Goal: Communication & Community: Answer question/provide support

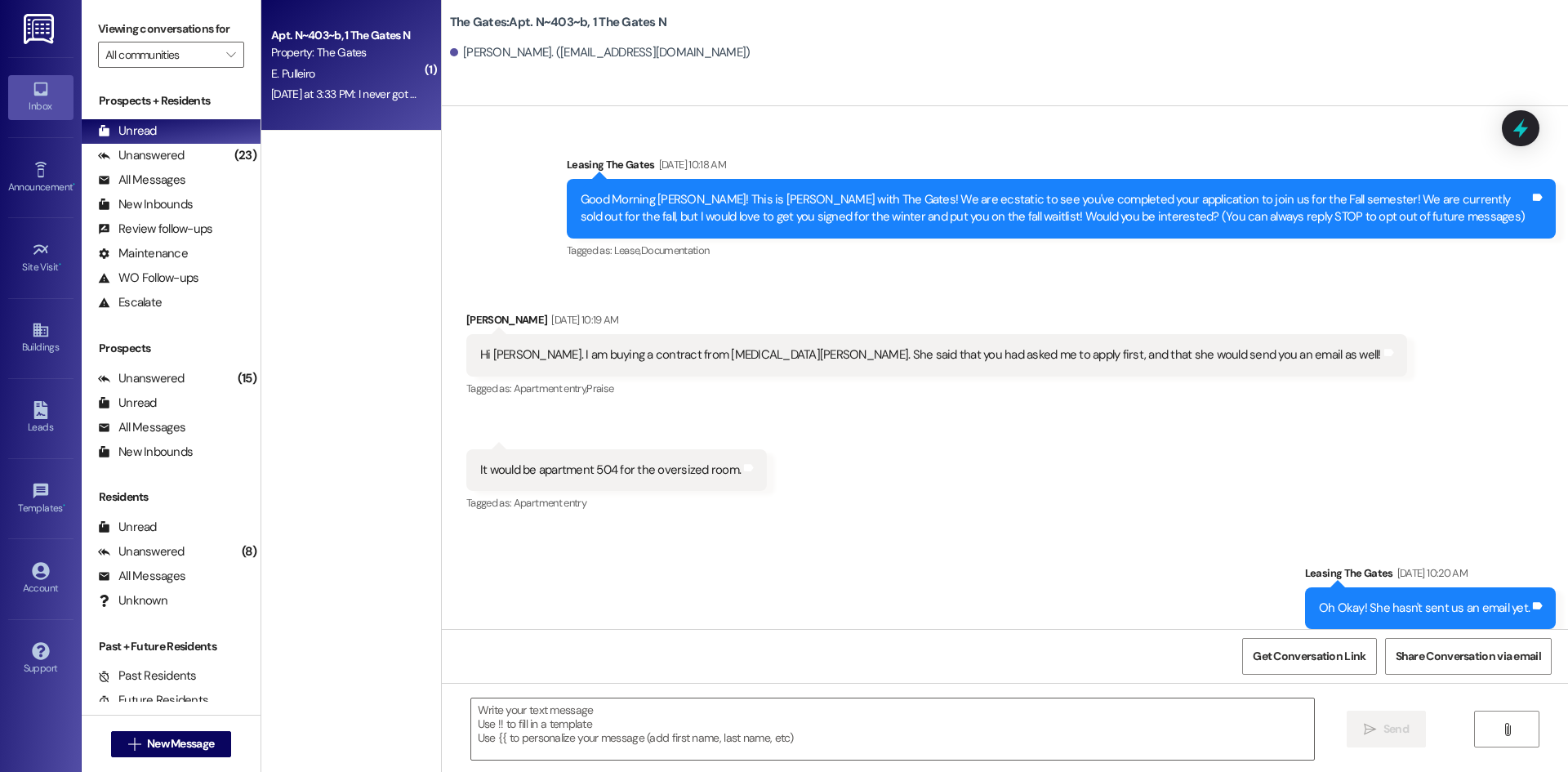
scroll to position [39322, 0]
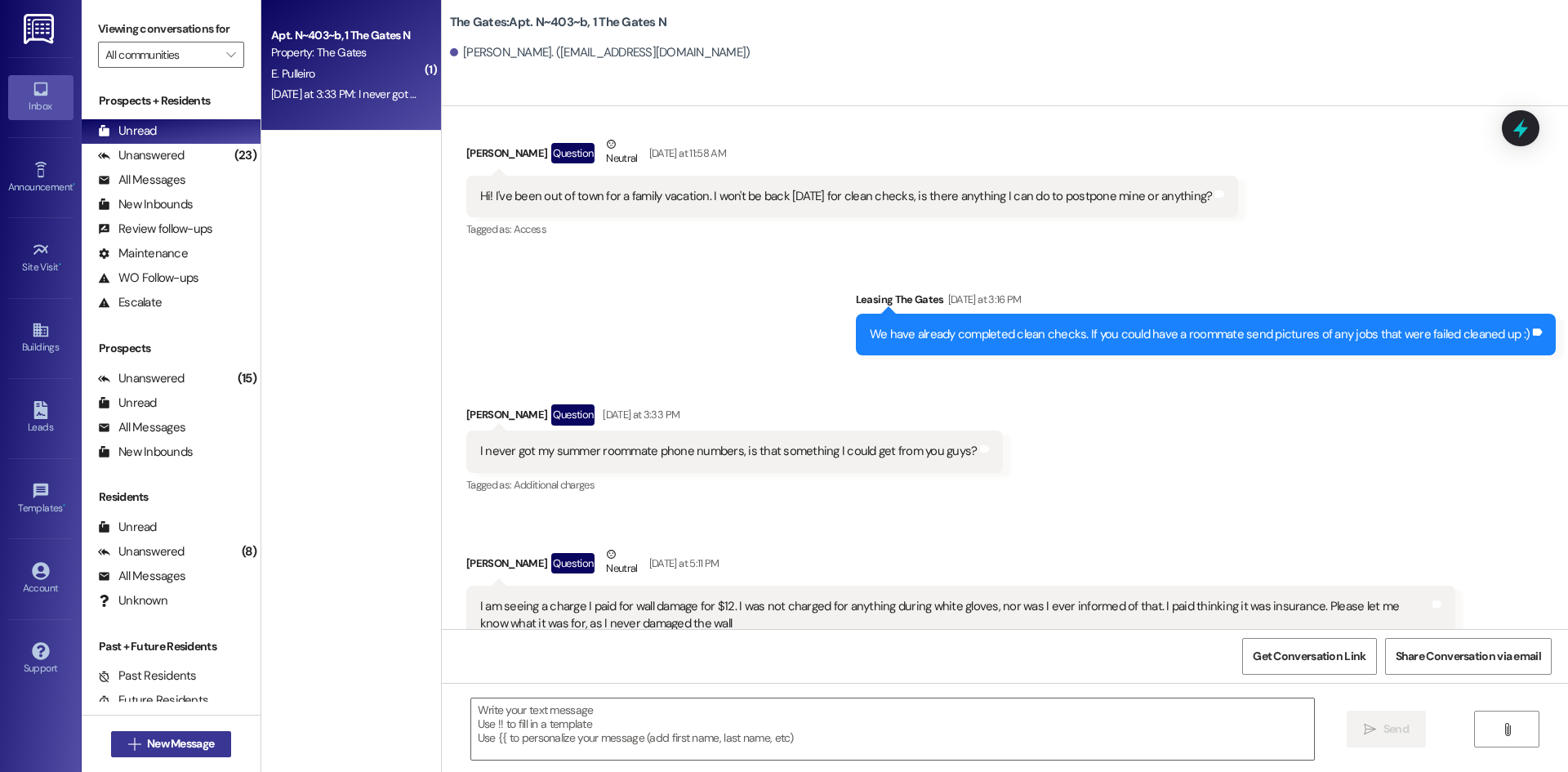
click at [172, 747] on span "New Message" at bounding box center [180, 744] width 67 height 17
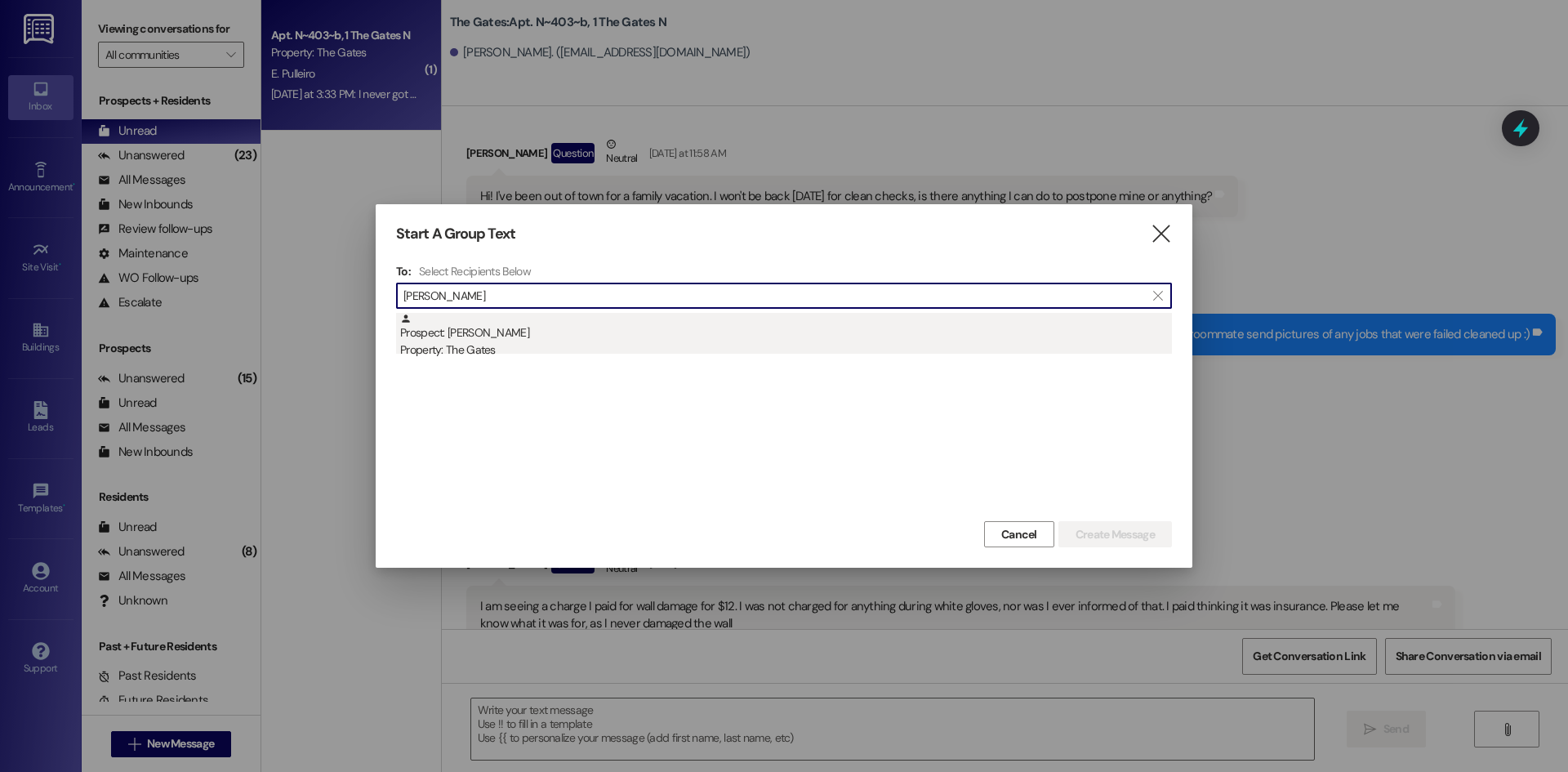
type input "[PERSON_NAME]"
click at [507, 343] on div "Property: The Gates" at bounding box center [786, 350] width 772 height 17
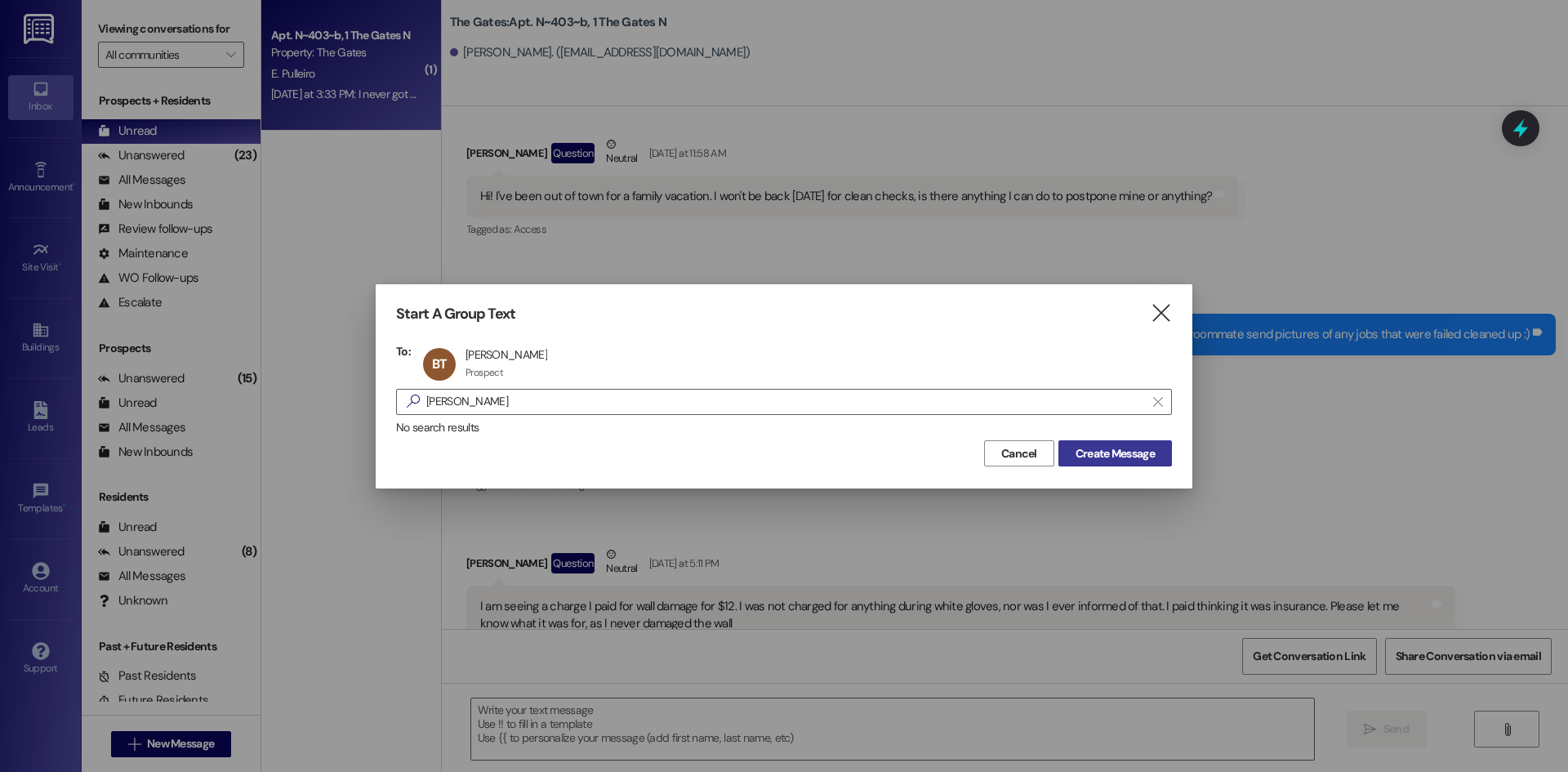
click at [1125, 460] on span "Create Message" at bounding box center [1116, 454] width 79 height 17
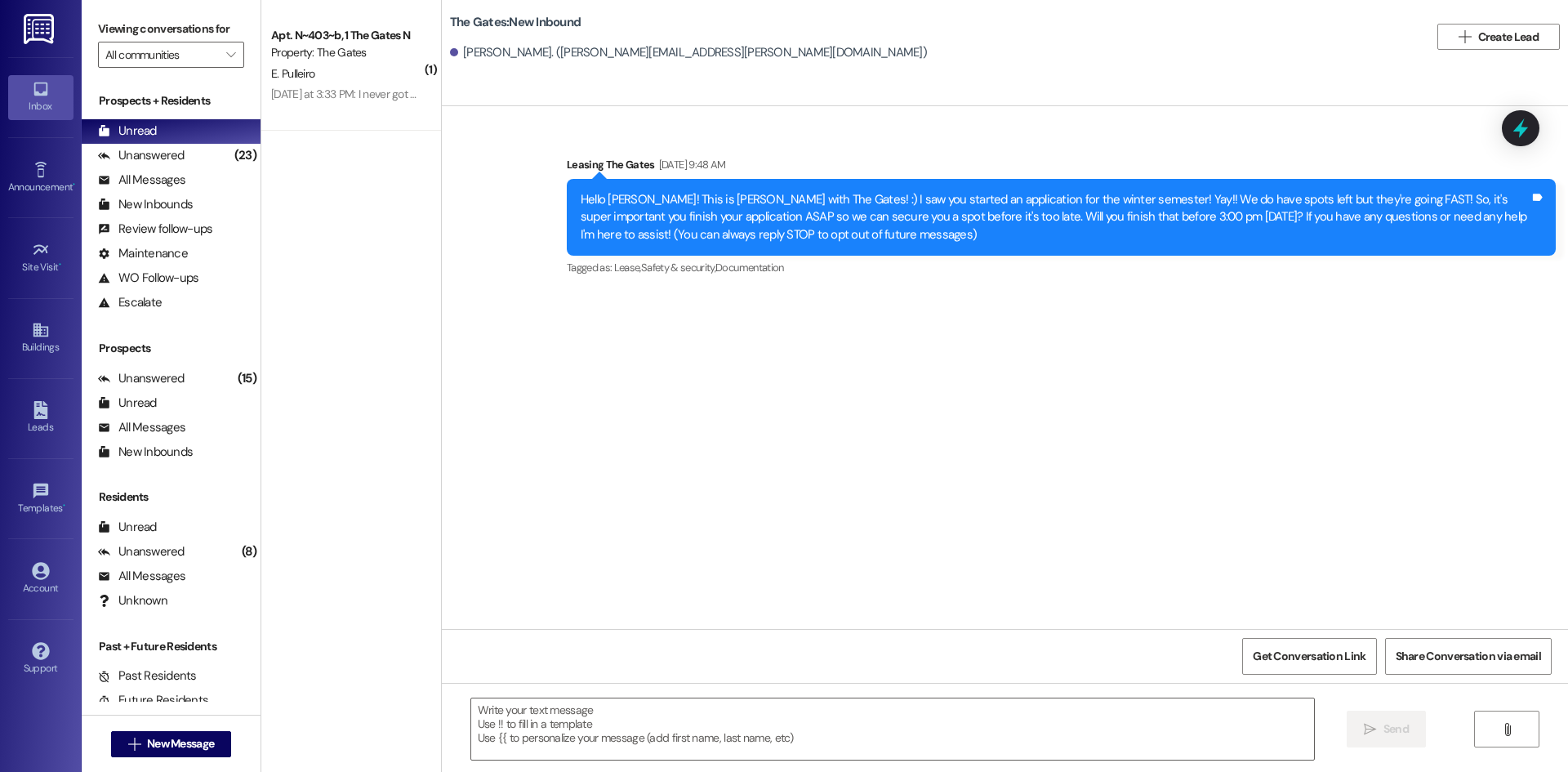
scroll to position [0, 0]
click at [559, 718] on textarea at bounding box center [893, 729] width 843 height 61
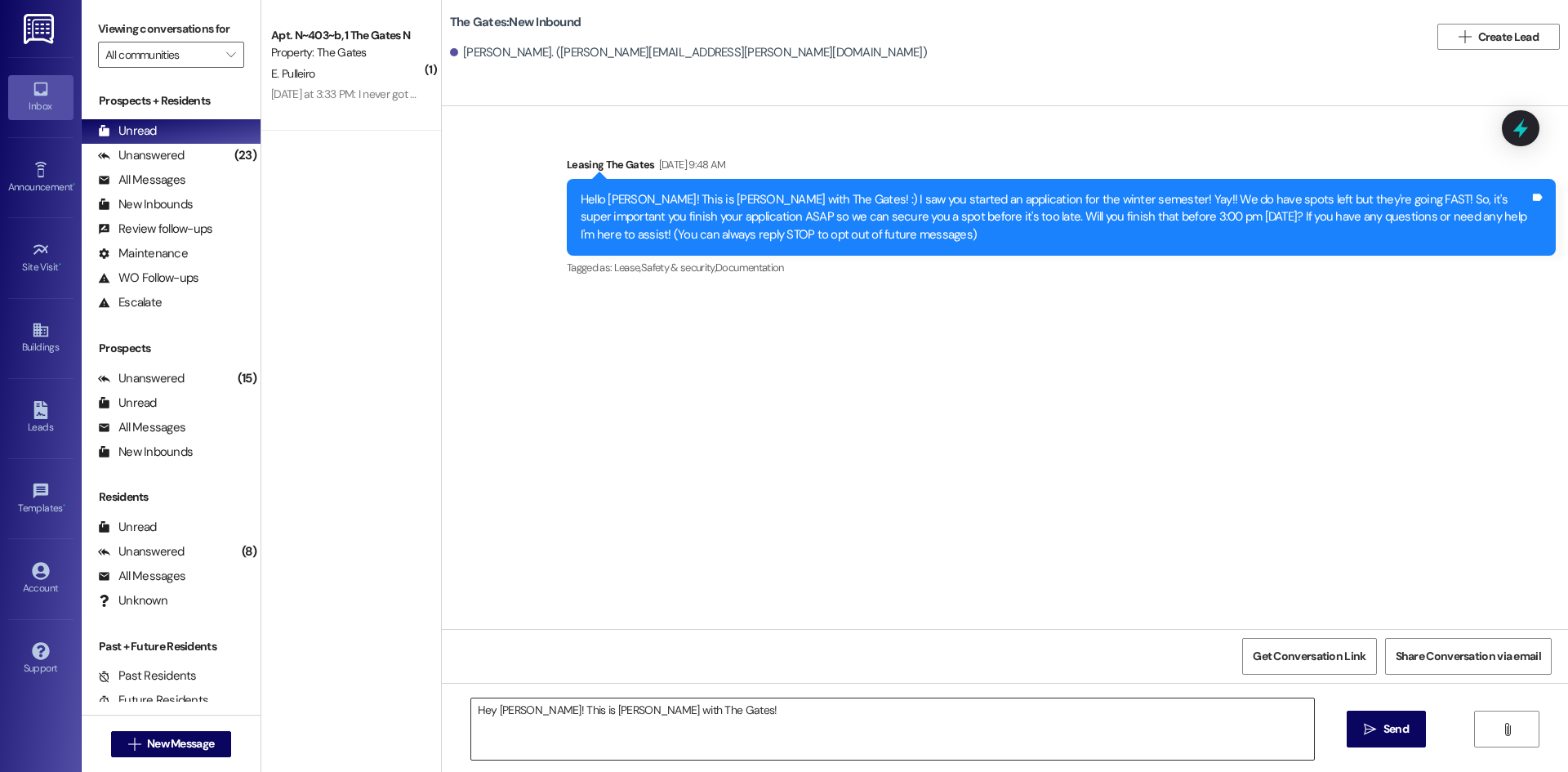
click at [717, 700] on textarea "Hey [PERSON_NAME]! This is [PERSON_NAME] with The Gates!" at bounding box center [893, 729] width 843 height 61
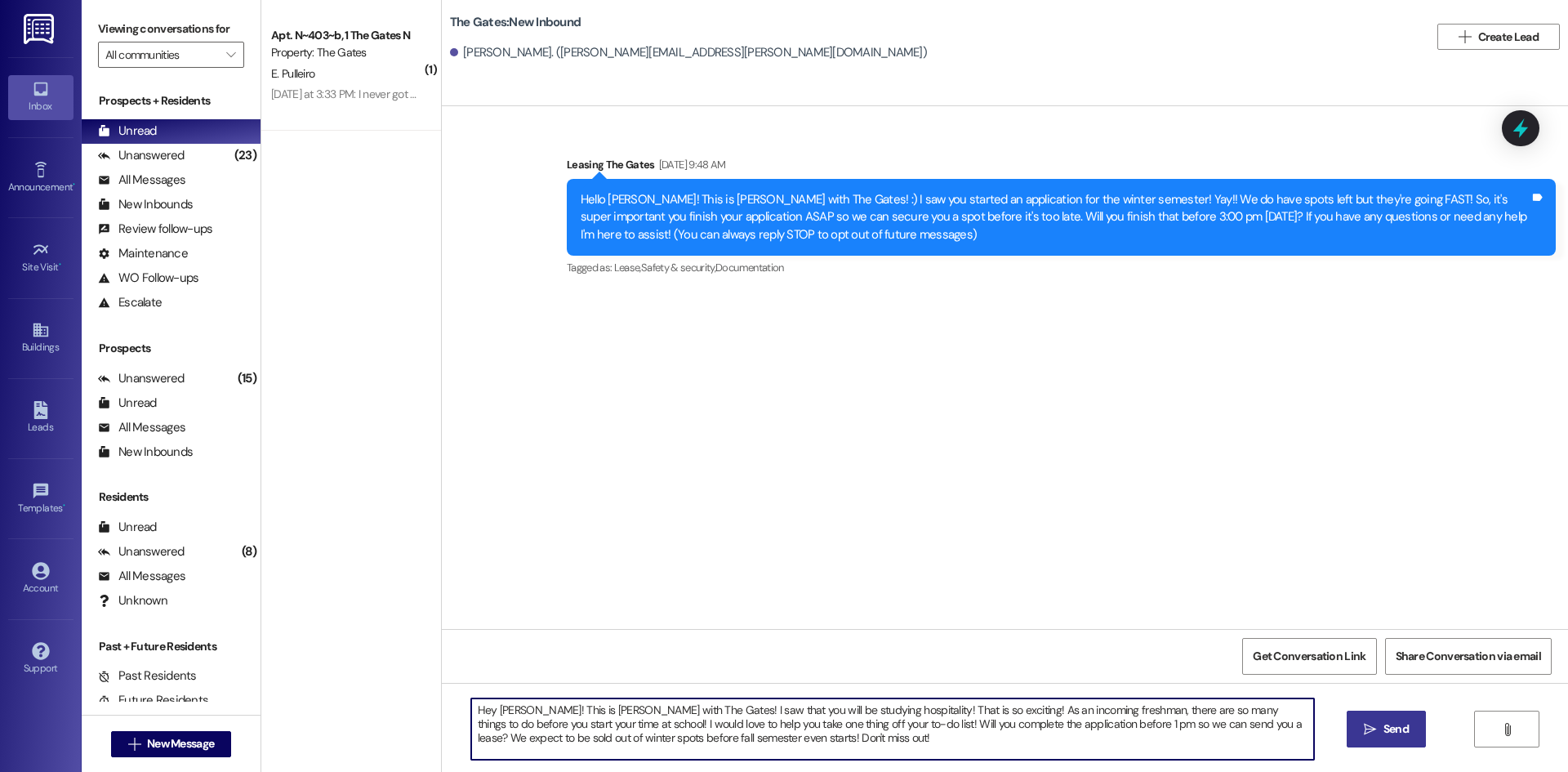
type textarea "Hey [PERSON_NAME]! This is [PERSON_NAME] with The Gates! I saw that you will be…"
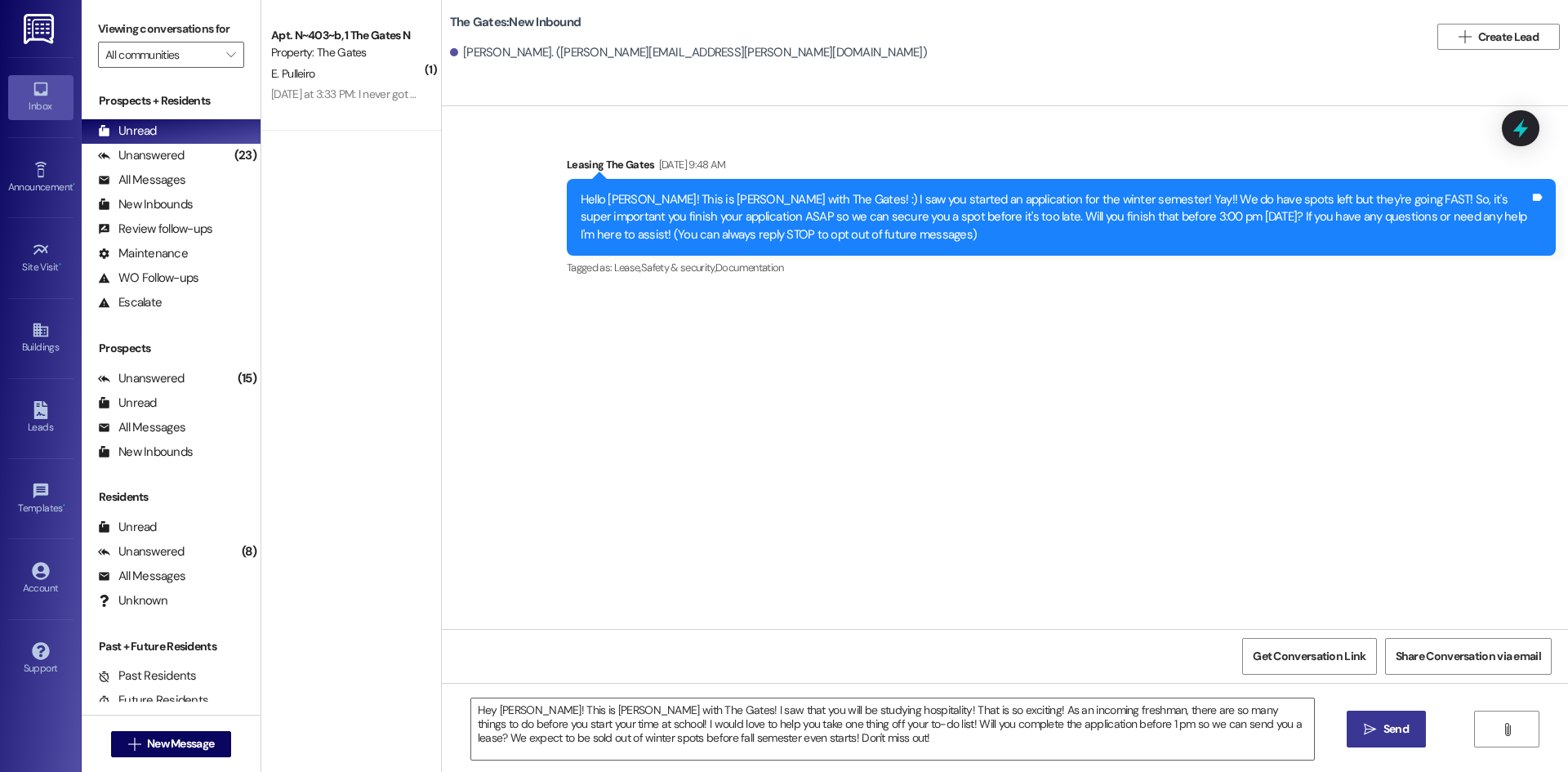
click at [1405, 717] on button " Send" at bounding box center [1387, 729] width 79 height 36
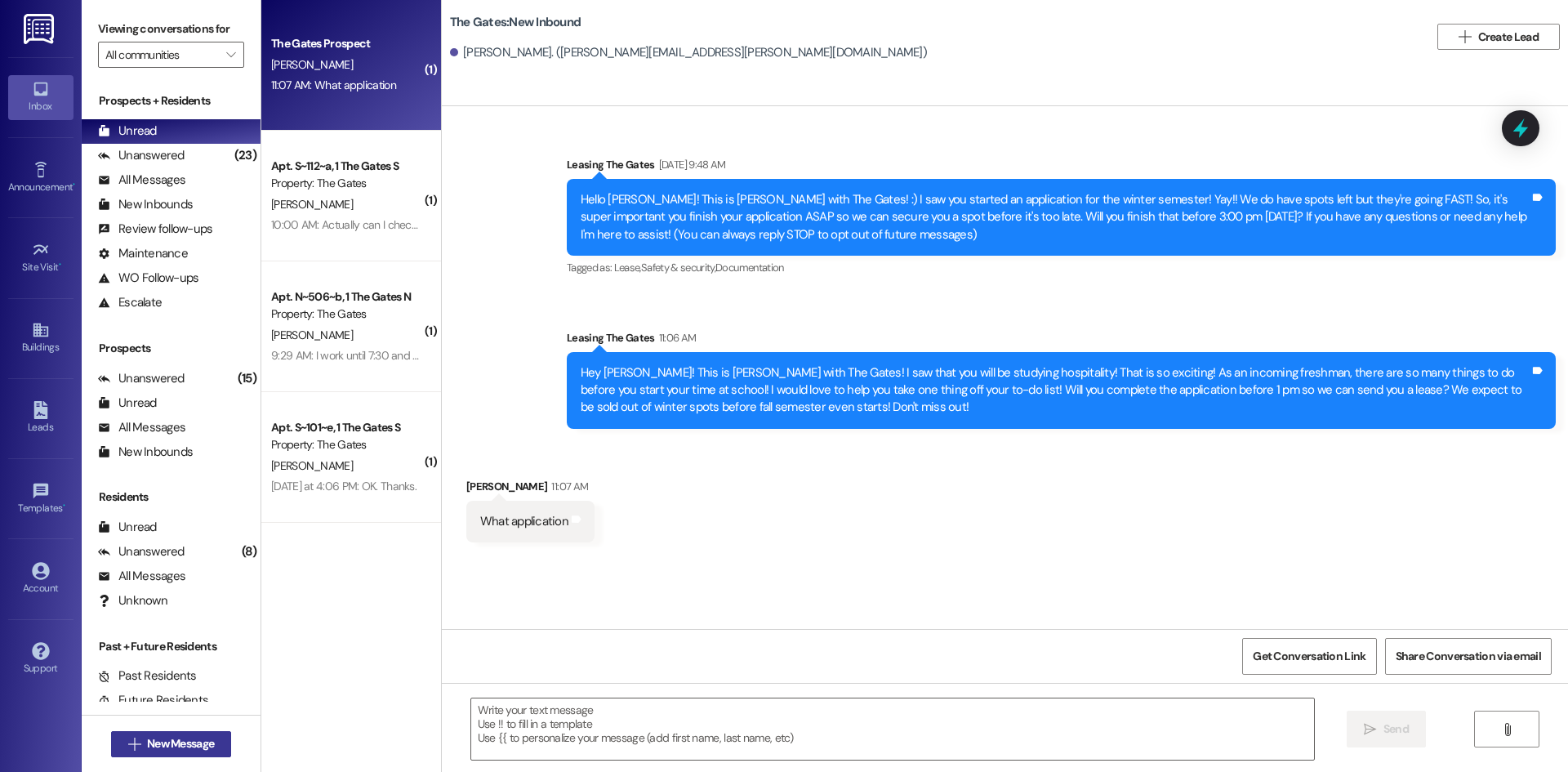
click at [193, 751] on span "New Message" at bounding box center [180, 744] width 67 height 17
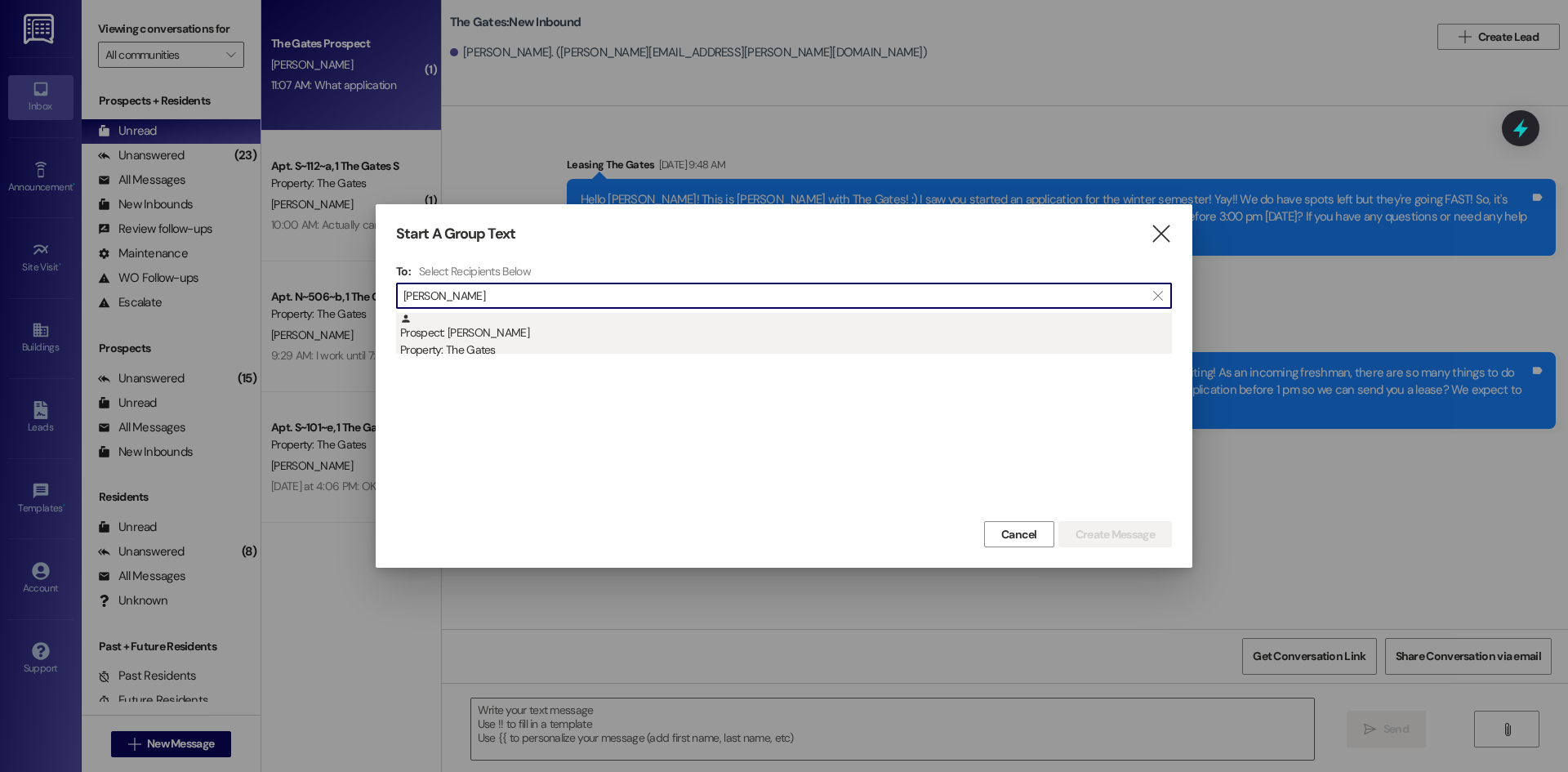
type input "[PERSON_NAME]"
click at [496, 348] on div "Property: The Gates" at bounding box center [786, 350] width 772 height 17
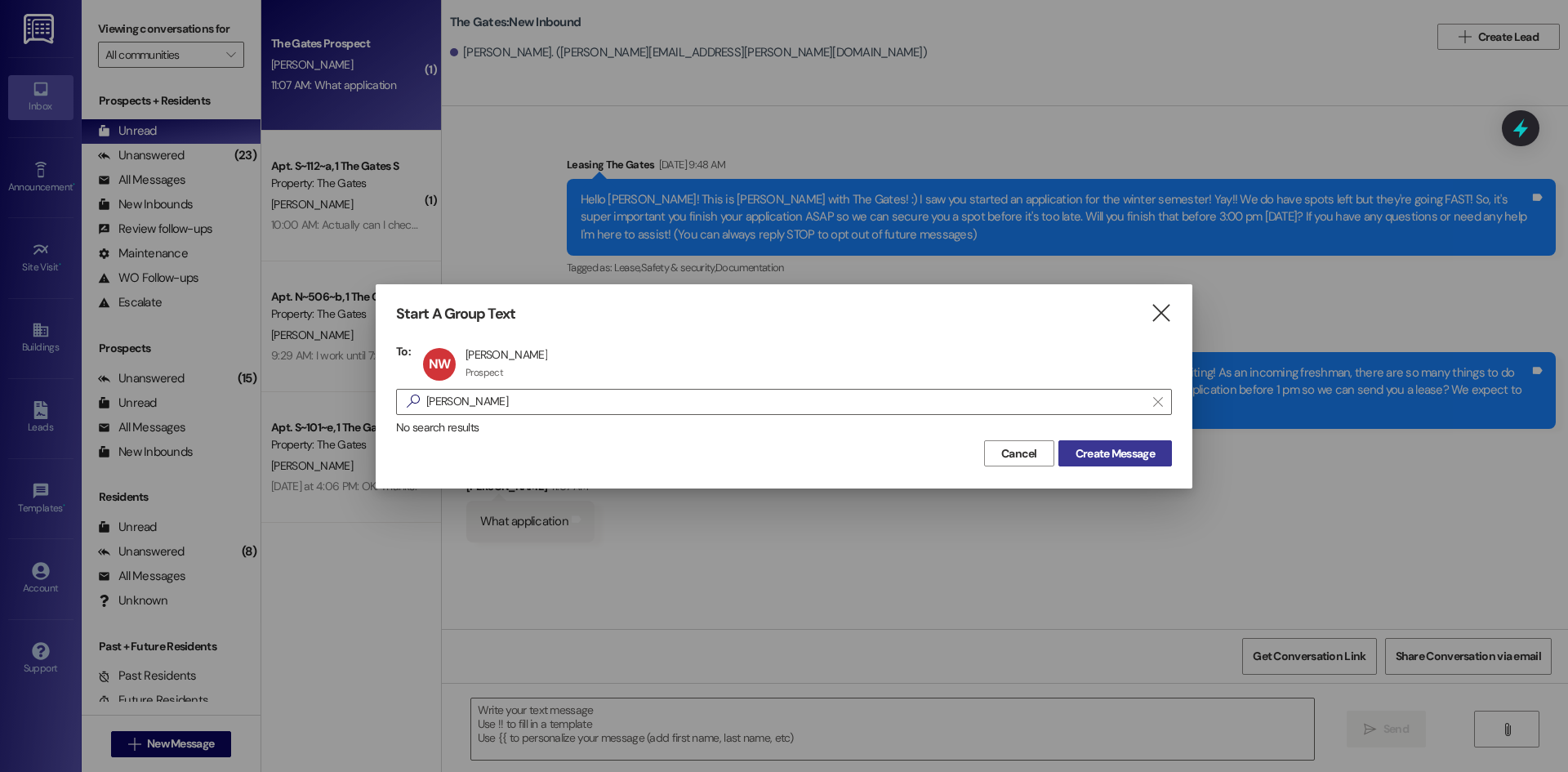
click at [1113, 456] on span "Create Message" at bounding box center [1116, 454] width 79 height 17
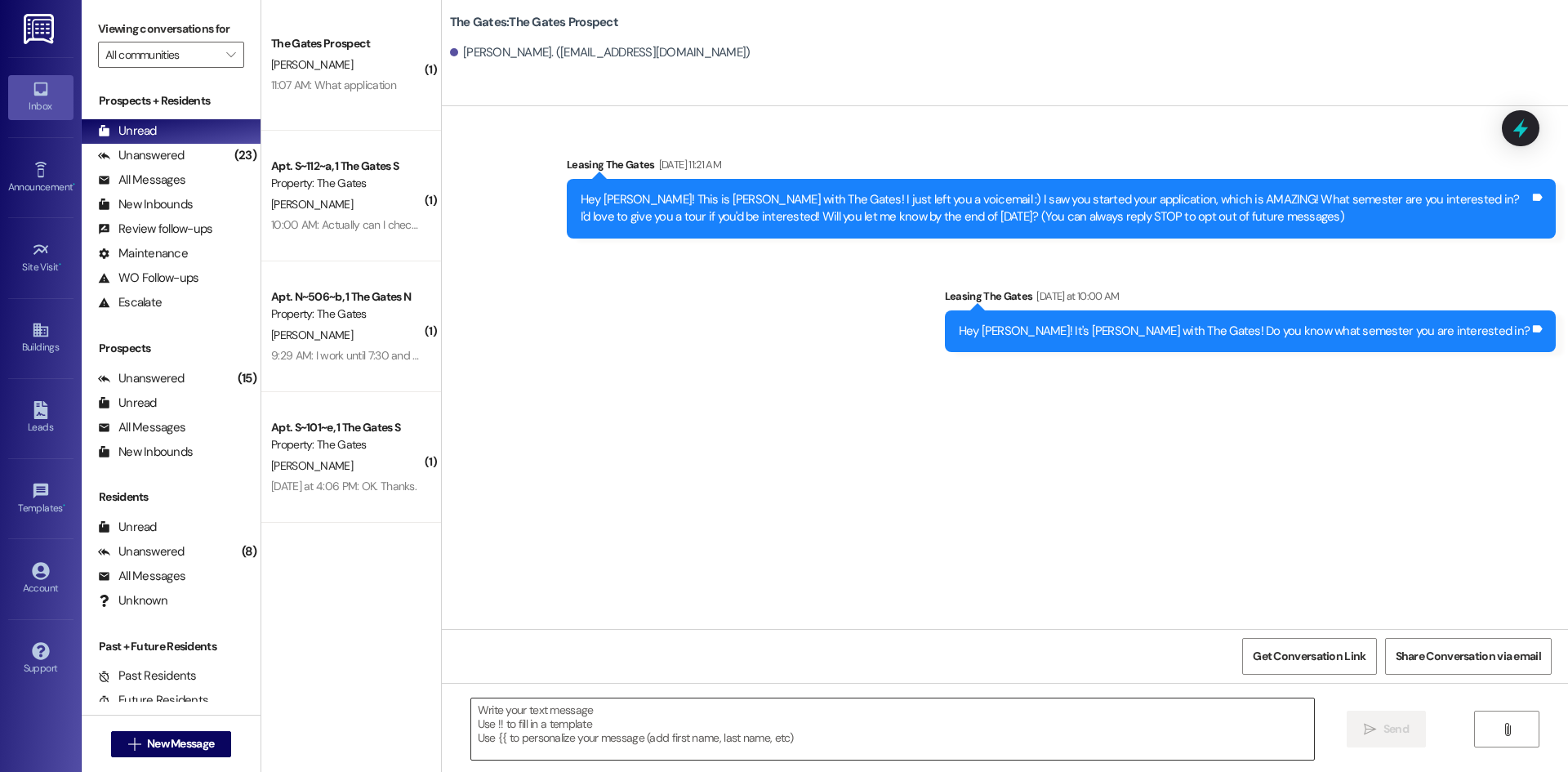
click at [499, 723] on textarea at bounding box center [893, 729] width 843 height 61
paste textarea "Hey [PERSON_NAME]! This is [PERSON_NAME] with The Gates! I saw that you will be…"
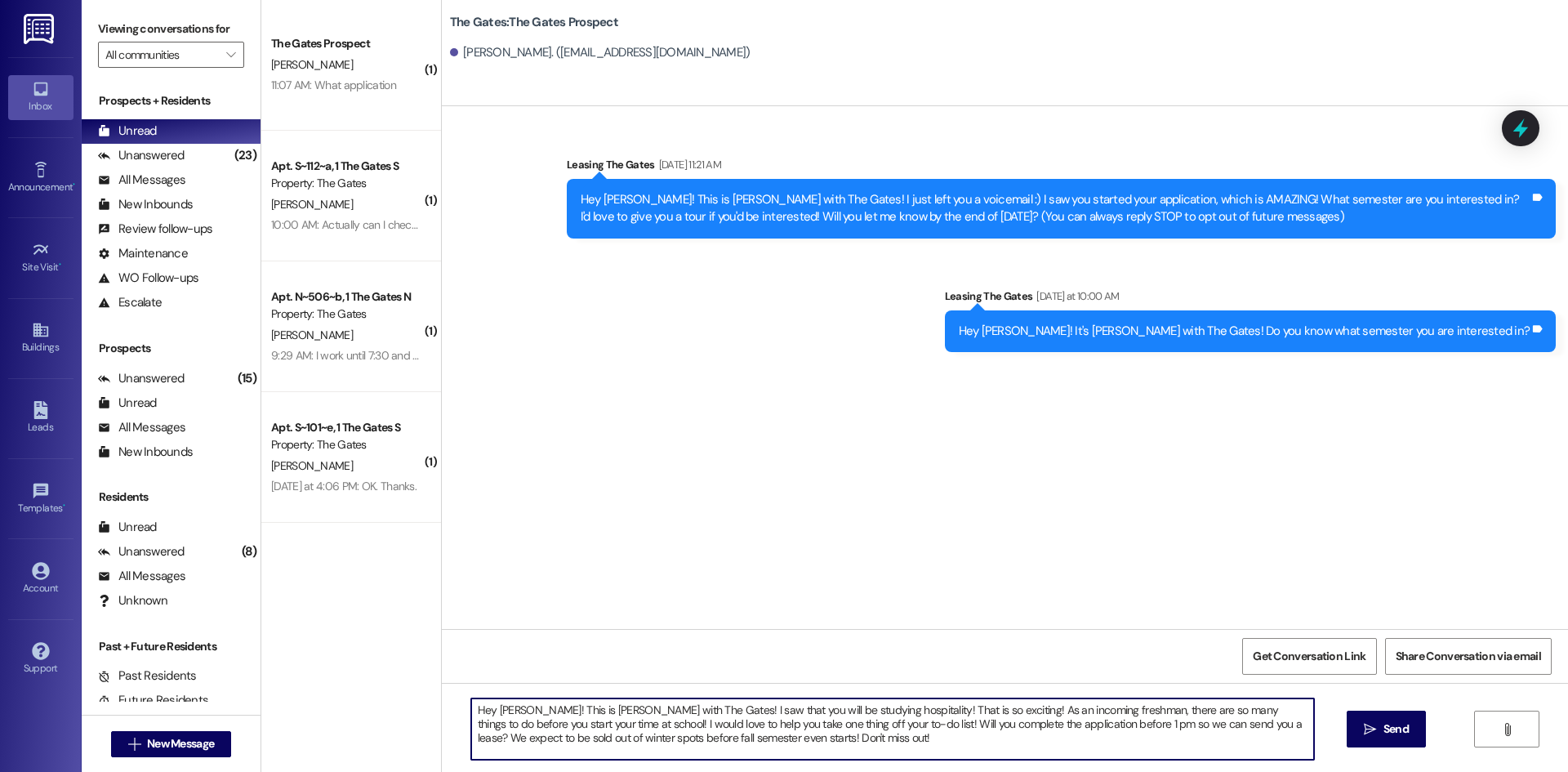
click at [511, 709] on textarea "Hey [PERSON_NAME]! This is [PERSON_NAME] with The Gates! I saw that you will be…" at bounding box center [893, 729] width 843 height 61
drag, startPoint x: 683, startPoint y: 705, endPoint x: 972, endPoint y: 704, distance: 289.0
click at [972, 704] on textarea "Hey [PERSON_NAME]! This is [PERSON_NAME] with The Gates! I saw that you will be…" at bounding box center [893, 729] width 843 height 61
type textarea "Hey [PERSON_NAME]! This is [PERSON_NAME] with The Gates! As an incoming freshma…"
click at [1390, 735] on span "Send" at bounding box center [1396, 729] width 25 height 17
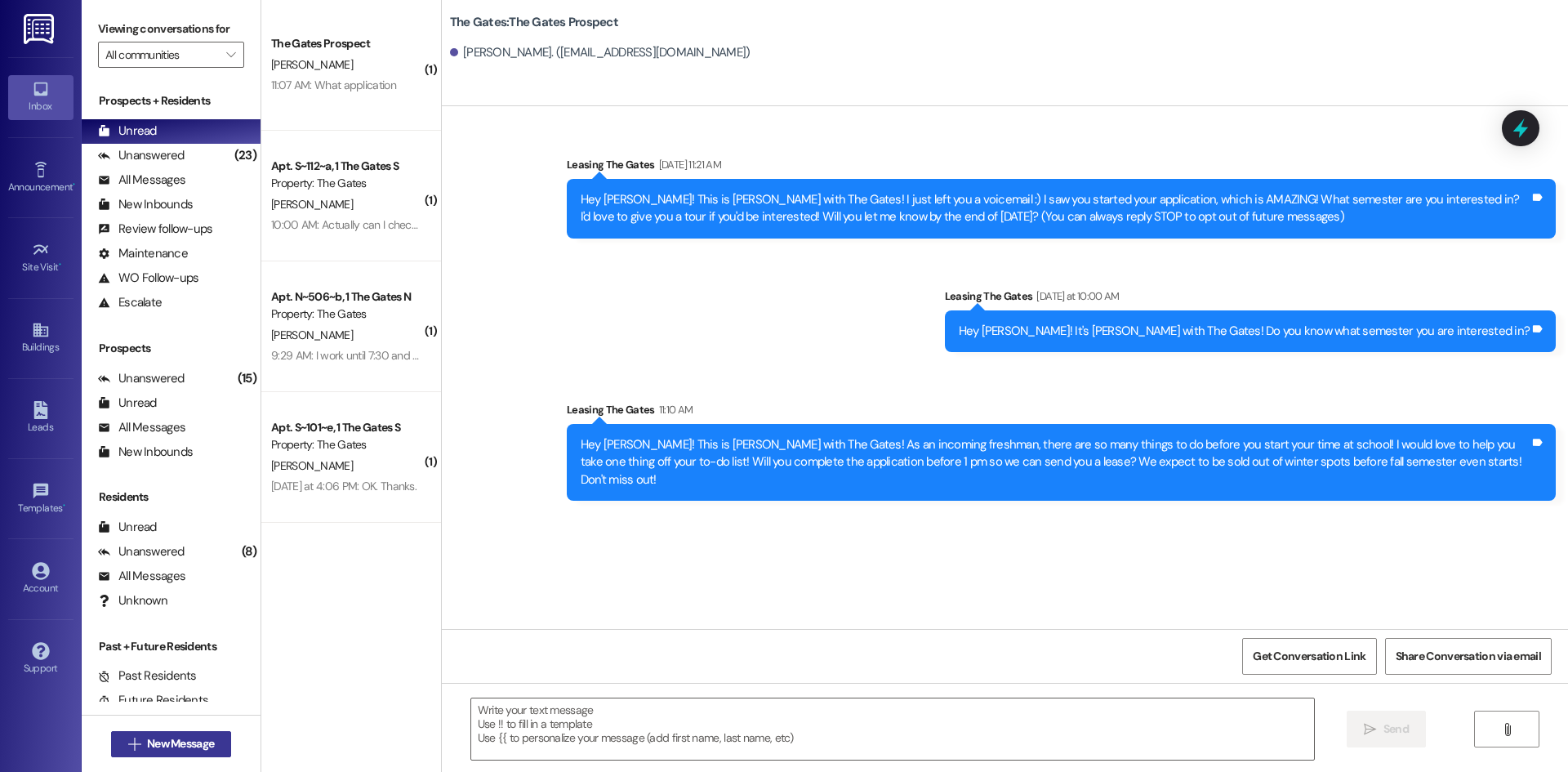
click at [175, 745] on span "New Message" at bounding box center [180, 744] width 67 height 17
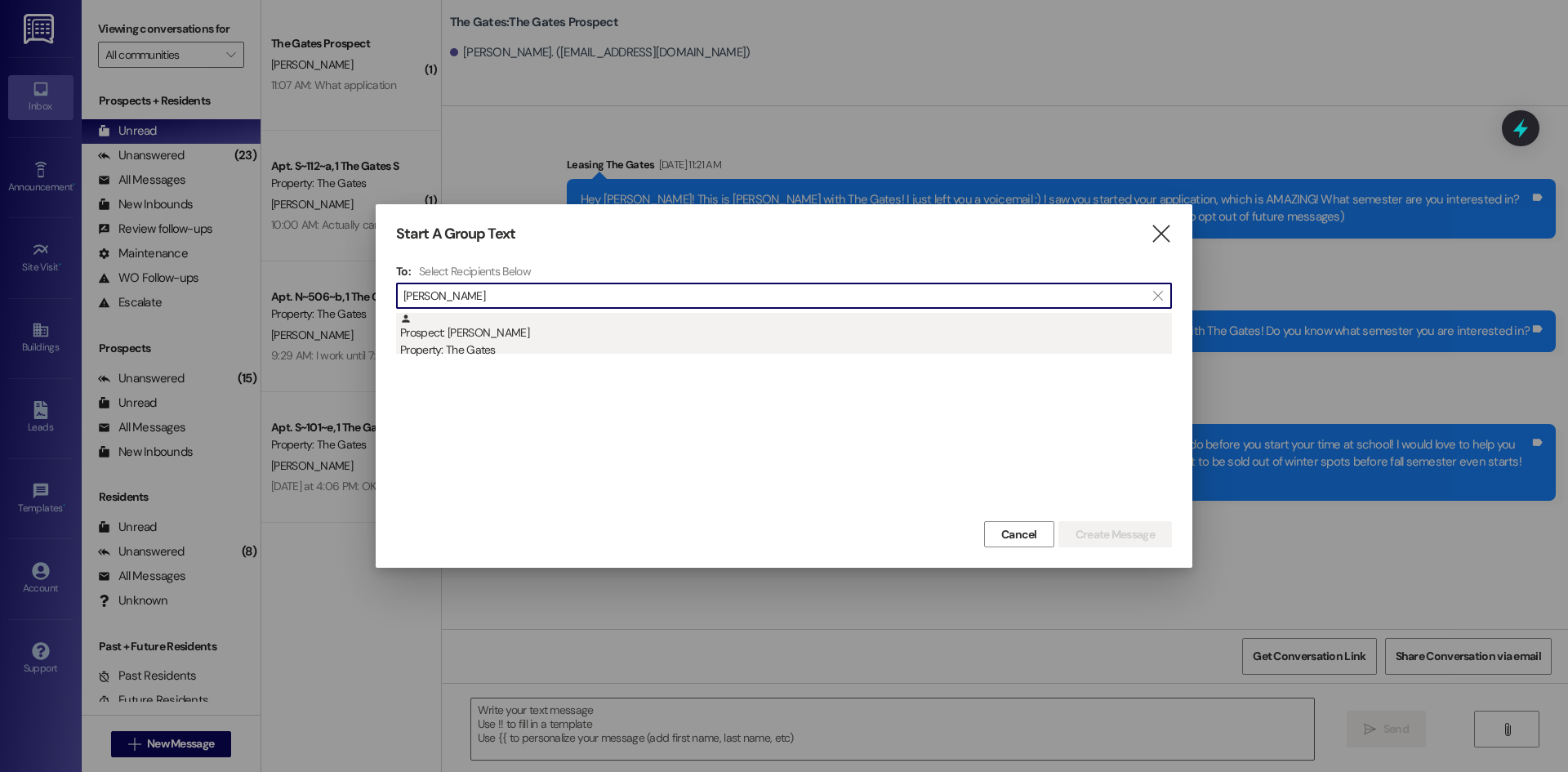
type input "[PERSON_NAME]"
click at [507, 337] on div "Prospect: [PERSON_NAME] Property: The Gates" at bounding box center [786, 336] width 772 height 47
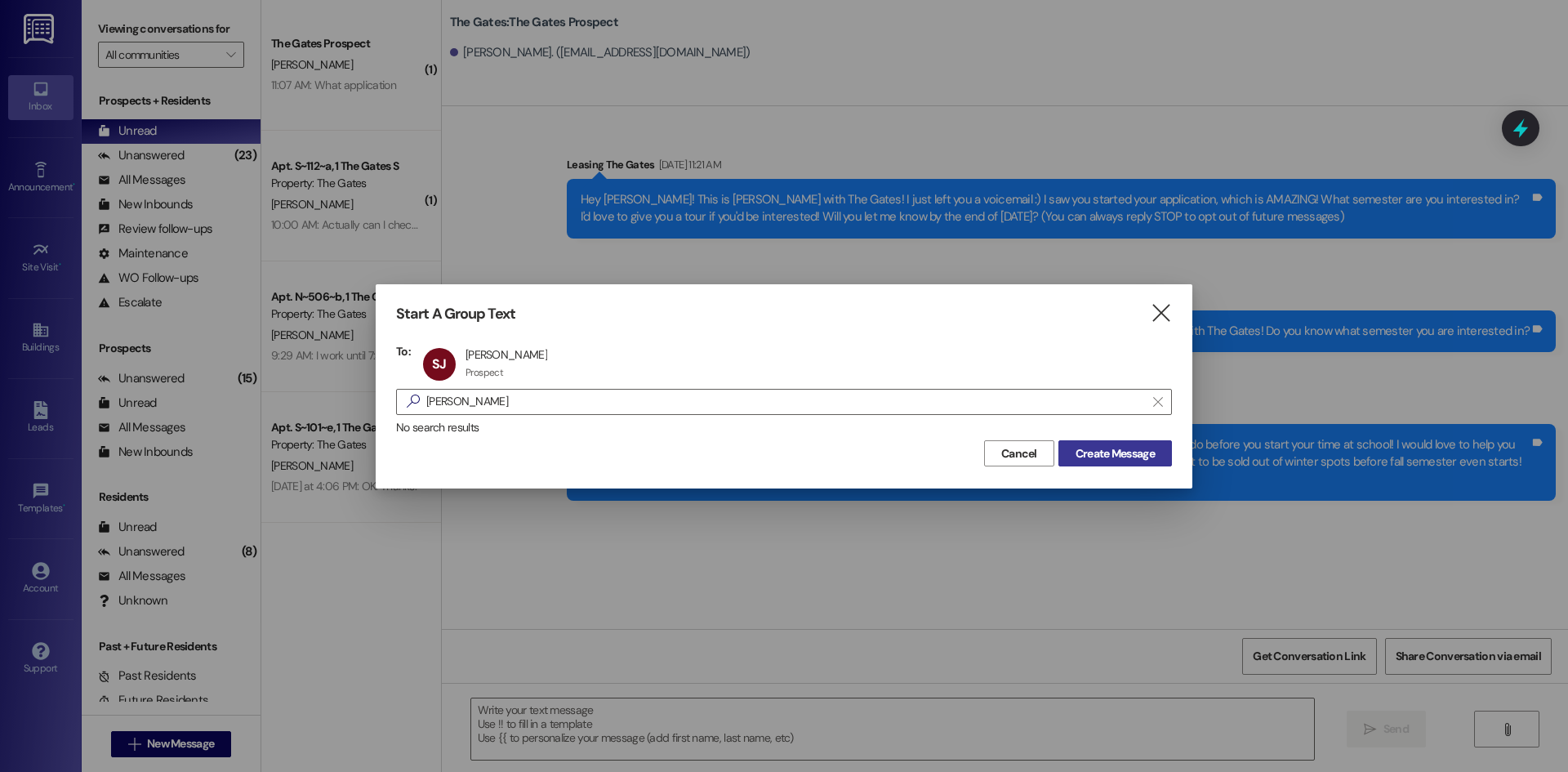
click at [1159, 452] on button "Create Message" at bounding box center [1115, 453] width 113 height 26
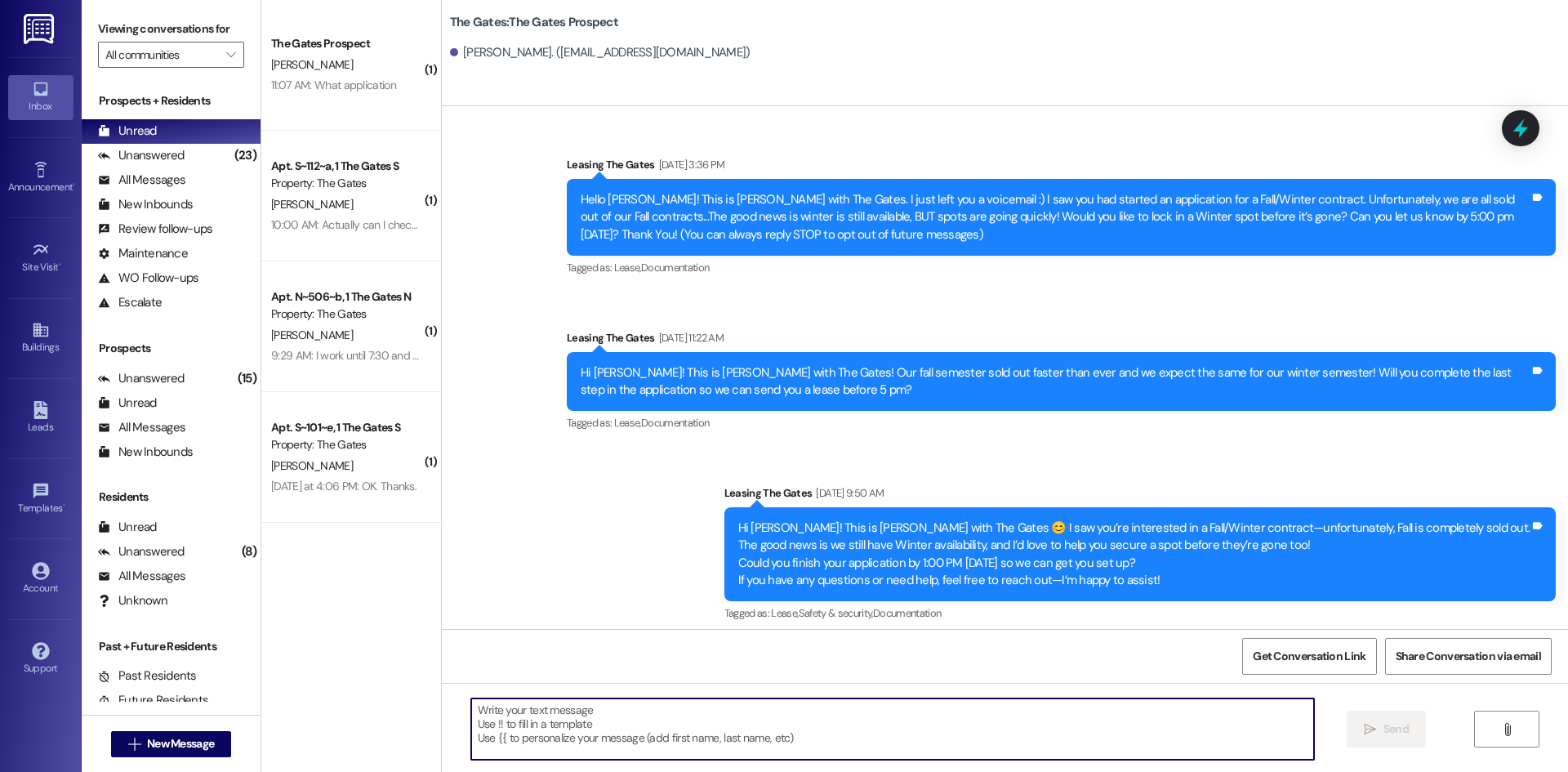
click at [560, 721] on textarea at bounding box center [893, 729] width 843 height 61
paste textarea "Hey [PERSON_NAME]! This is [PERSON_NAME] with The Gates! As an incoming freshma…"
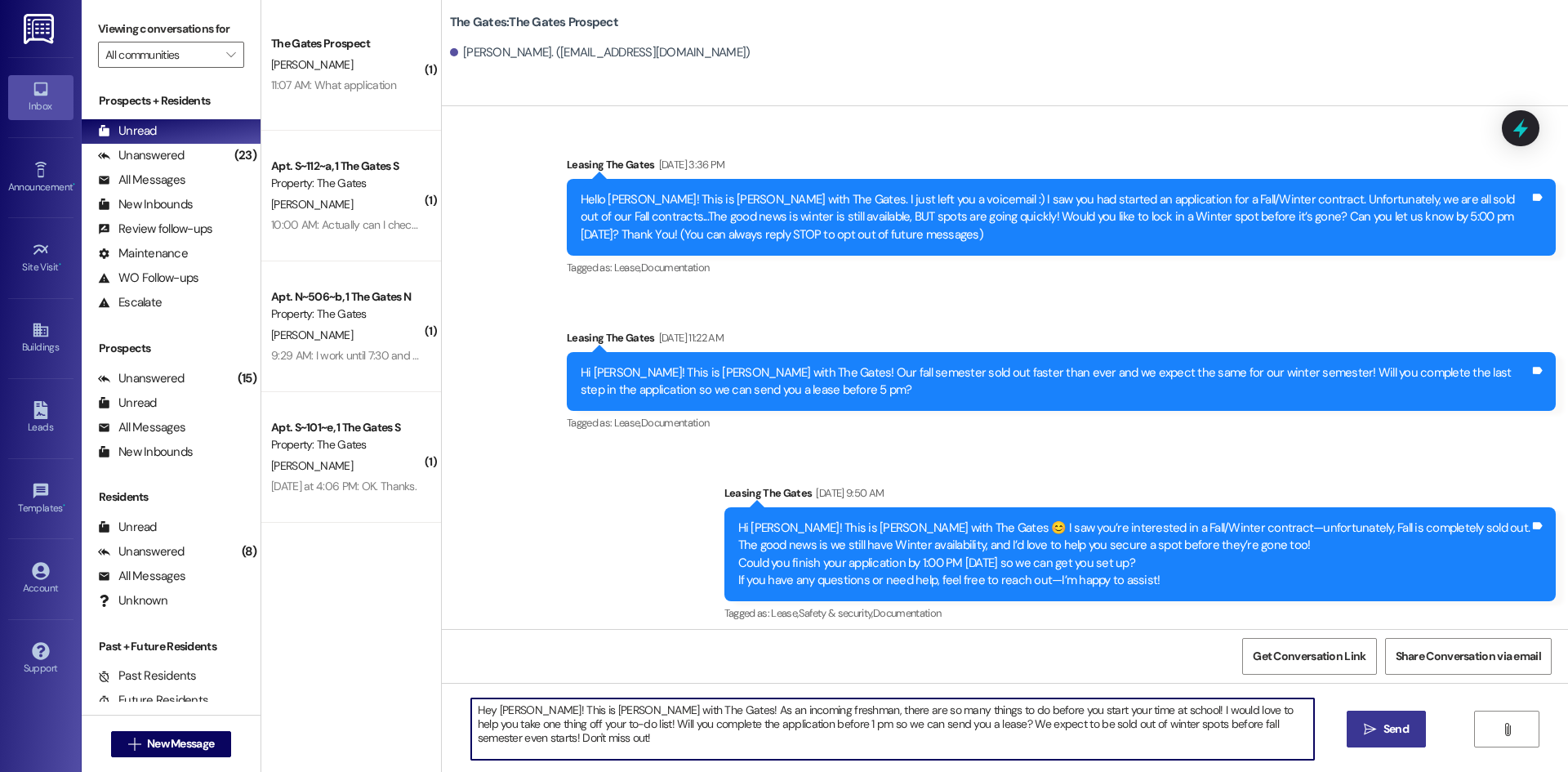
click at [521, 711] on textarea "Hey [PERSON_NAME]! This is [PERSON_NAME] with The Gates! As an incoming freshma…" at bounding box center [893, 729] width 843 height 61
drag, startPoint x: 803, startPoint y: 710, endPoint x: 705, endPoint y: 709, distance: 98.0
click at [705, 709] on textarea "Hey [PERSON_NAME]! This is [PERSON_NAME] with The Gates! As an incoming freshma…" at bounding box center [893, 729] width 843 height 61
drag, startPoint x: 982, startPoint y: 709, endPoint x: 962, endPoint y: 709, distance: 20.0
click at [962, 709] on textarea "Hey [PERSON_NAME]! This is [PERSON_NAME] with The Gates! As a sophmore, there a…" at bounding box center [893, 729] width 843 height 61
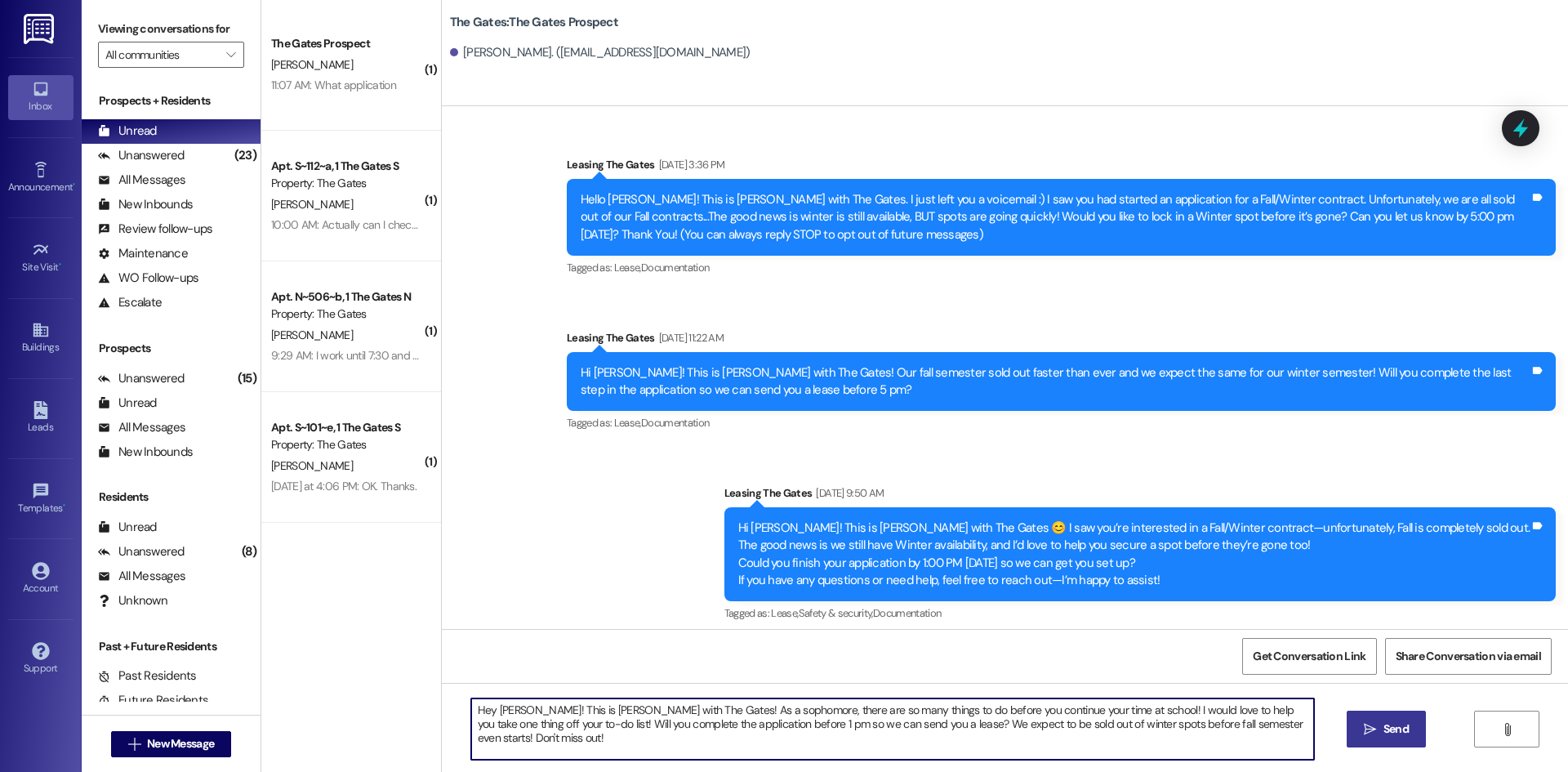
type textarea "Hey [PERSON_NAME]! This is [PERSON_NAME] with The Gates! As a sophomore, there …"
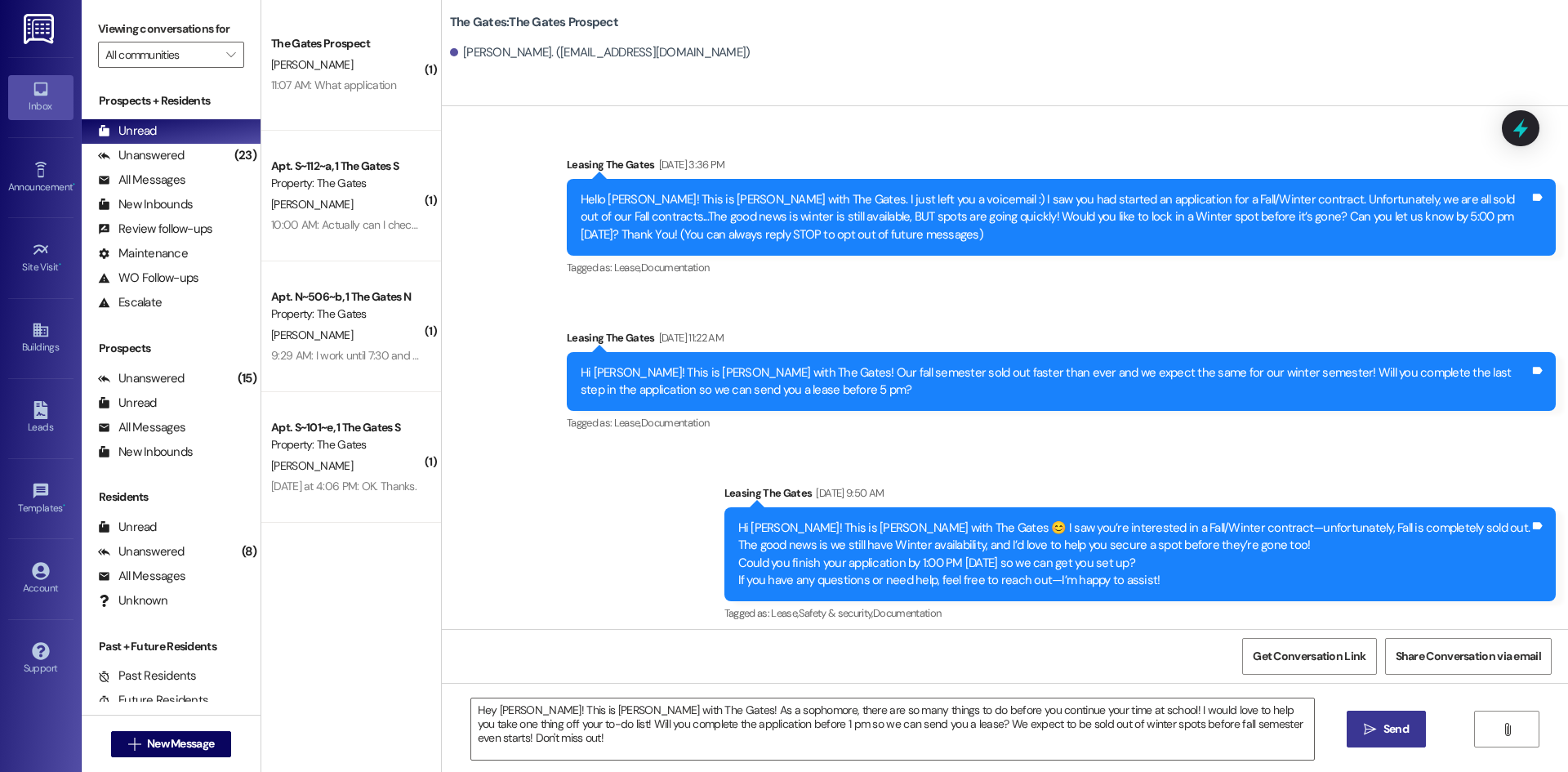
click at [1387, 721] on span "Send" at bounding box center [1396, 729] width 25 height 17
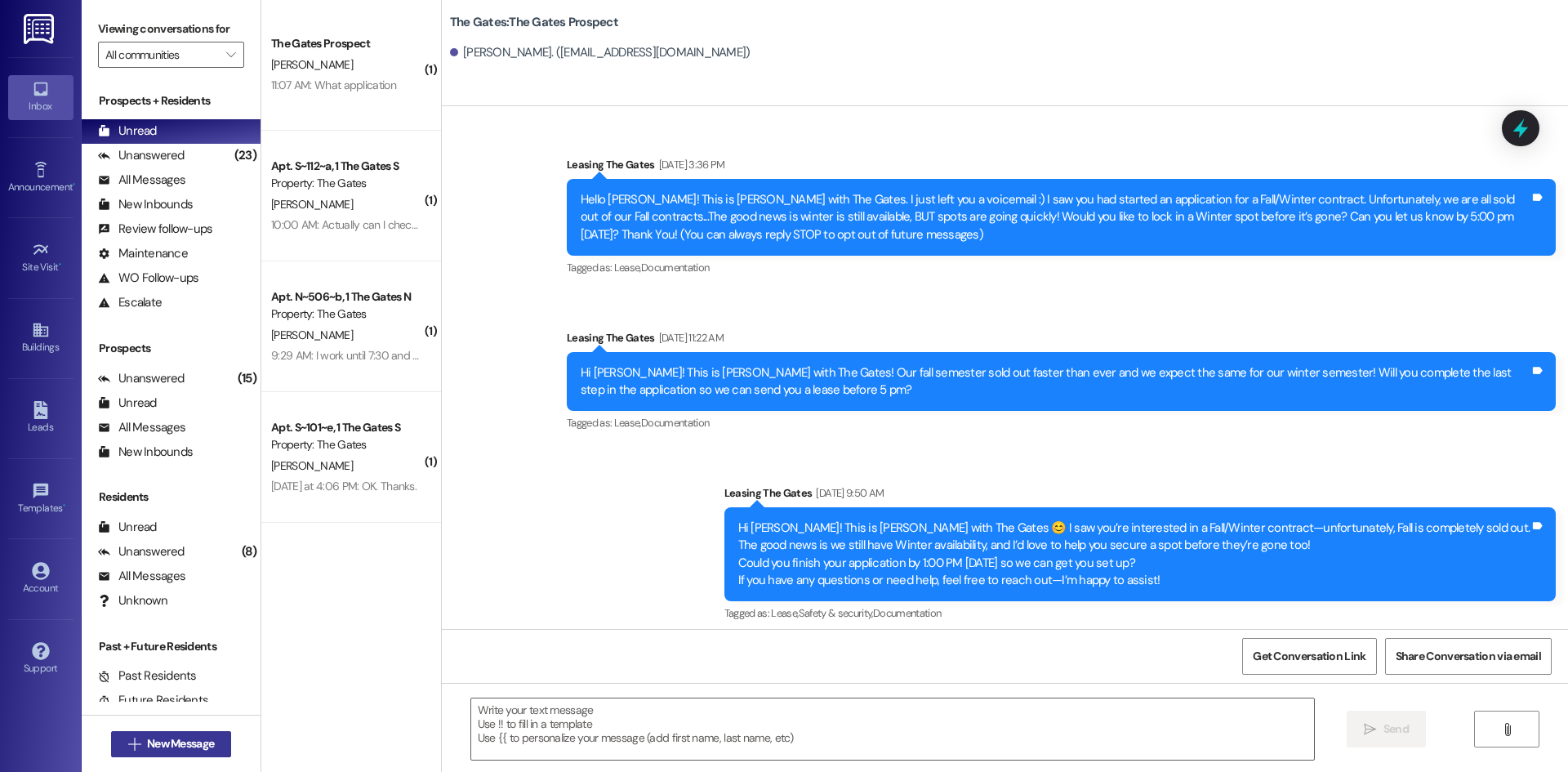
click at [157, 735] on button " New Message" at bounding box center [171, 744] width 121 height 26
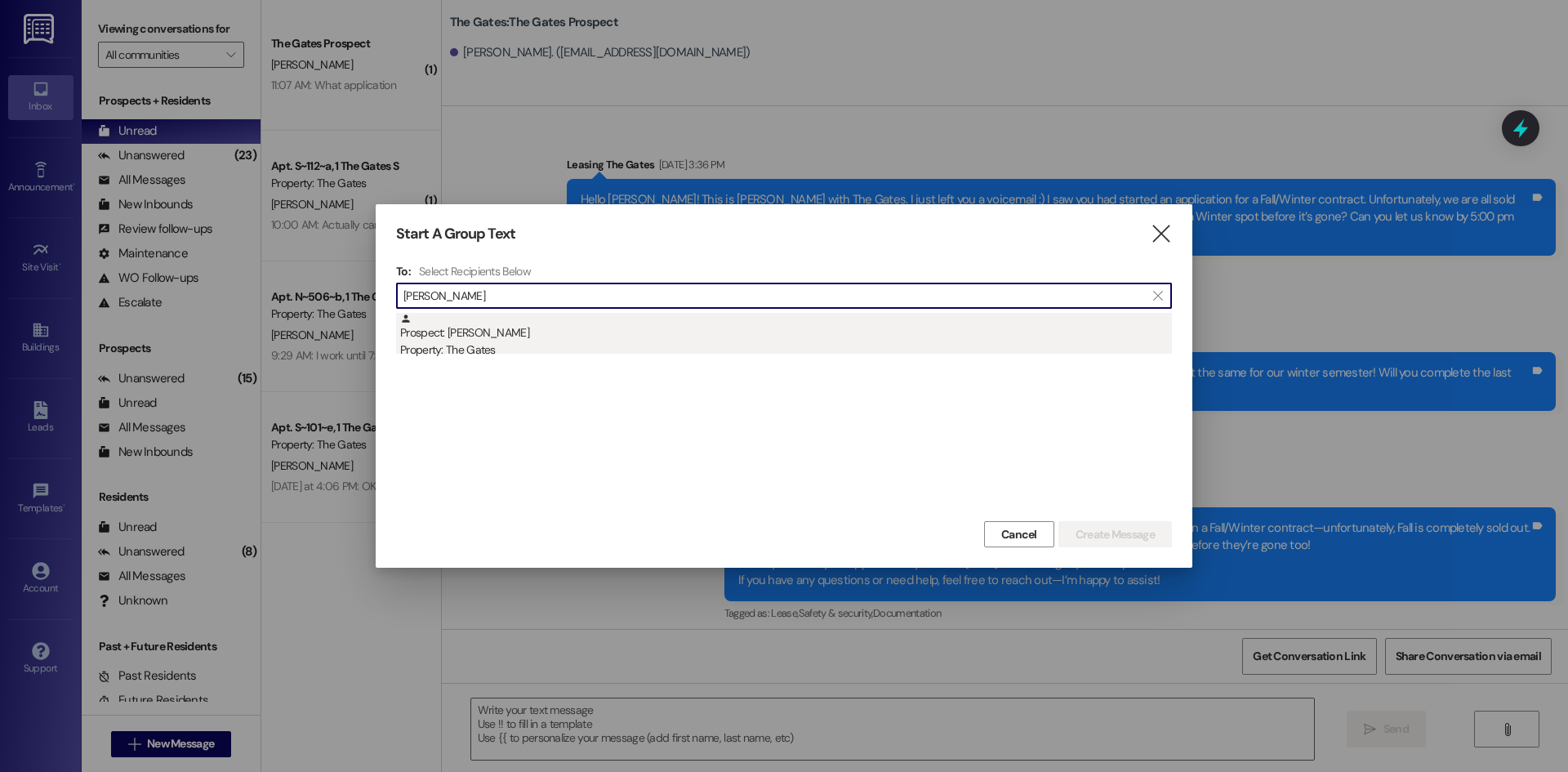
type input "[PERSON_NAME]"
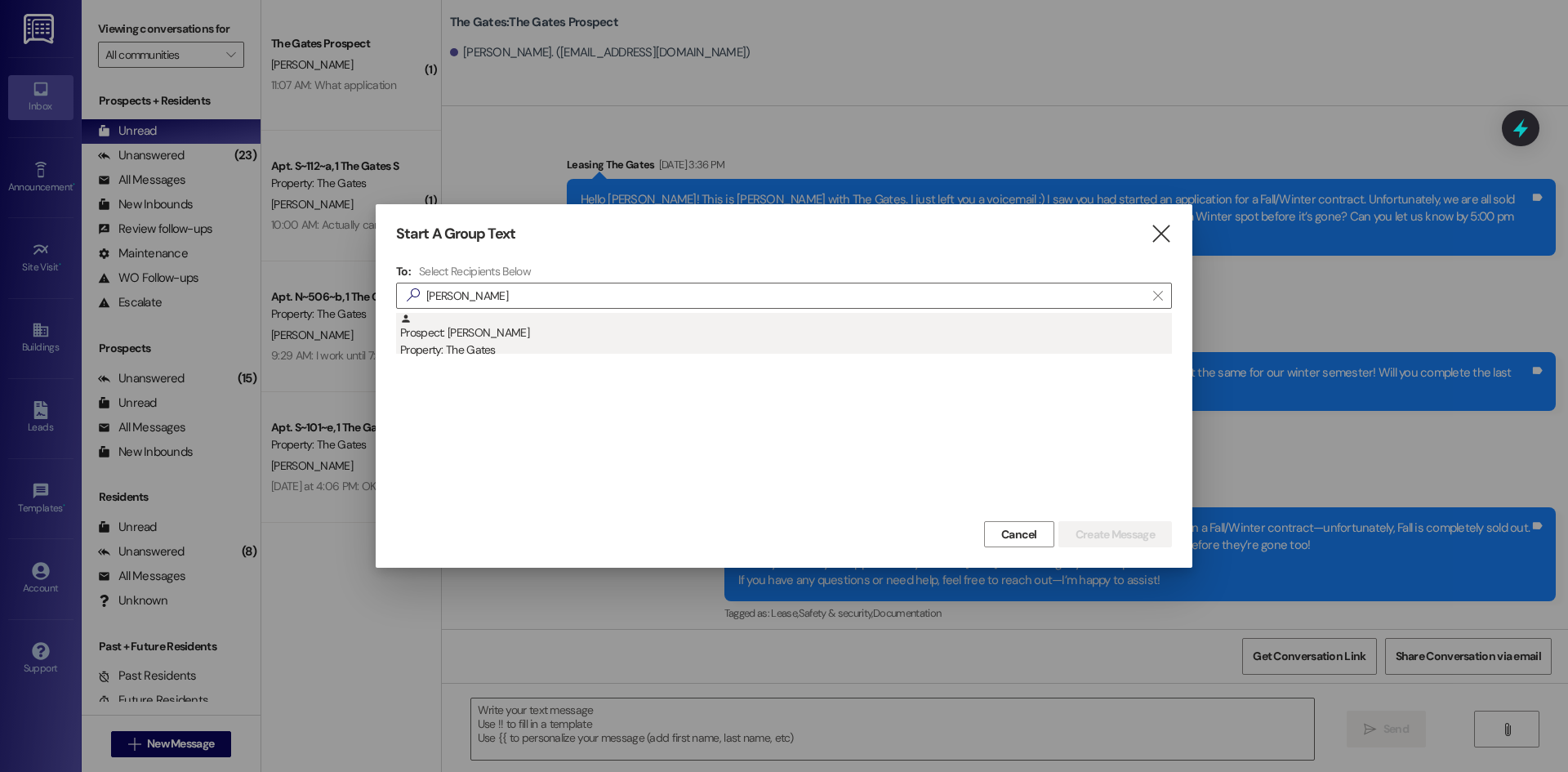
click at [538, 345] on div "Property: The Gates" at bounding box center [786, 350] width 772 height 17
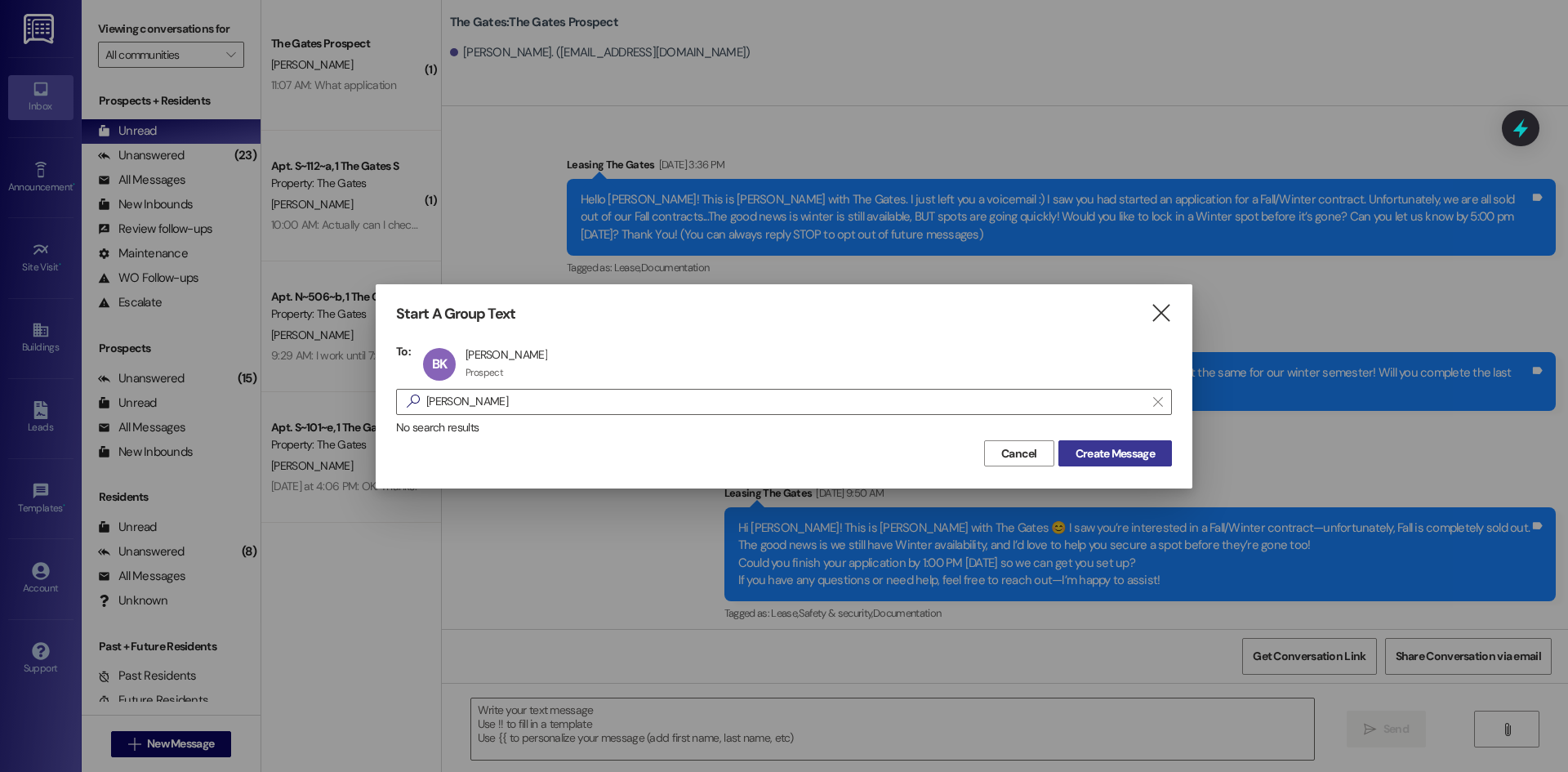
click at [1100, 455] on span "Create Message" at bounding box center [1116, 454] width 79 height 17
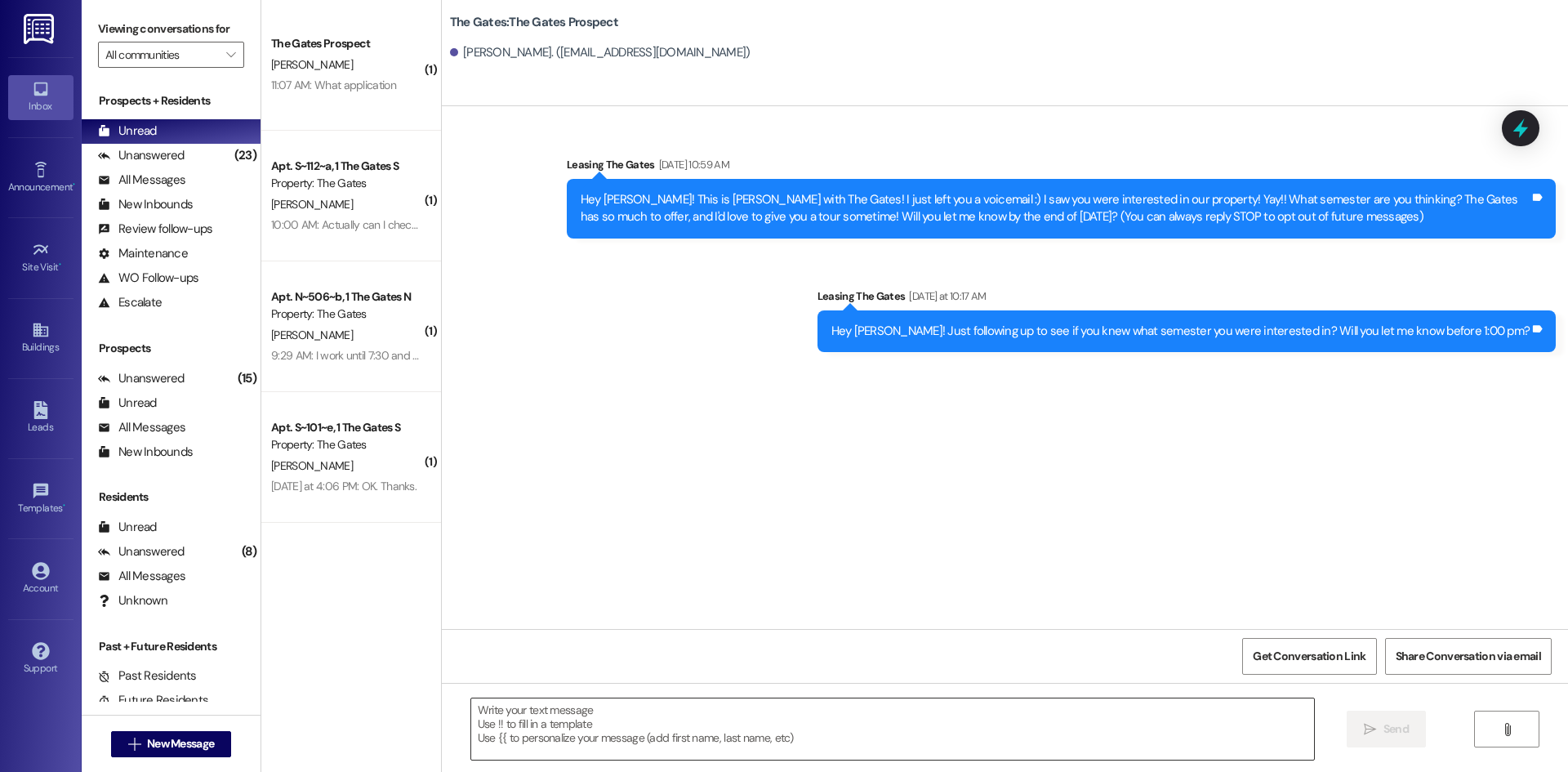
click at [589, 742] on textarea at bounding box center [893, 729] width 843 height 61
paste textarea "Hey [PERSON_NAME]! This is [PERSON_NAME] with The Gates! As a sophomore, there …"
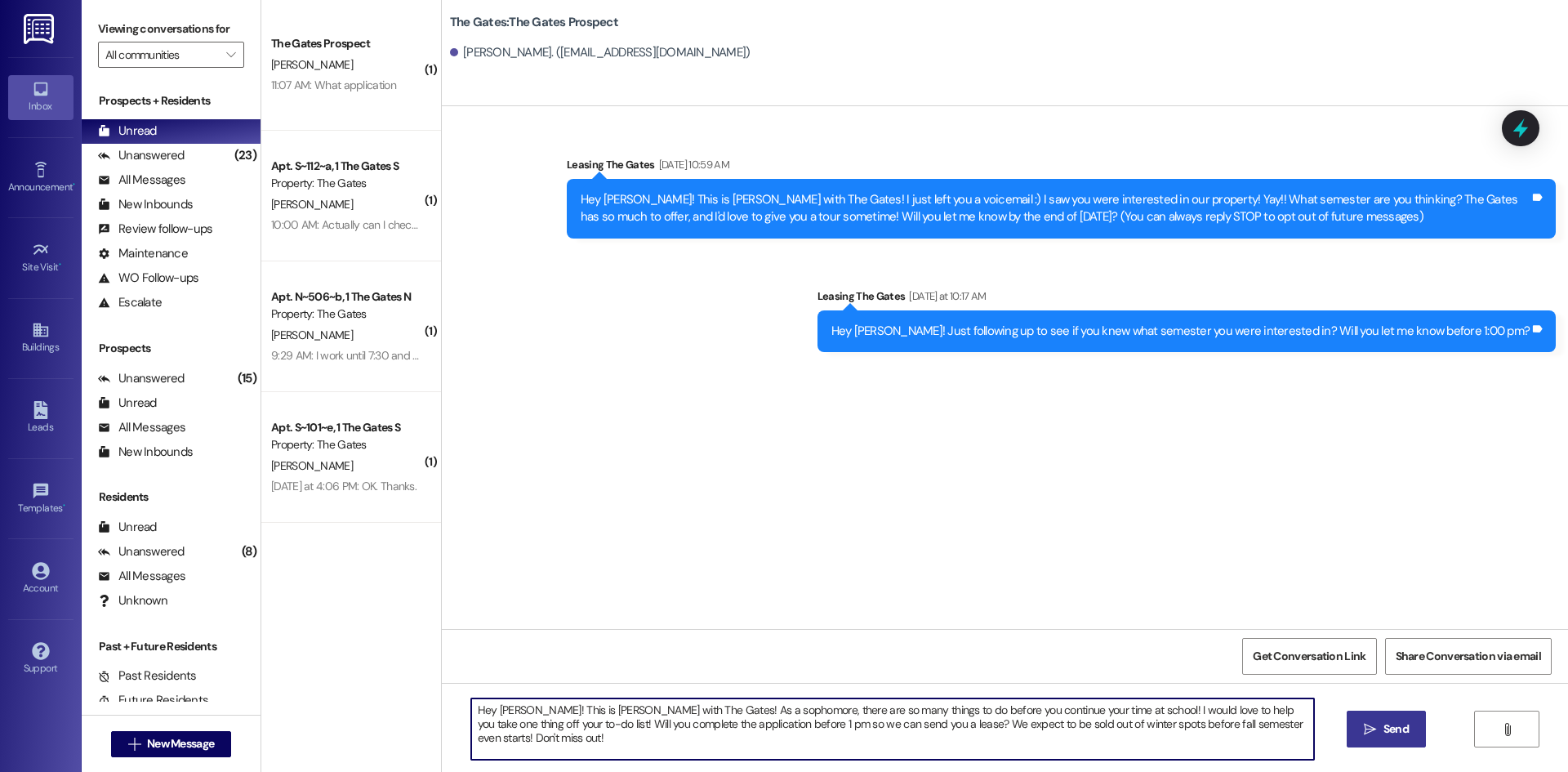
click at [517, 706] on textarea "Hey [PERSON_NAME]! This is [PERSON_NAME] with The Gates! As a sophomore, there …" at bounding box center [893, 729] width 843 height 61
drag, startPoint x: 758, startPoint y: 714, endPoint x: 701, endPoint y: 710, distance: 57.1
click at [701, 710] on textarea "Hey [PERSON_NAME]! This is [PERSON_NAME] with The Gates! As a sophomore, there …" at bounding box center [893, 729] width 843 height 61
drag, startPoint x: 992, startPoint y: 710, endPoint x: 955, endPoint y: 709, distance: 37.0
click at [955, 709] on textarea "Hey [PERSON_NAME]! This is [PERSON_NAME] with The Gates! As a freshman, there a…" at bounding box center [893, 729] width 843 height 61
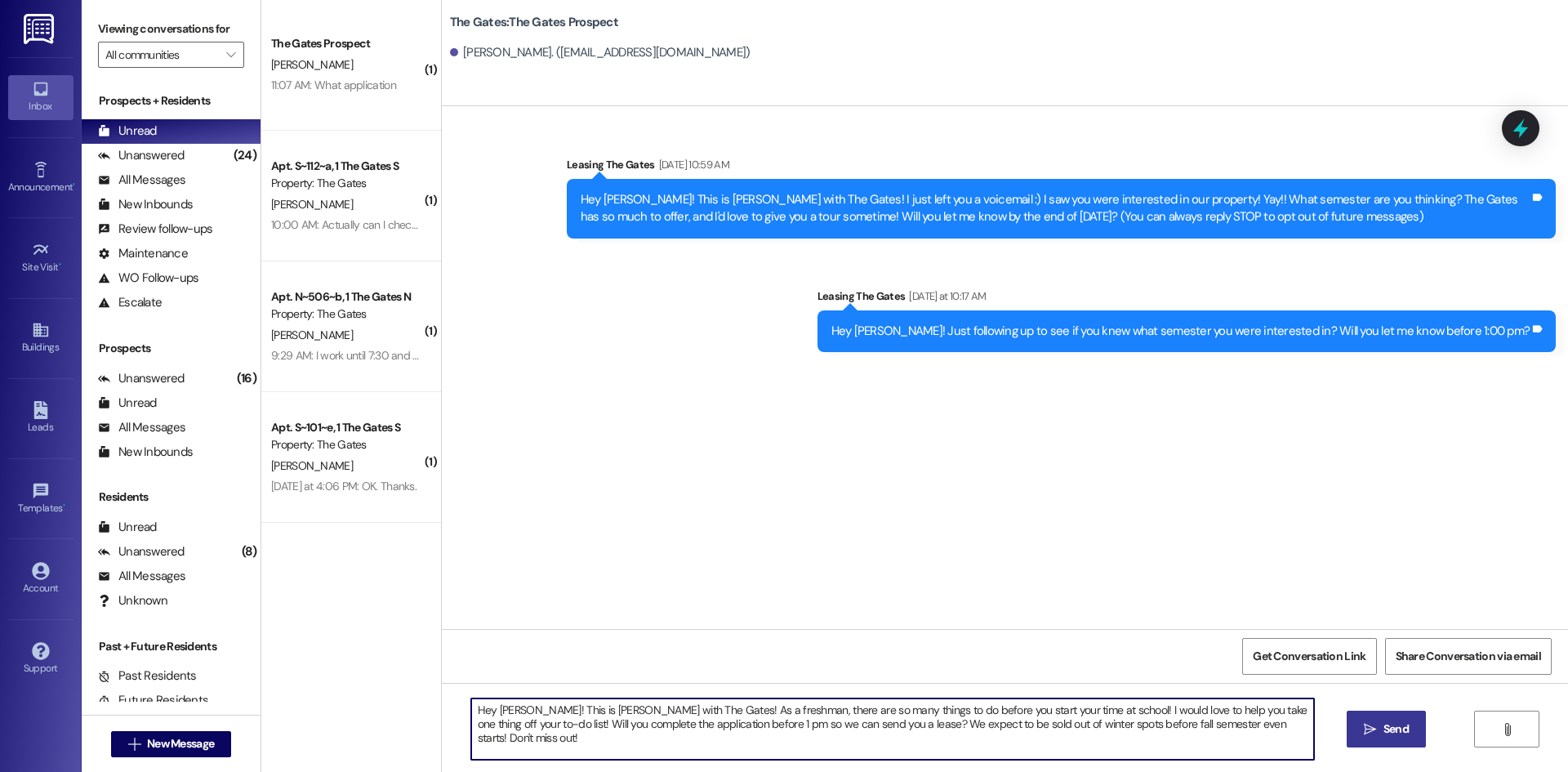
type textarea "Hey [PERSON_NAME]! This is [PERSON_NAME] with The Gates! As a freshman, there a…"
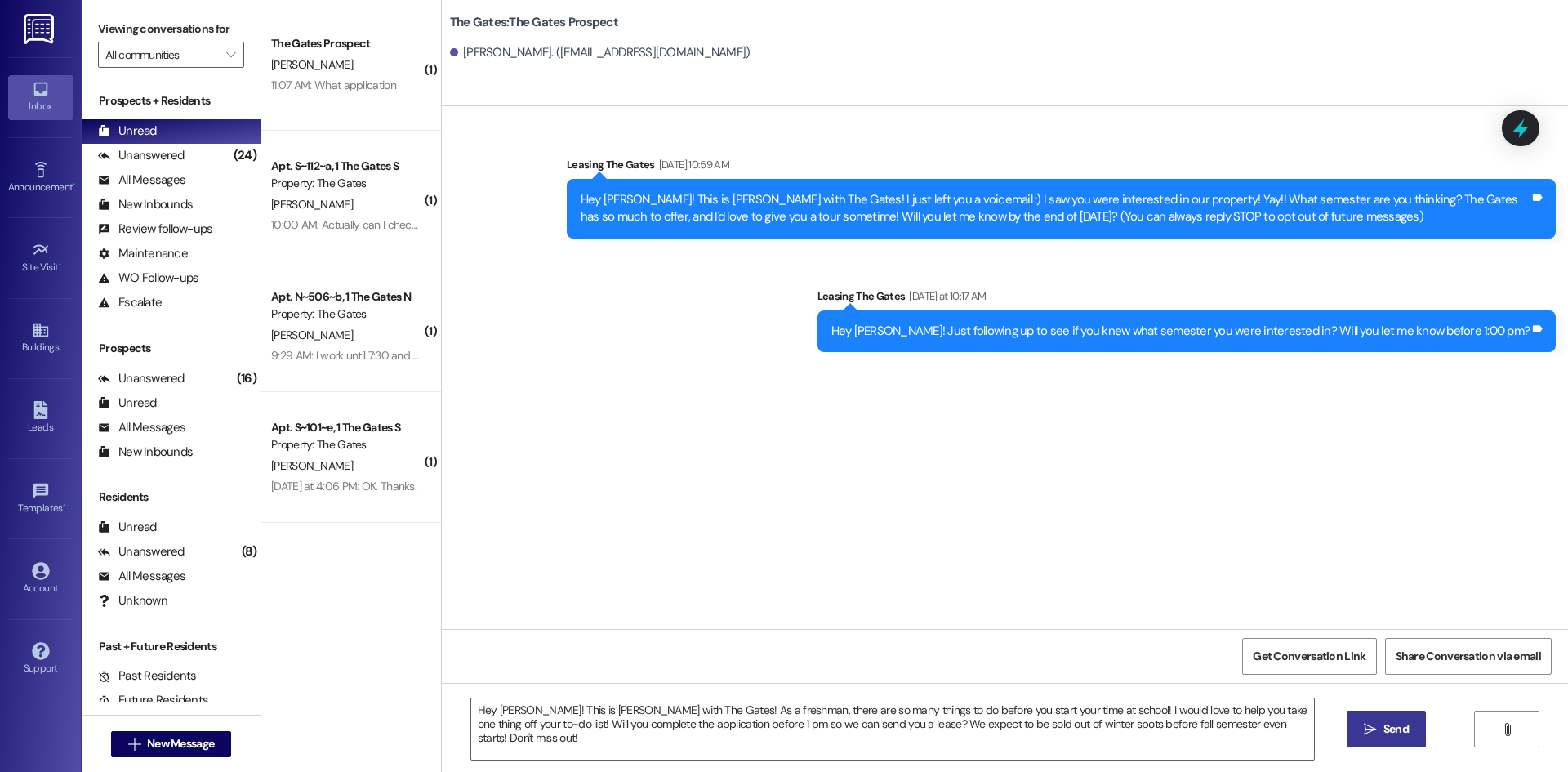
click at [1401, 733] on span "Send" at bounding box center [1396, 729] width 25 height 17
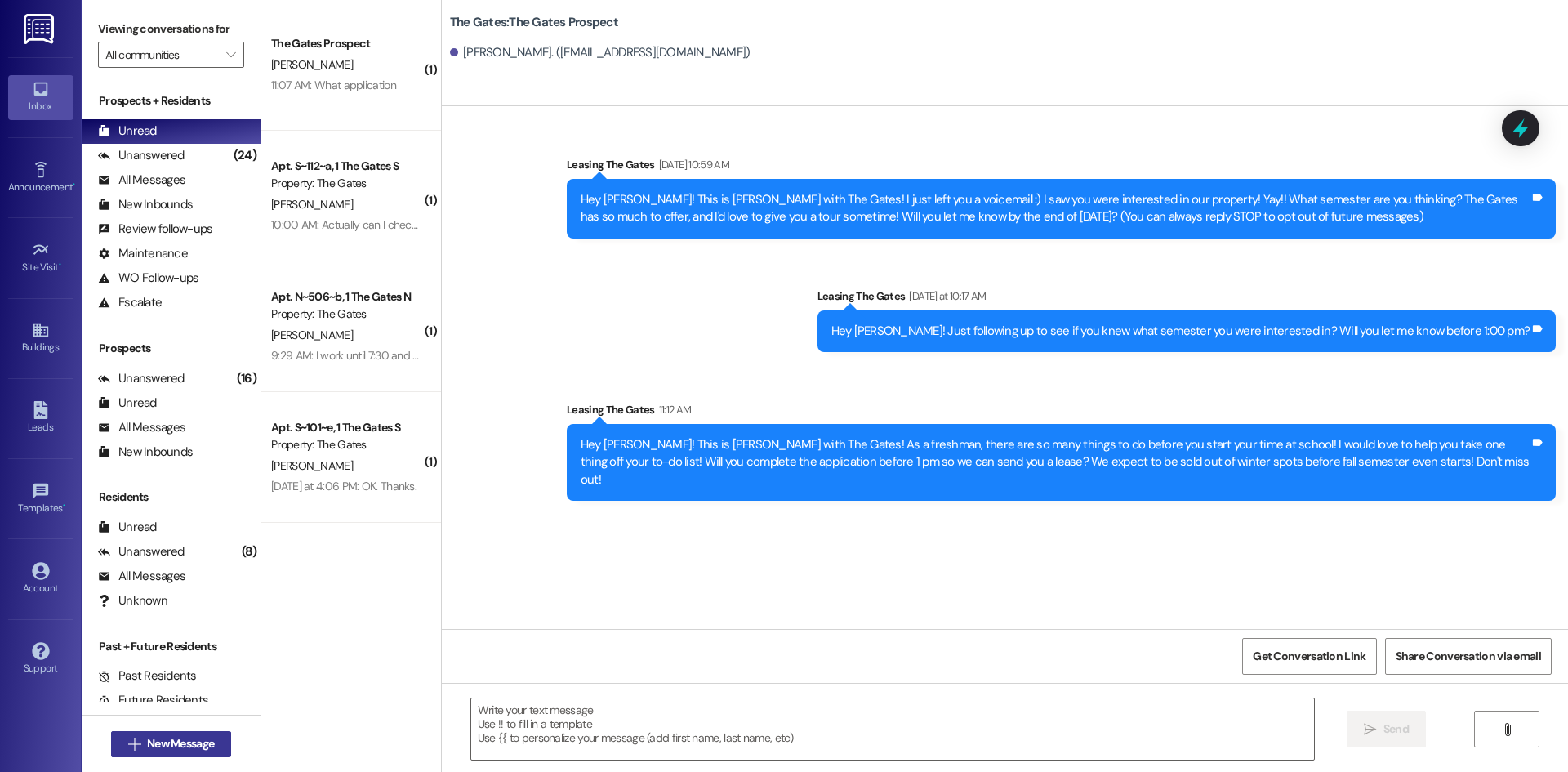
click at [185, 742] on span "New Message" at bounding box center [180, 744] width 67 height 17
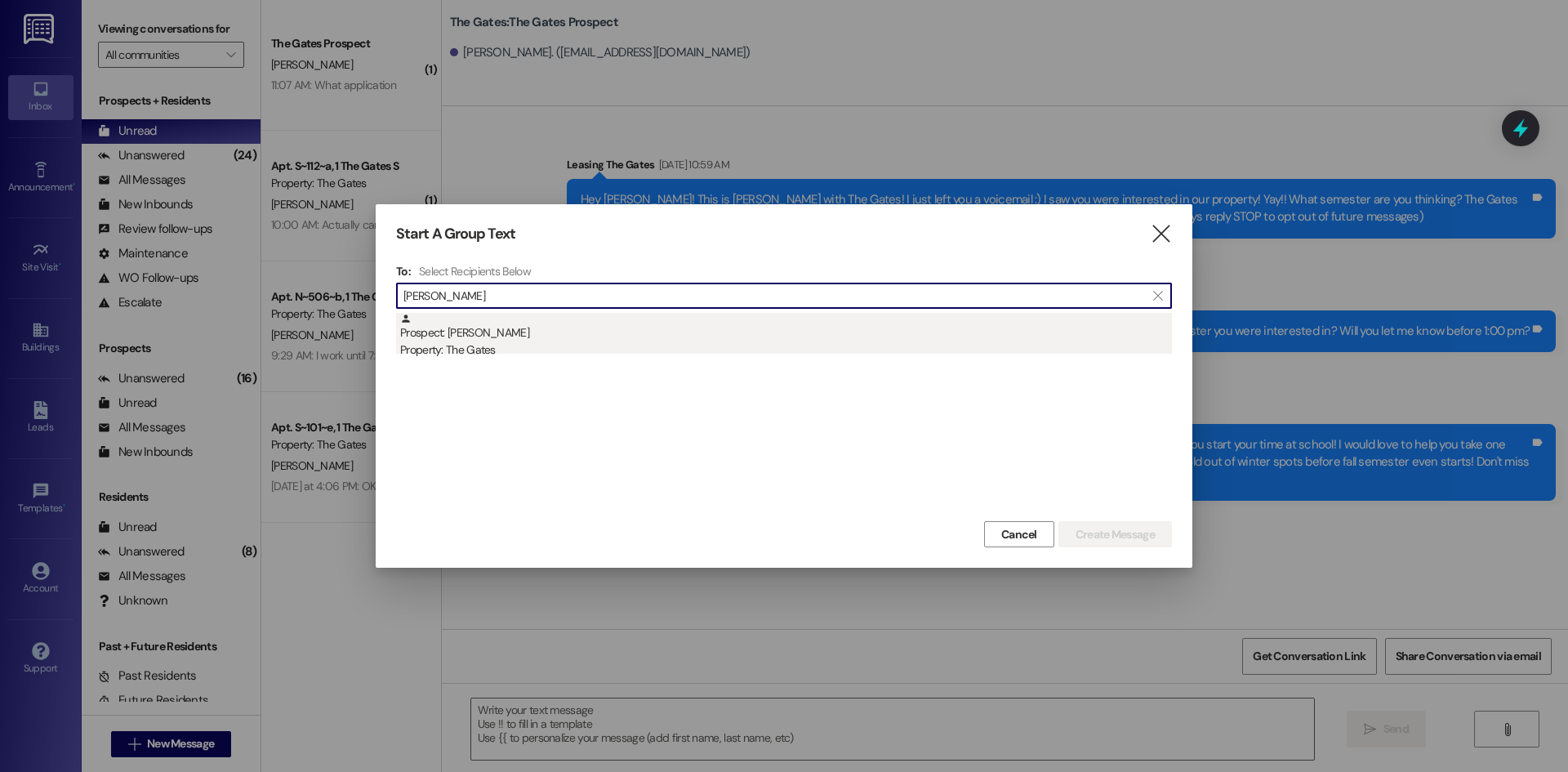
type input "[PERSON_NAME]"
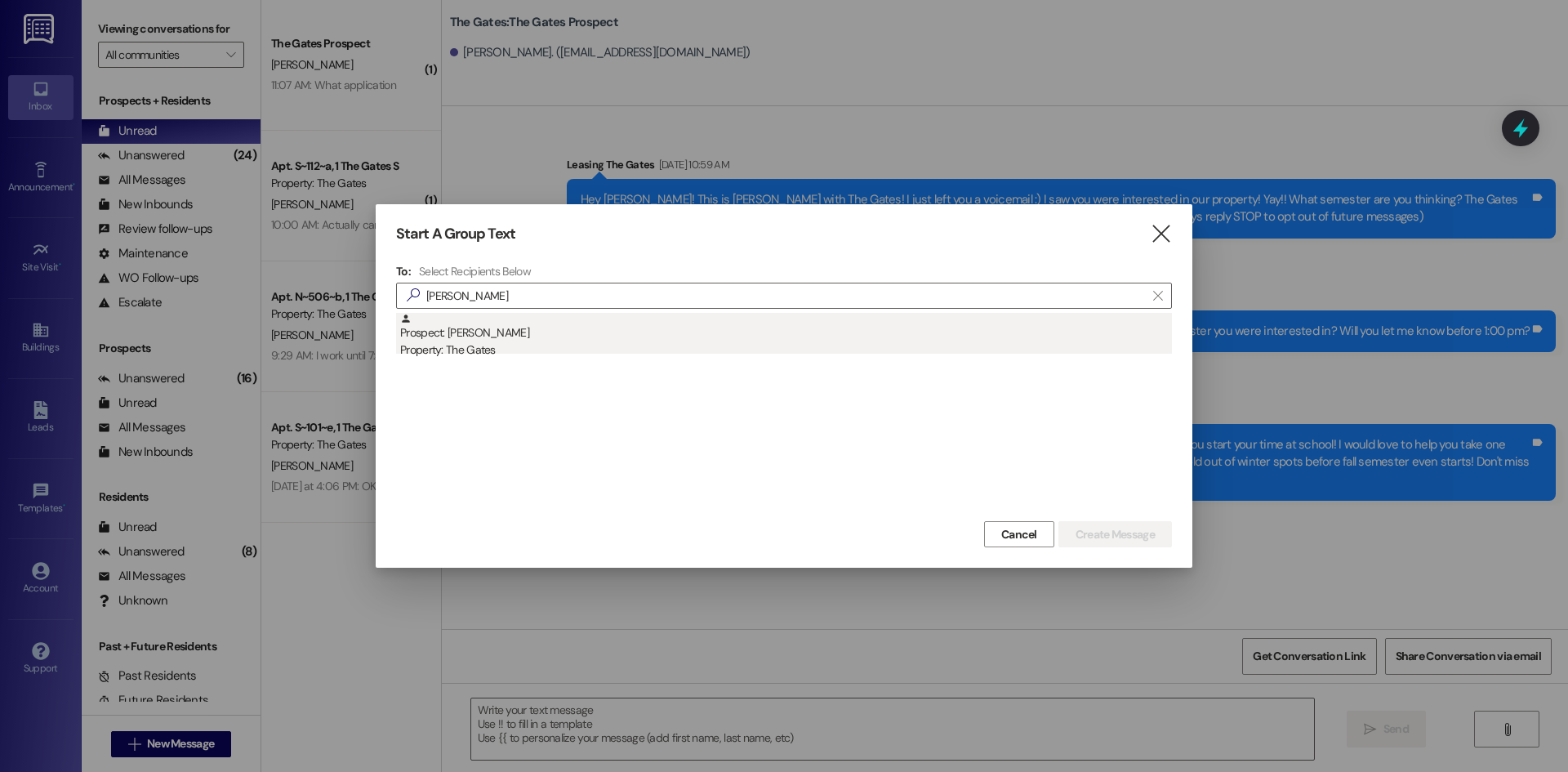
click at [490, 326] on div "Prospect: [PERSON_NAME] Property: The Gates" at bounding box center [786, 336] width 772 height 47
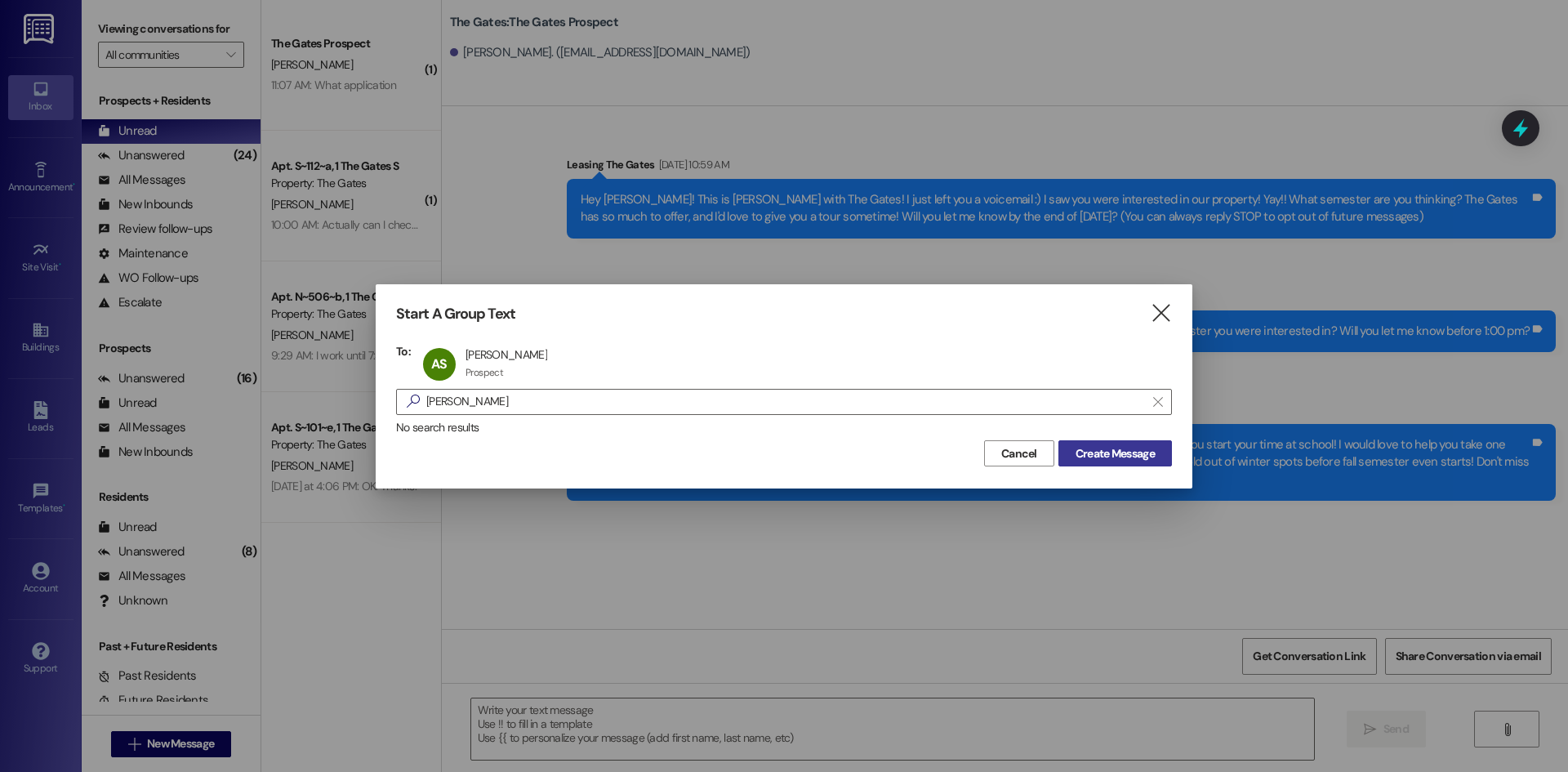
click at [1088, 441] on button "Create Message" at bounding box center [1115, 453] width 113 height 26
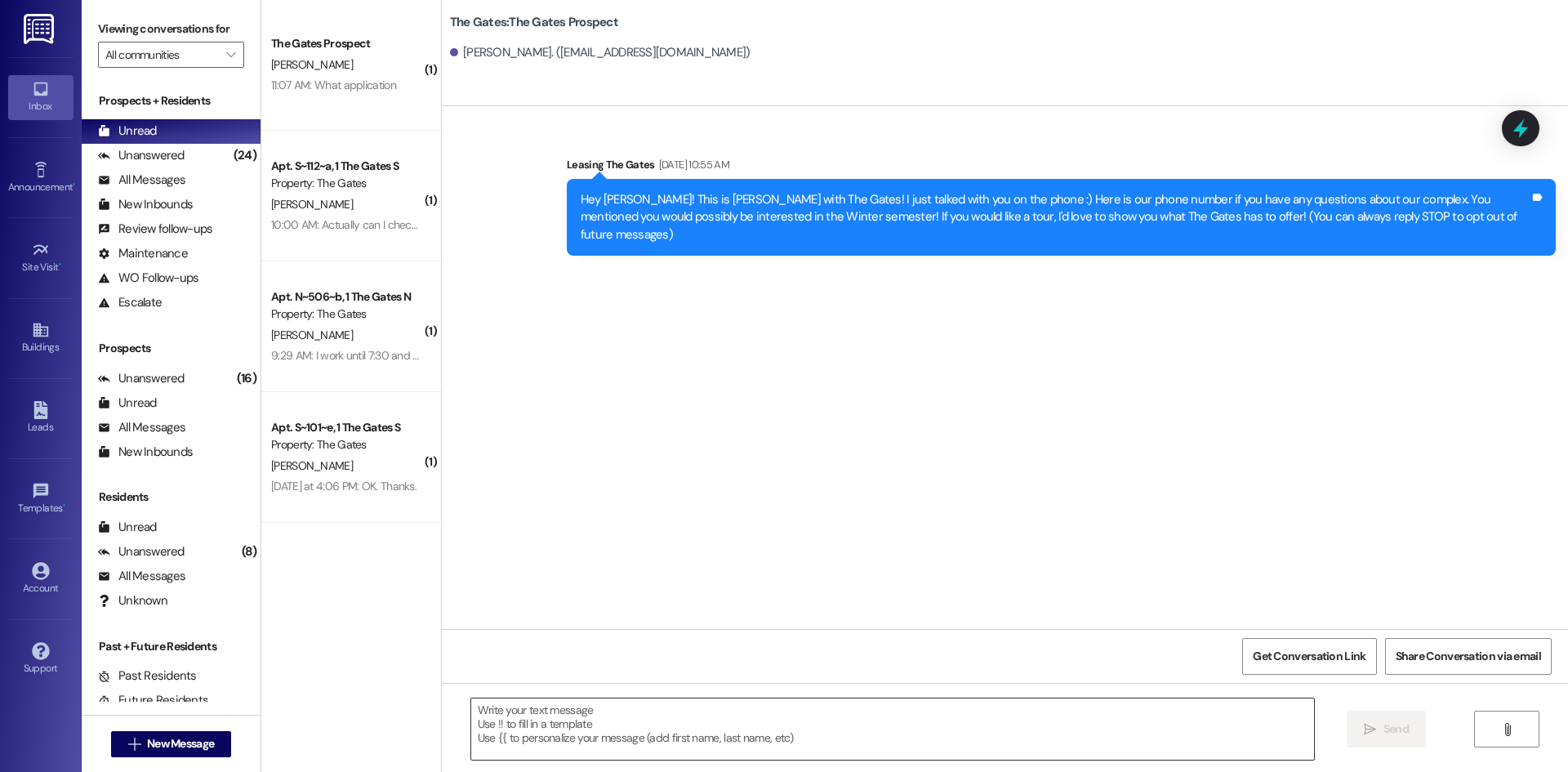
click at [490, 721] on textarea at bounding box center [893, 729] width 843 height 61
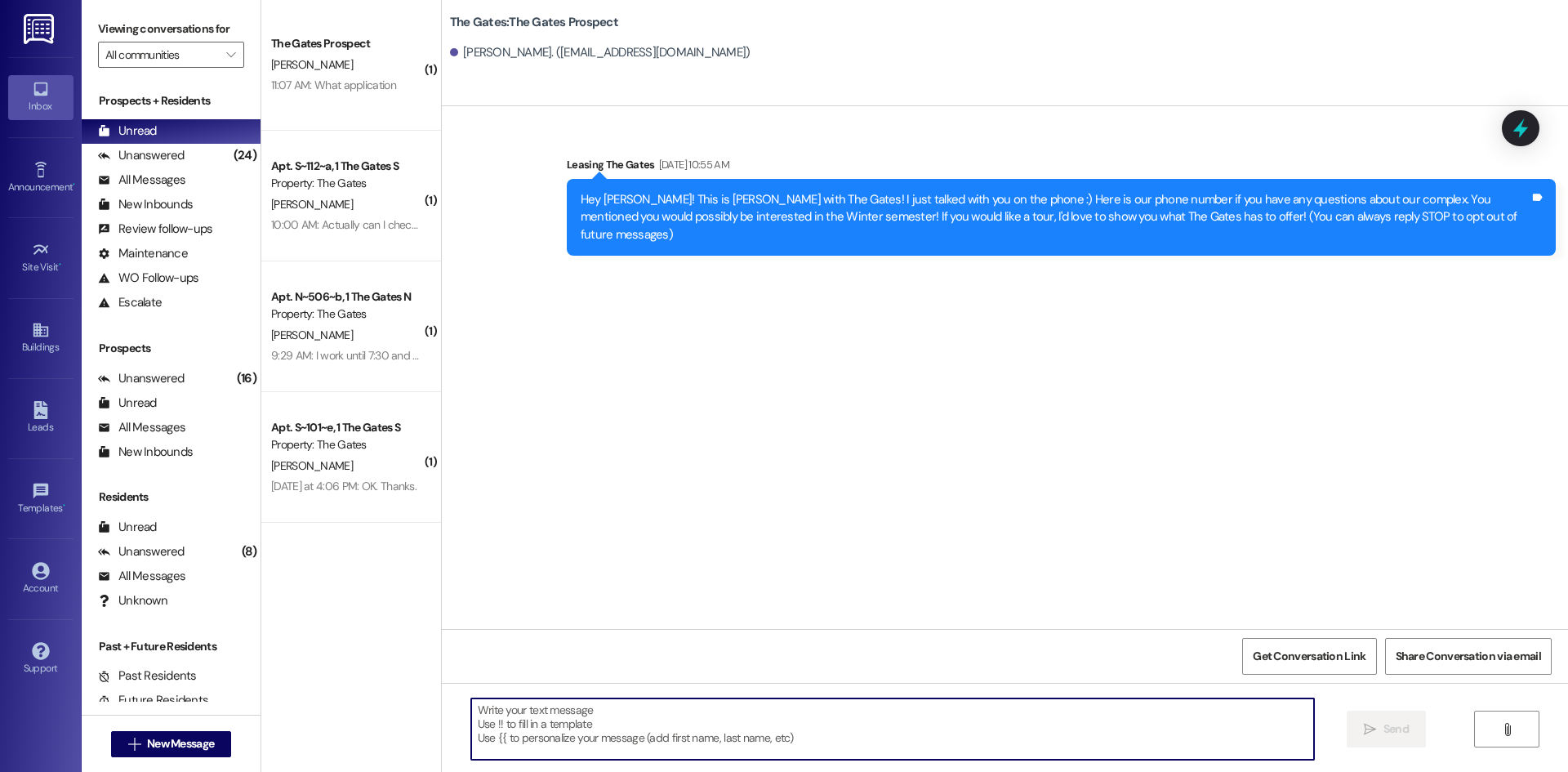
paste textarea "Hey [PERSON_NAME]! This is [PERSON_NAME] with The Gates! As a freshman, there a…"
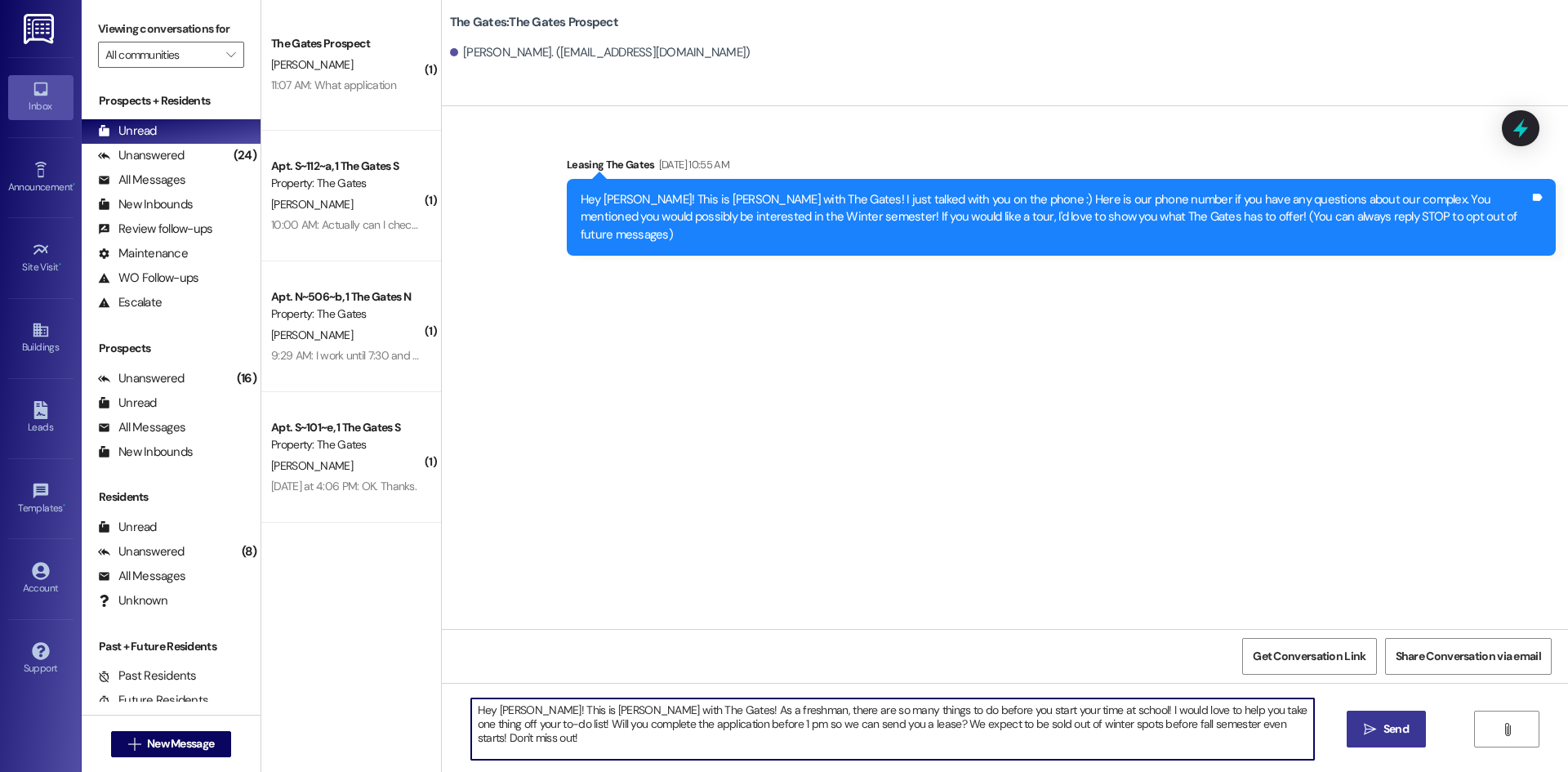
click at [515, 708] on textarea "Hey [PERSON_NAME]! This is [PERSON_NAME] with The Gates! As a freshman, there a…" at bounding box center [893, 729] width 843 height 61
type textarea "Hey [PERSON_NAME]! This is [PERSON_NAME] with The Gates! As a freshman, there a…"
click at [1413, 729] on button " Send" at bounding box center [1387, 729] width 79 height 36
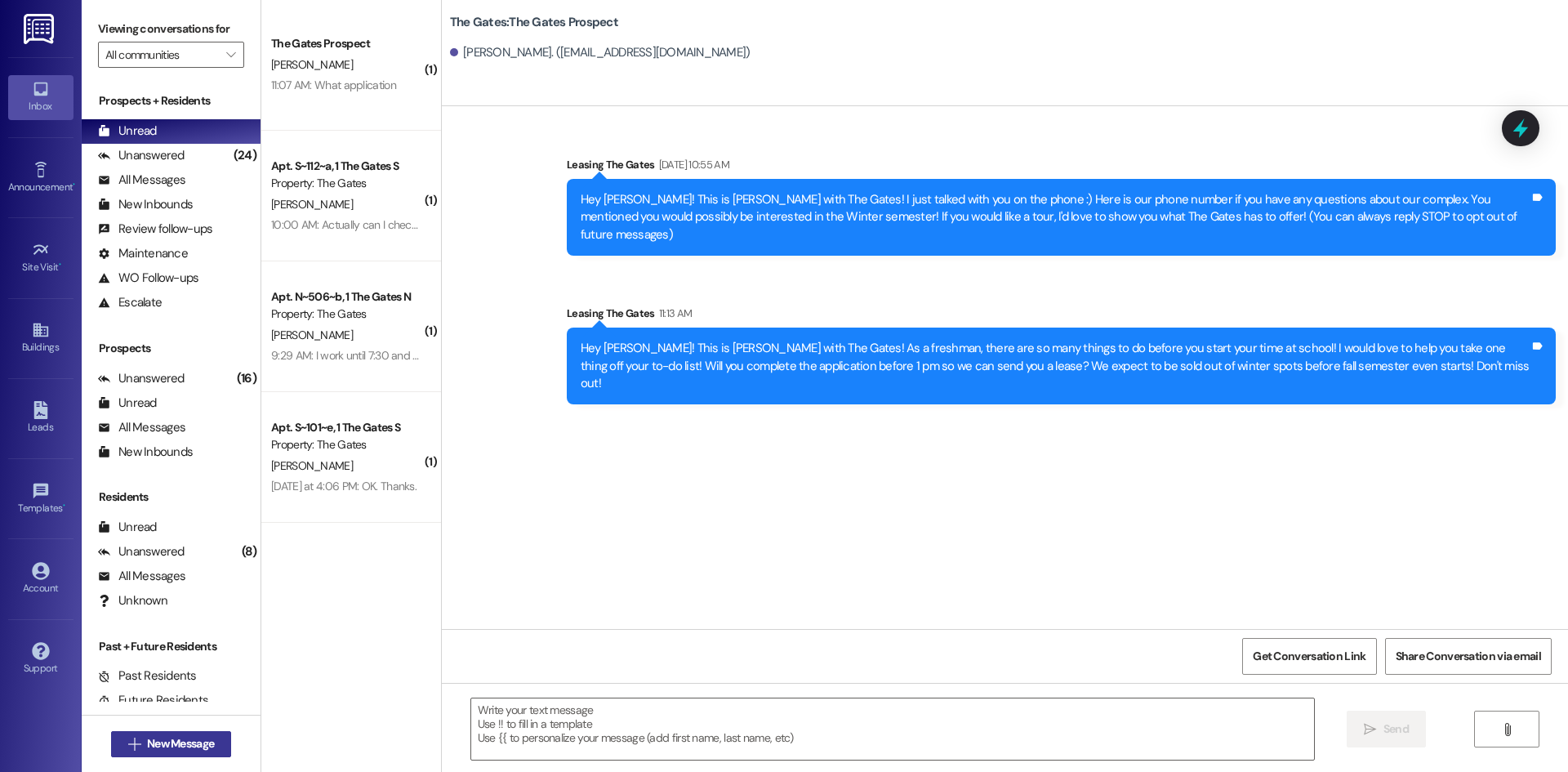
click at [132, 746] on icon "" at bounding box center [134, 744] width 12 height 13
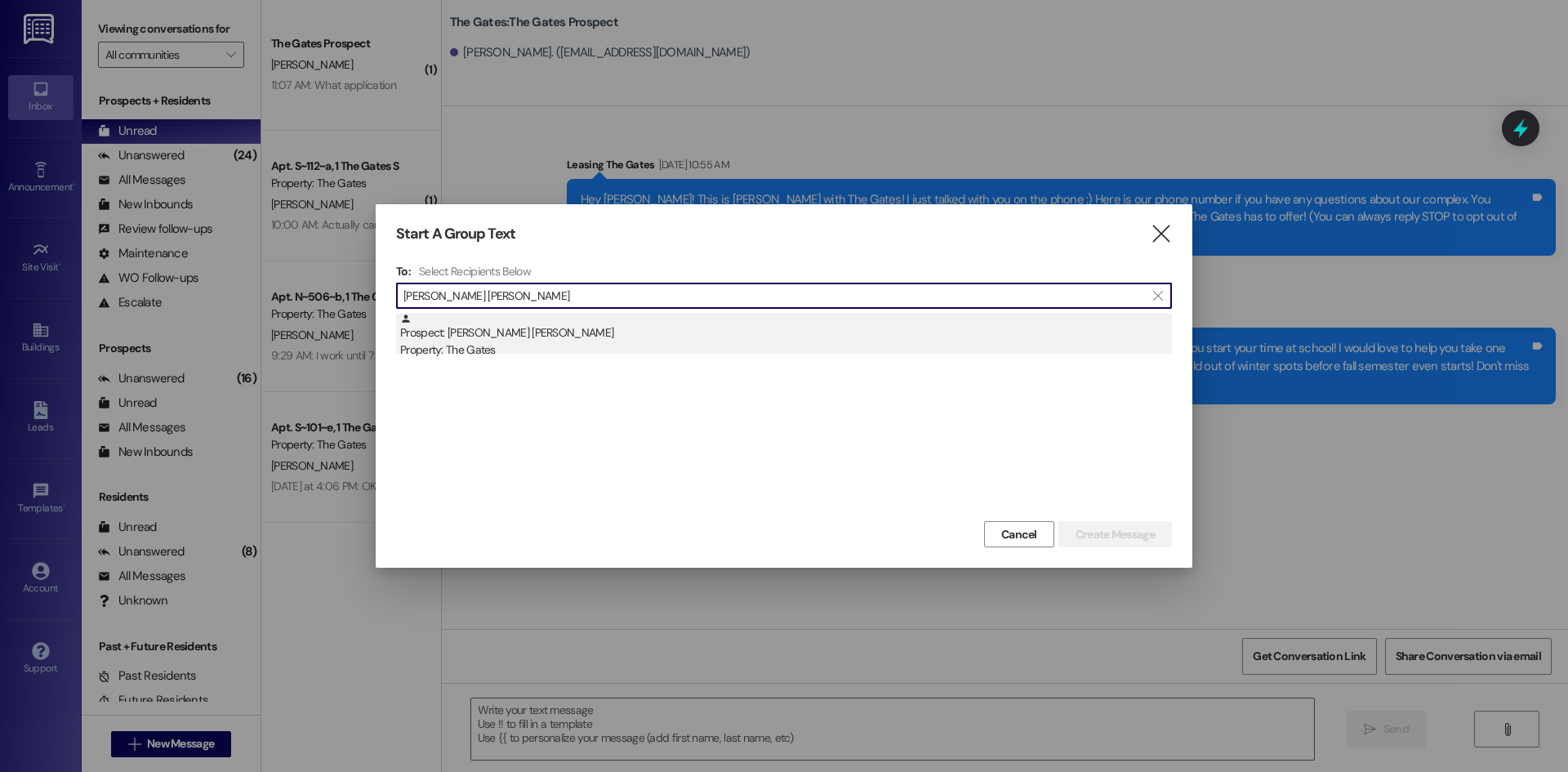
type input "[PERSON_NAME] [PERSON_NAME]"
click at [488, 334] on div "Prospect: [PERSON_NAME] [PERSON_NAME] Property: The Gates" at bounding box center [786, 336] width 772 height 47
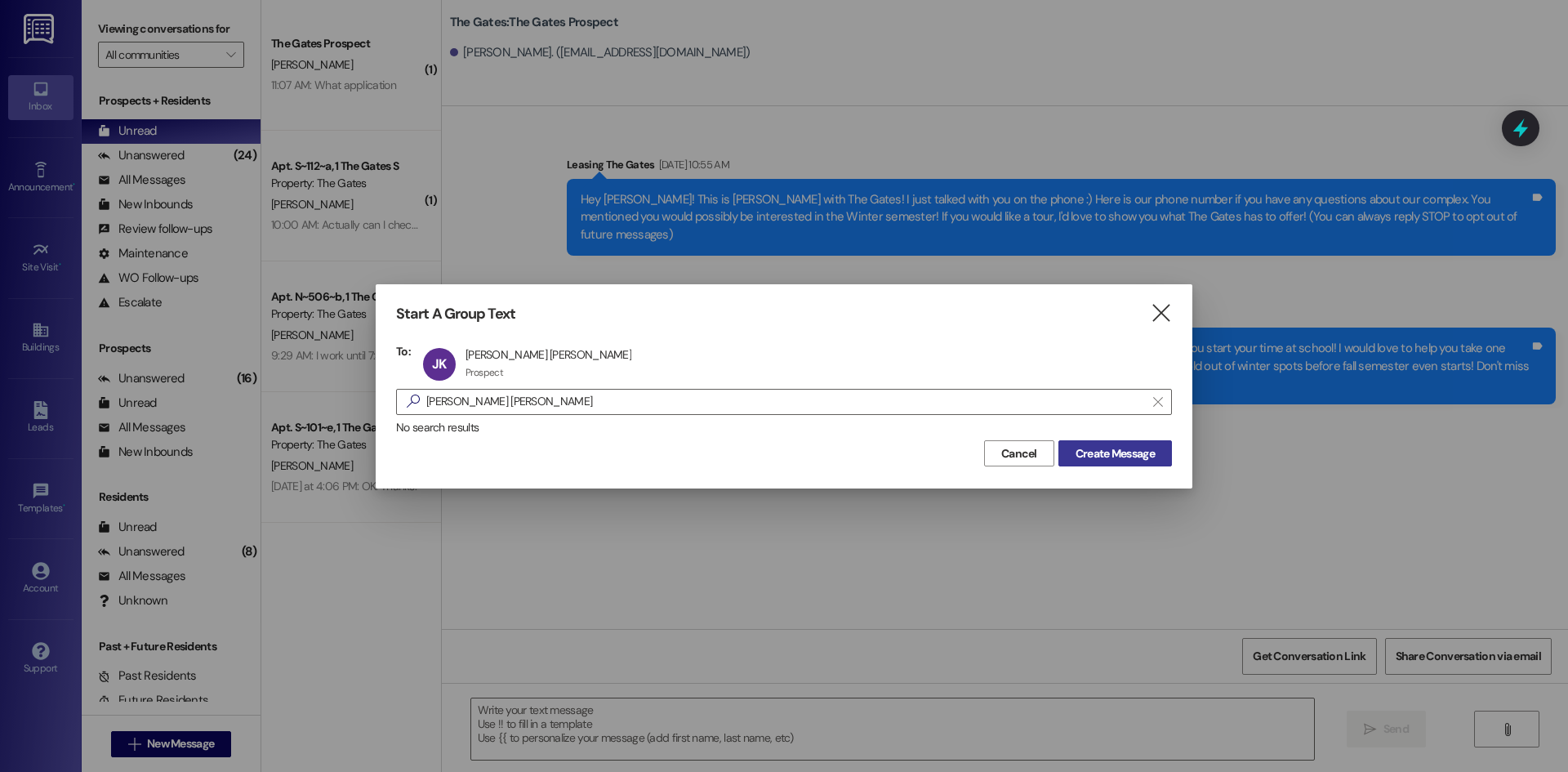
click at [1121, 461] on span "Create Message" at bounding box center [1116, 454] width 79 height 17
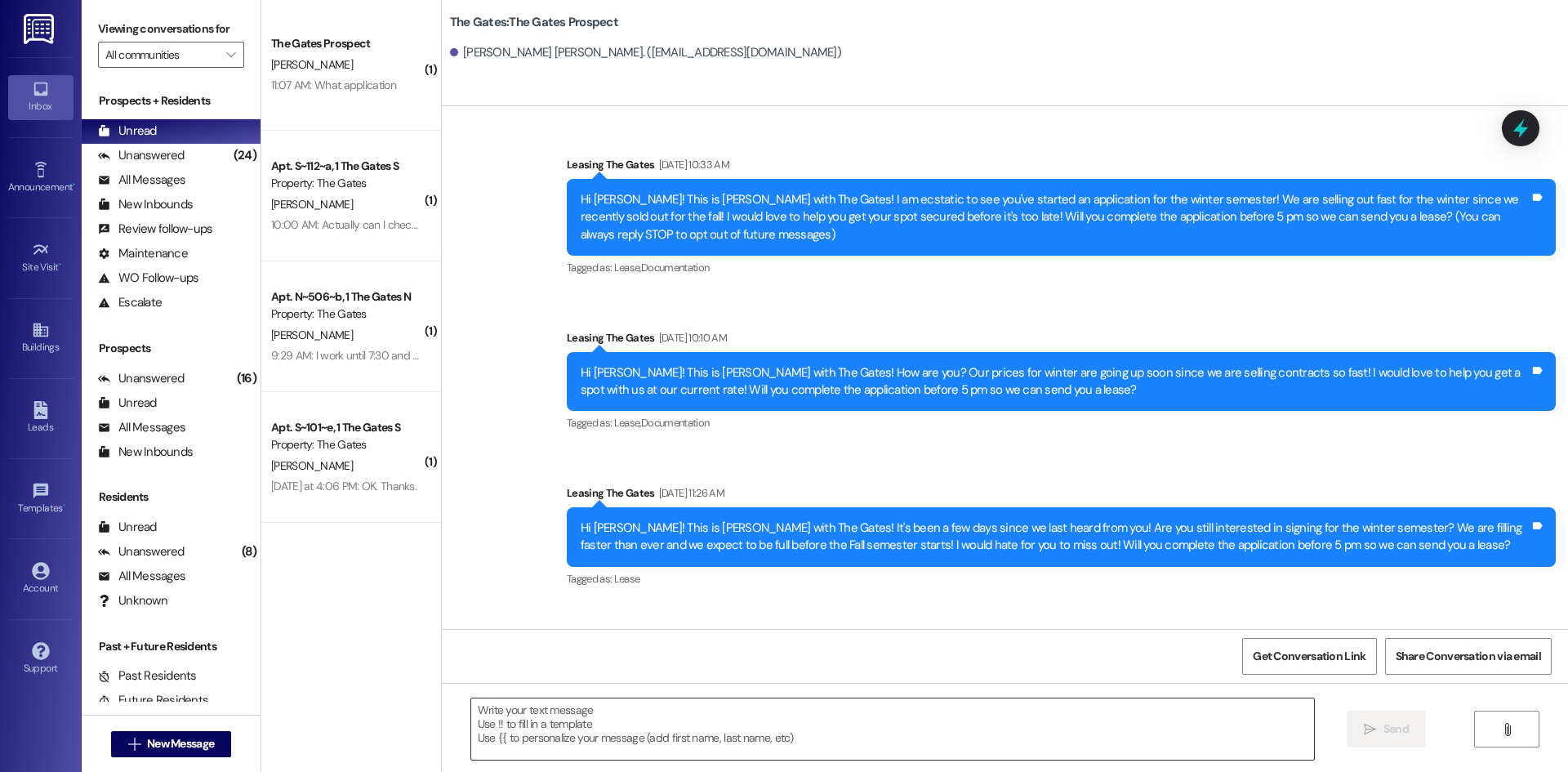
click at [608, 717] on textarea at bounding box center [893, 729] width 843 height 61
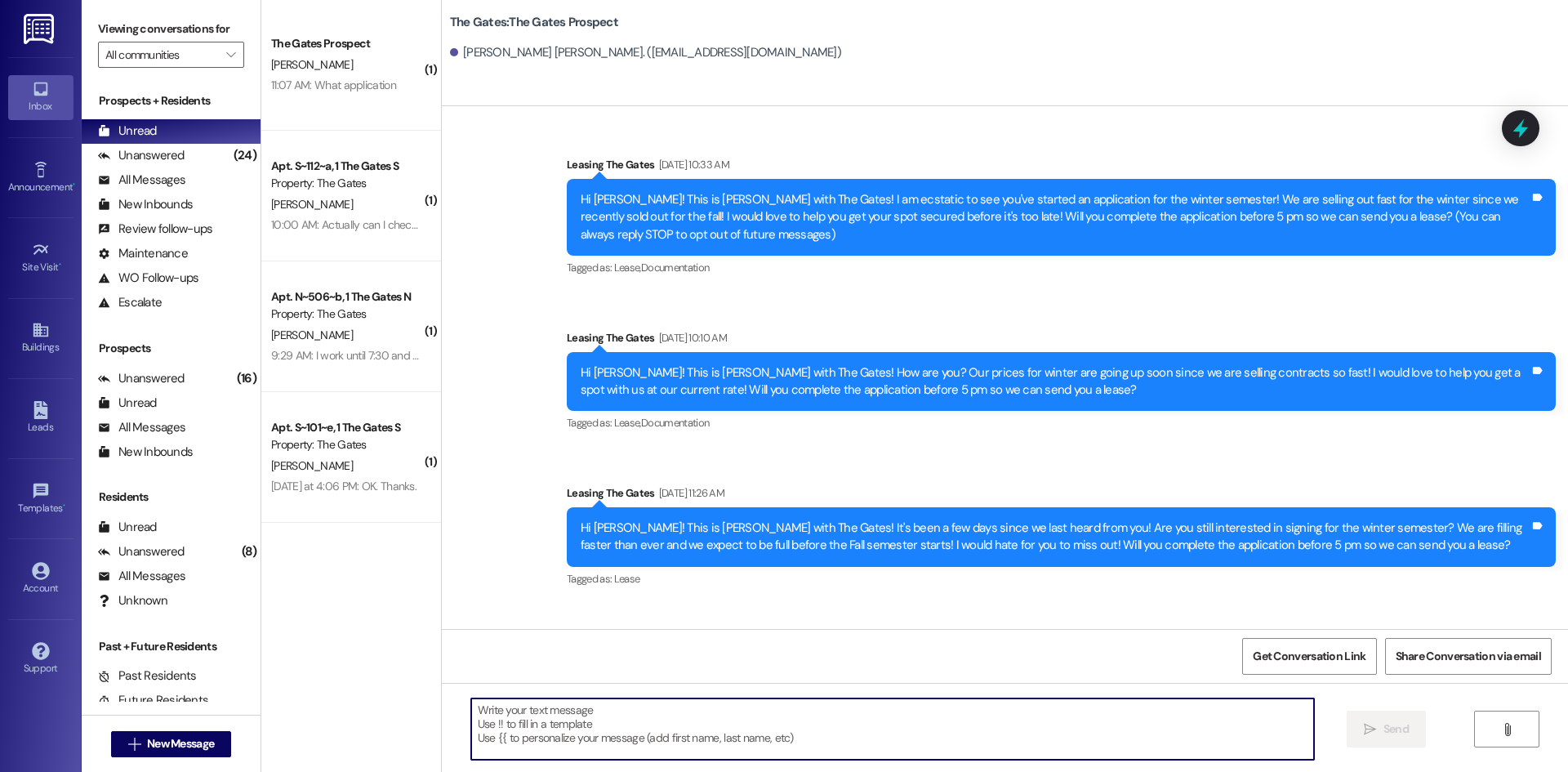
paste textarea "Hey [PERSON_NAME]! This is [PERSON_NAME] with The Gates! As a freshman, there a…"
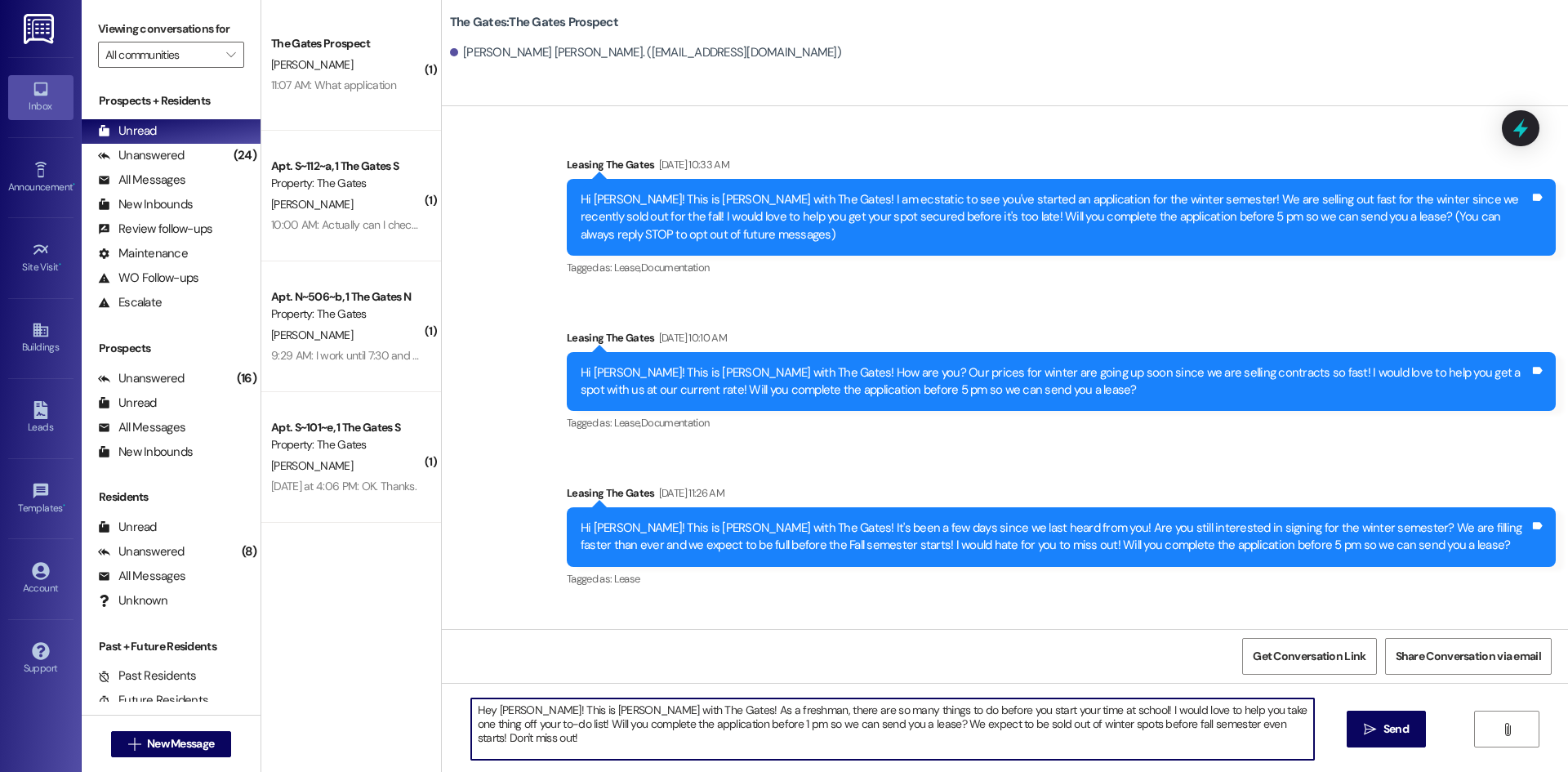
click at [513, 708] on textarea "Hey [PERSON_NAME]! This is [PERSON_NAME] with The Gates! As a freshman, there a…" at bounding box center [893, 729] width 843 height 61
type textarea "Hey [PERSON_NAME]! This is [PERSON_NAME] with The Gates! As a freshman, there a…"
click at [1356, 736] on button " Send" at bounding box center [1387, 729] width 79 height 36
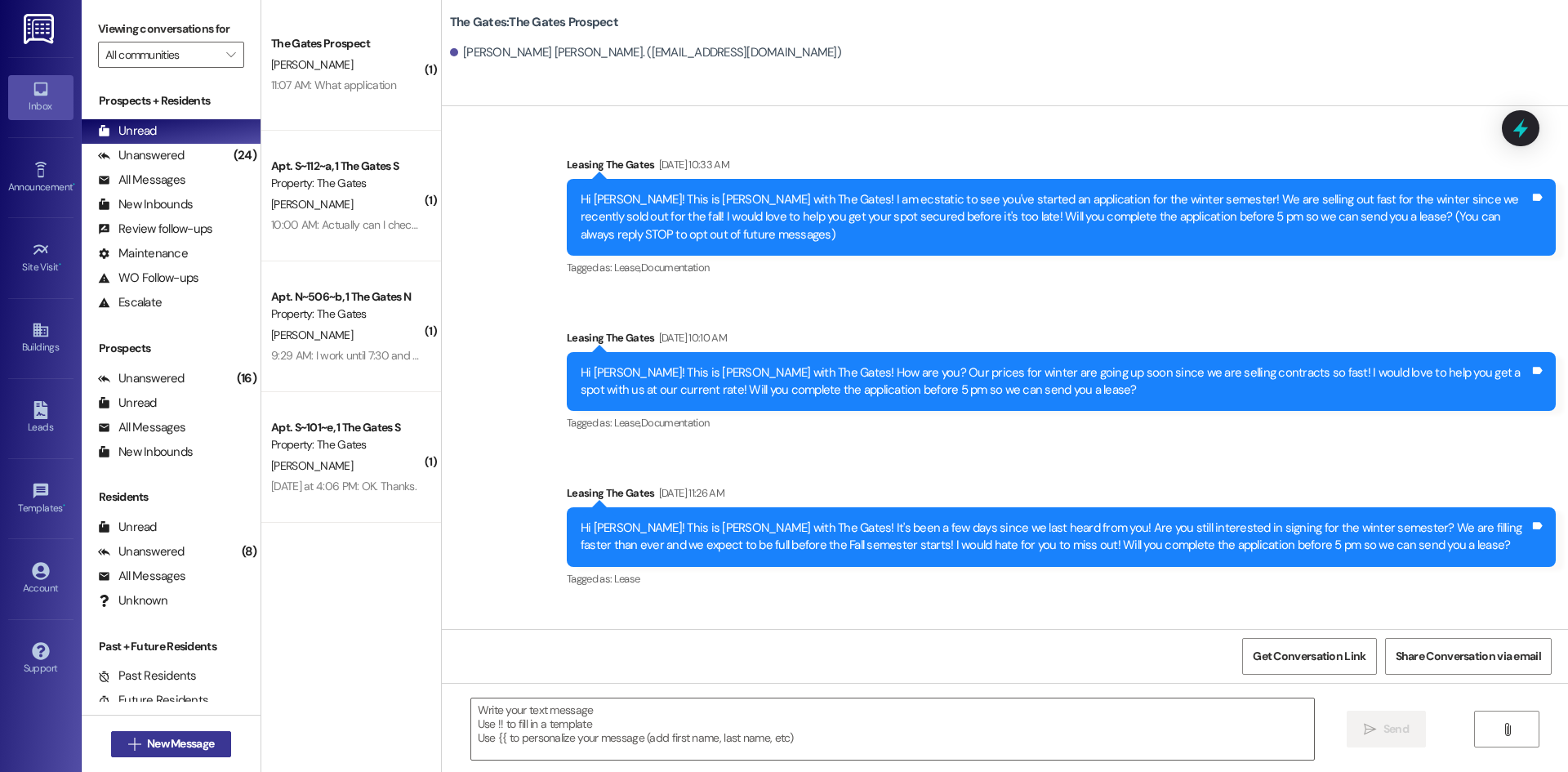
click at [150, 739] on span "New Message" at bounding box center [180, 744] width 67 height 17
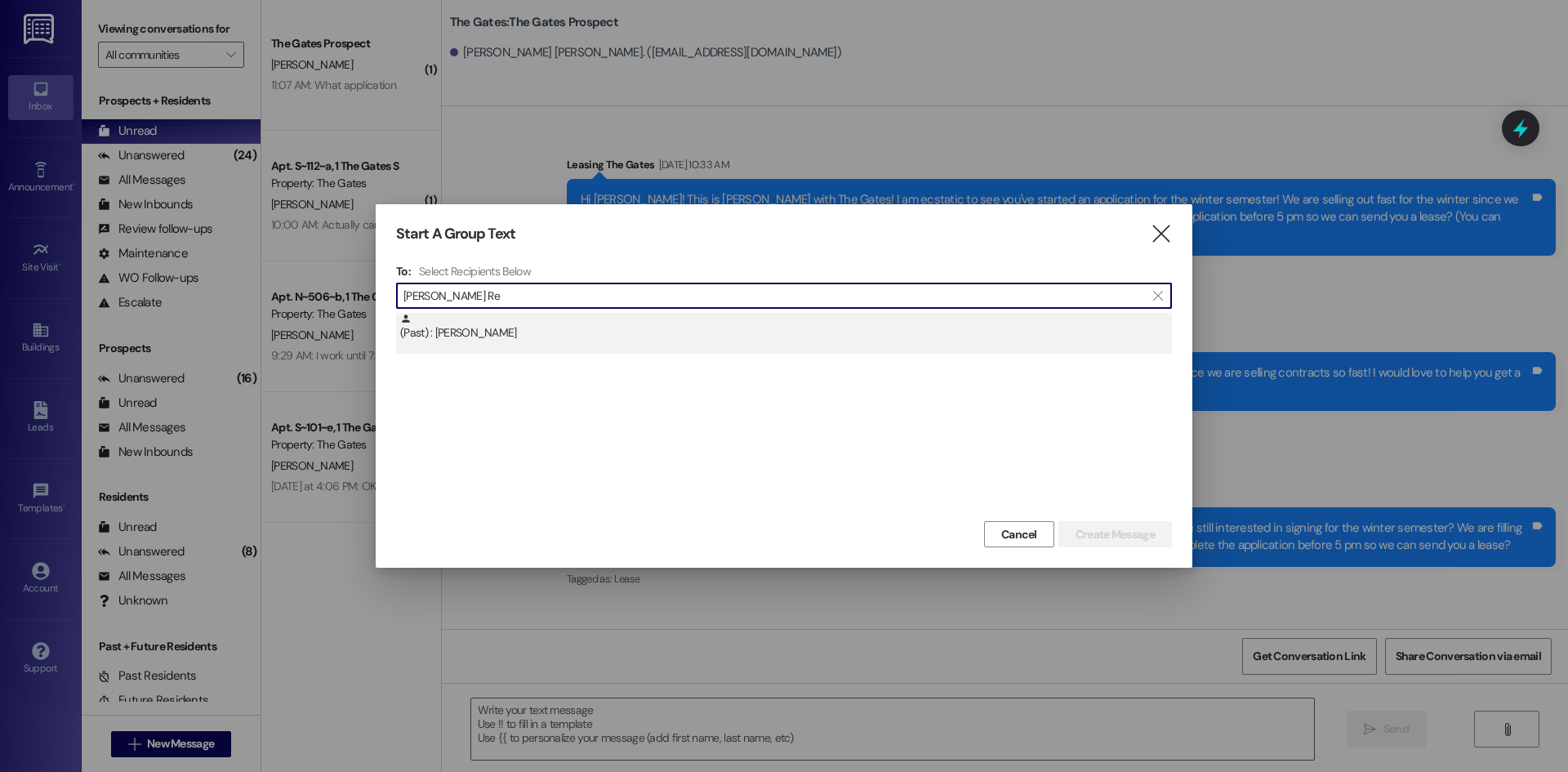
type input "[PERSON_NAME] Re"
click at [512, 336] on div "(Past) : [PERSON_NAME]" at bounding box center [786, 327] width 772 height 29
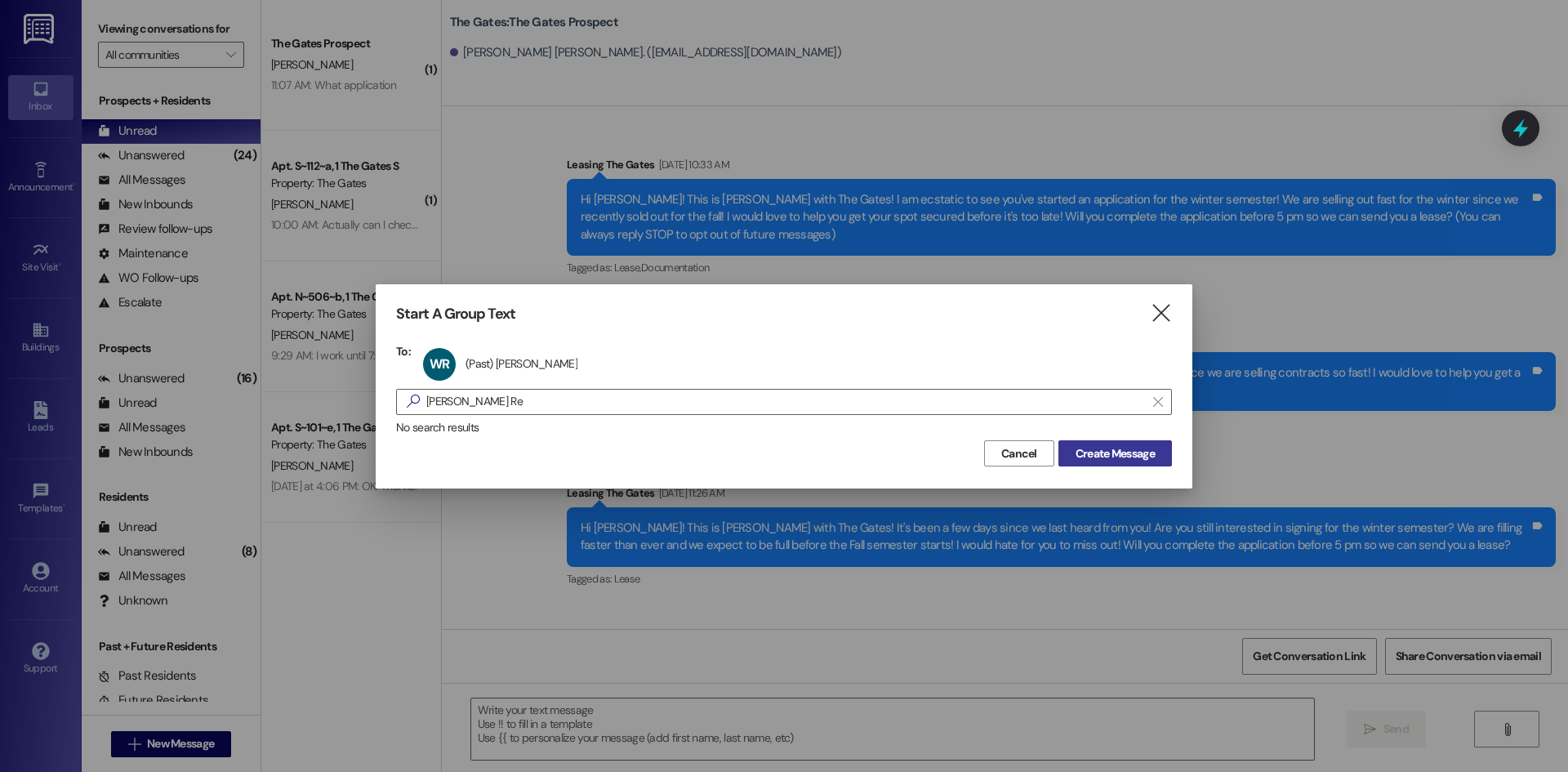
click at [1125, 457] on span "Create Message" at bounding box center [1116, 454] width 79 height 17
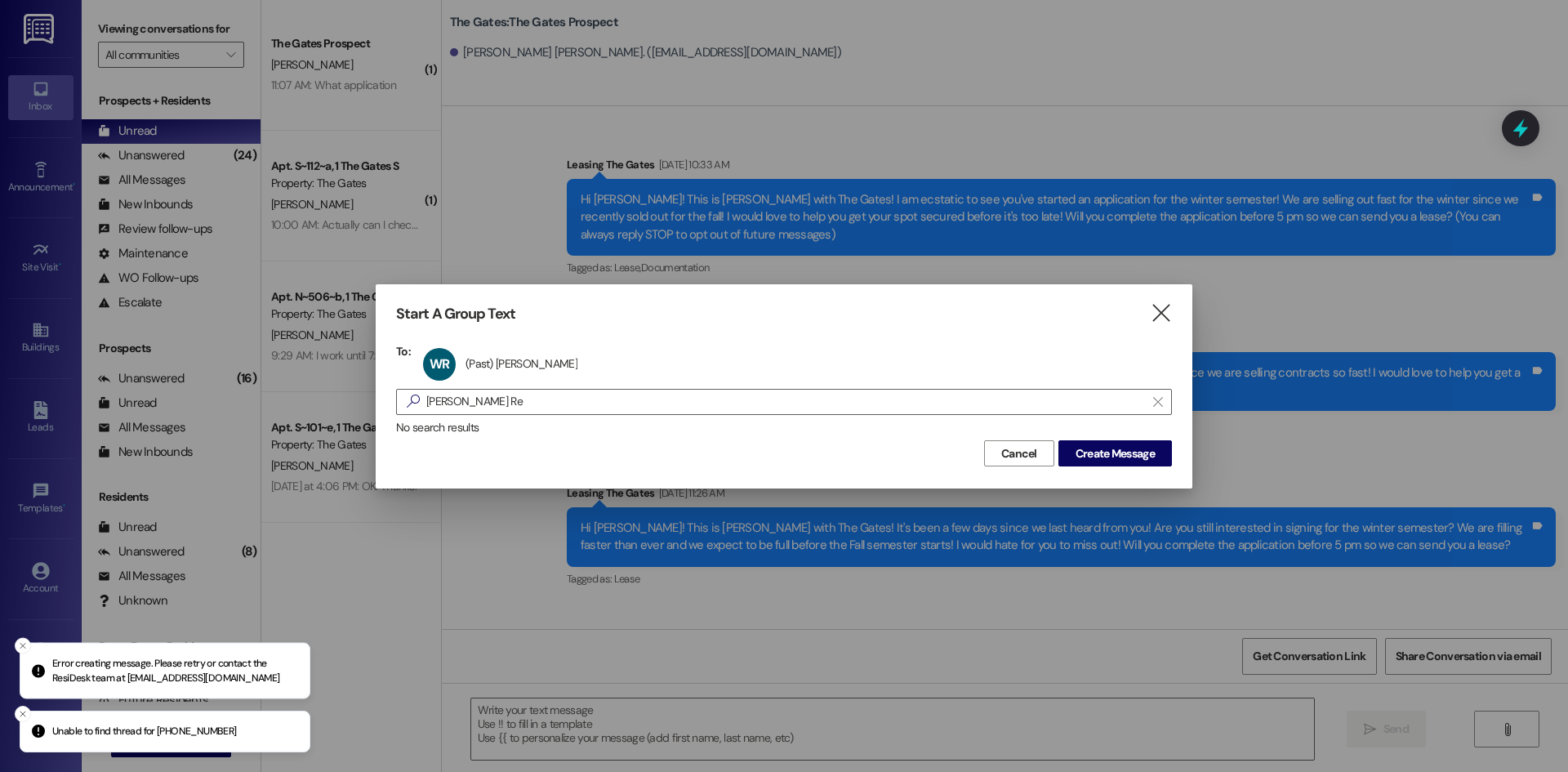
click at [1172, 317] on div "Start A Group Text  To: WR (Past) [PERSON_NAME] (Past) [PERSON_NAME] click to …" at bounding box center [784, 386] width 817 height 204
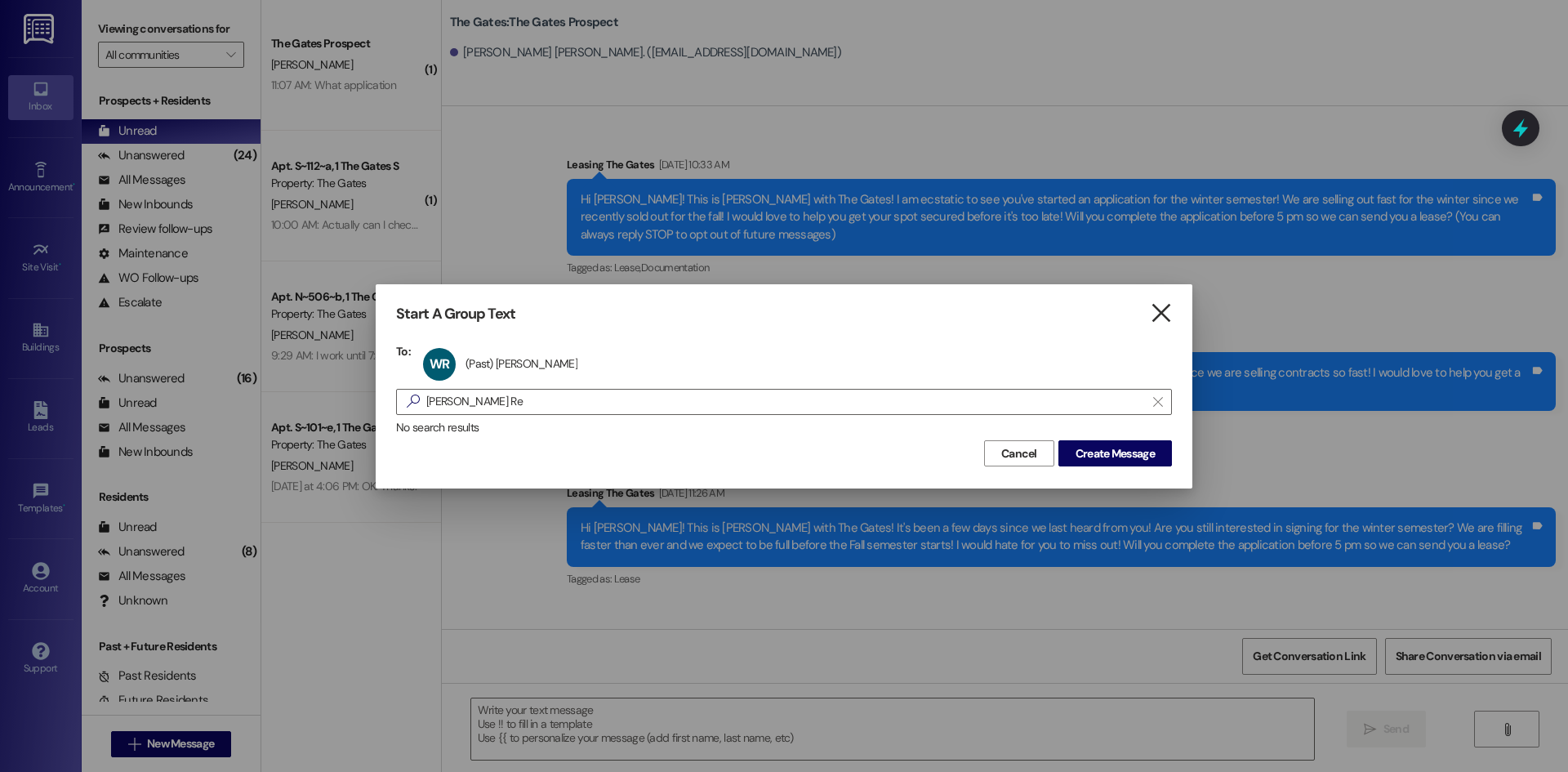
click at [1171, 318] on icon "" at bounding box center [1161, 313] width 22 height 17
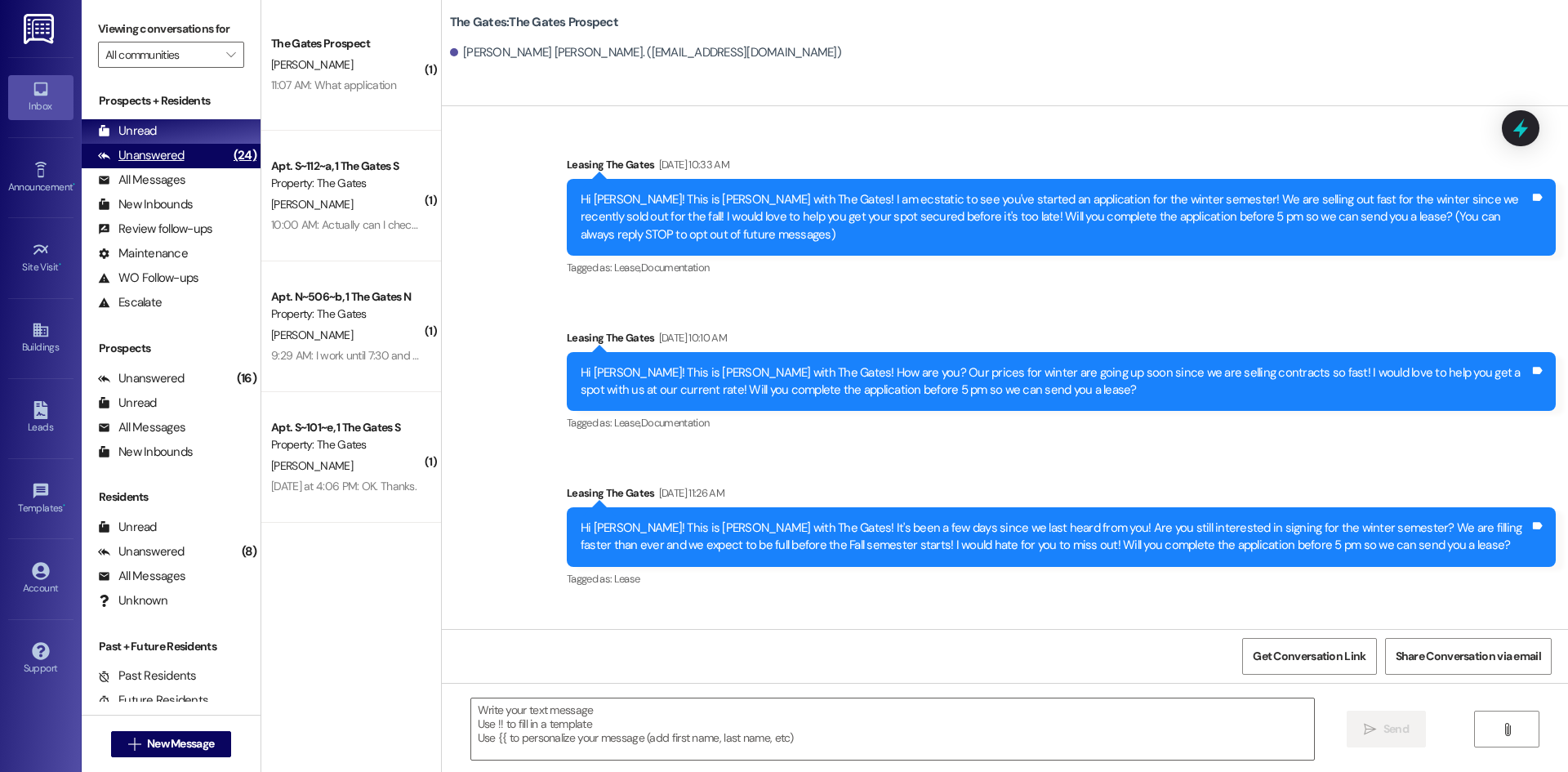
click at [185, 156] on div "Unanswered (24)" at bounding box center [172, 156] width 179 height 25
click at [167, 132] on div "Unread (0)" at bounding box center [172, 131] width 179 height 25
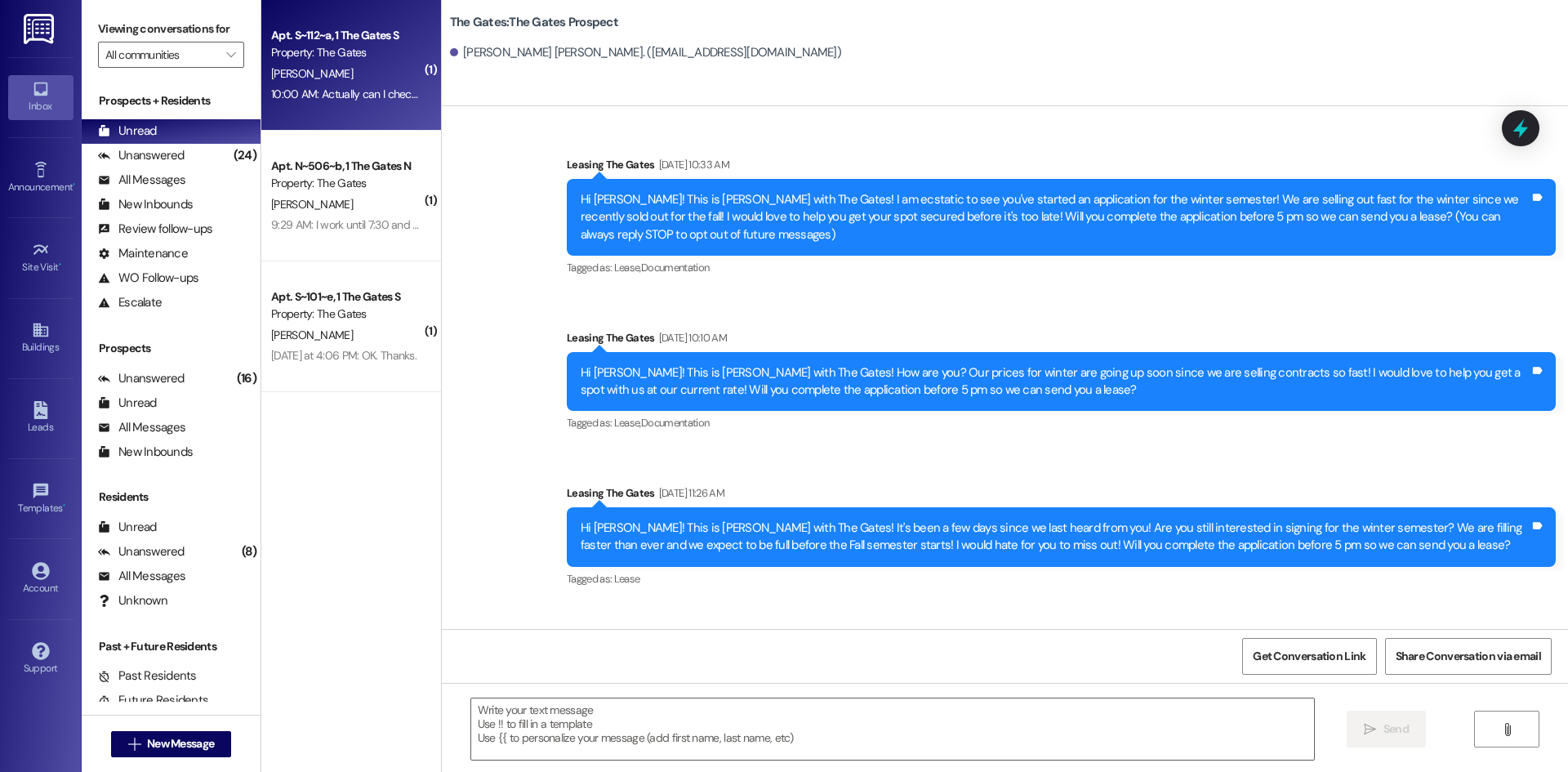
click at [364, 49] on div "Property: The Gates" at bounding box center [347, 52] width 151 height 17
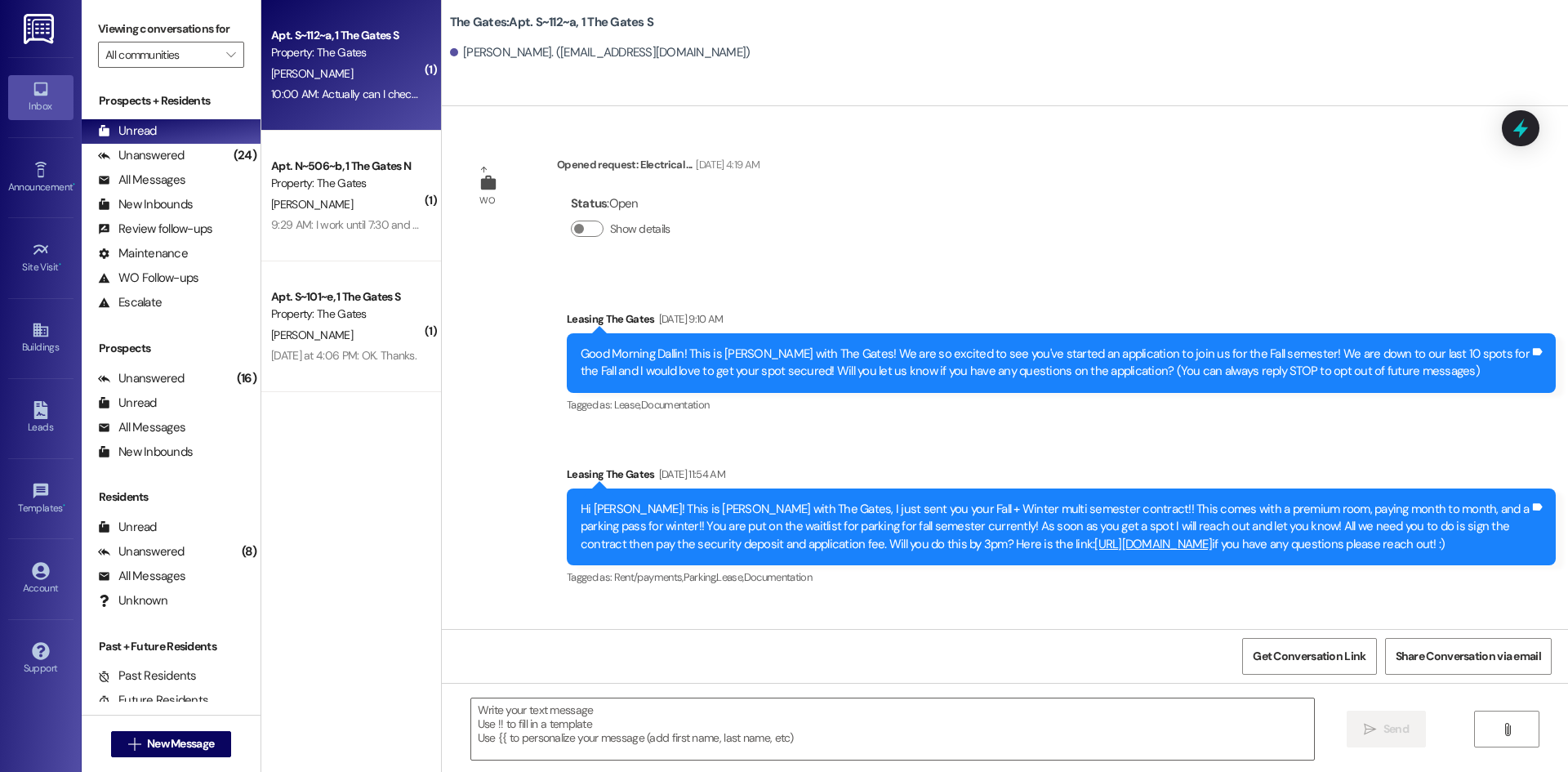
scroll to position [22870, 0]
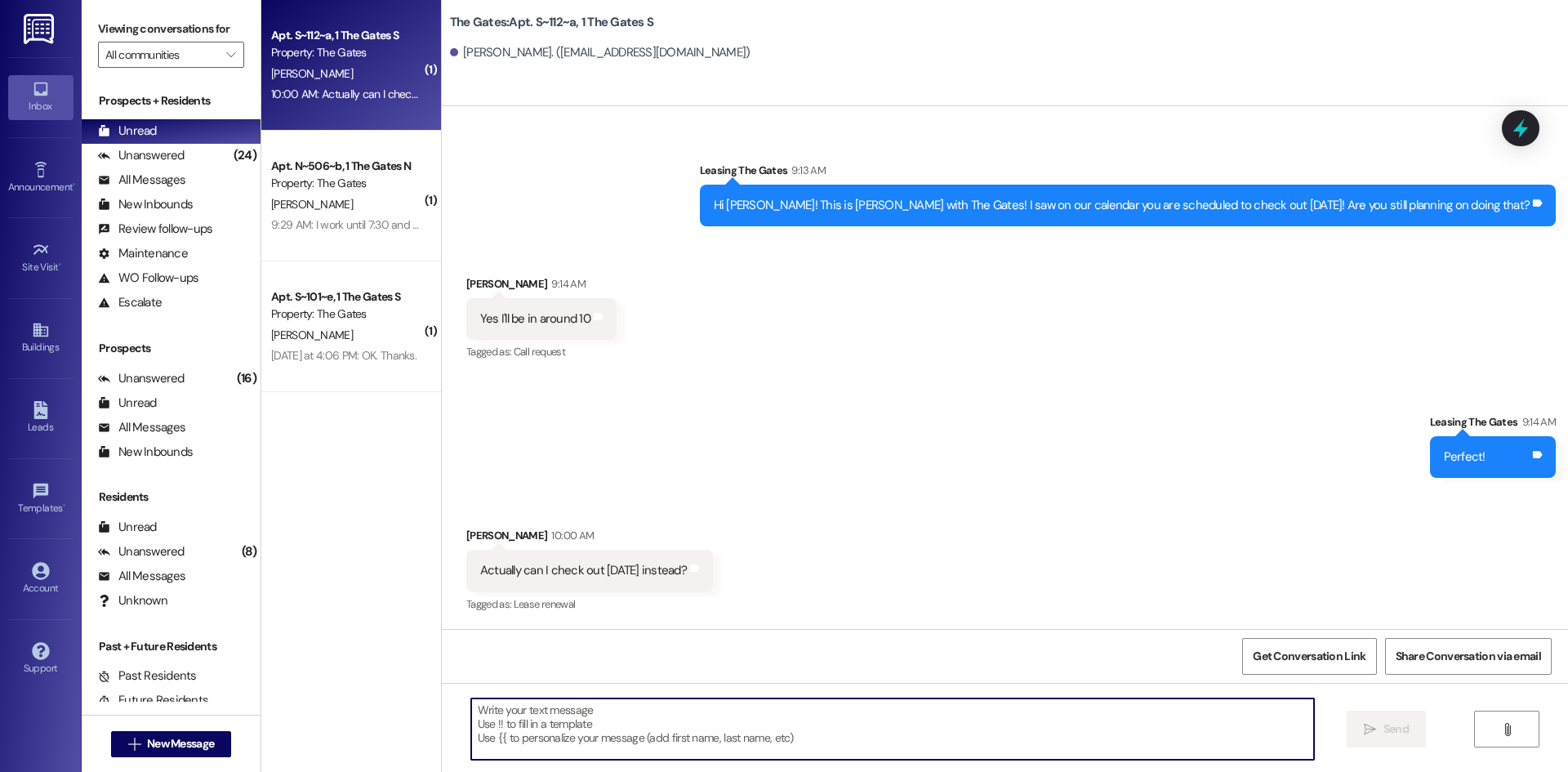
click at [605, 721] on textarea at bounding box center [893, 729] width 843 height 61
click at [662, 704] on textarea "Yes! What time would you like to" at bounding box center [893, 729] width 843 height 61
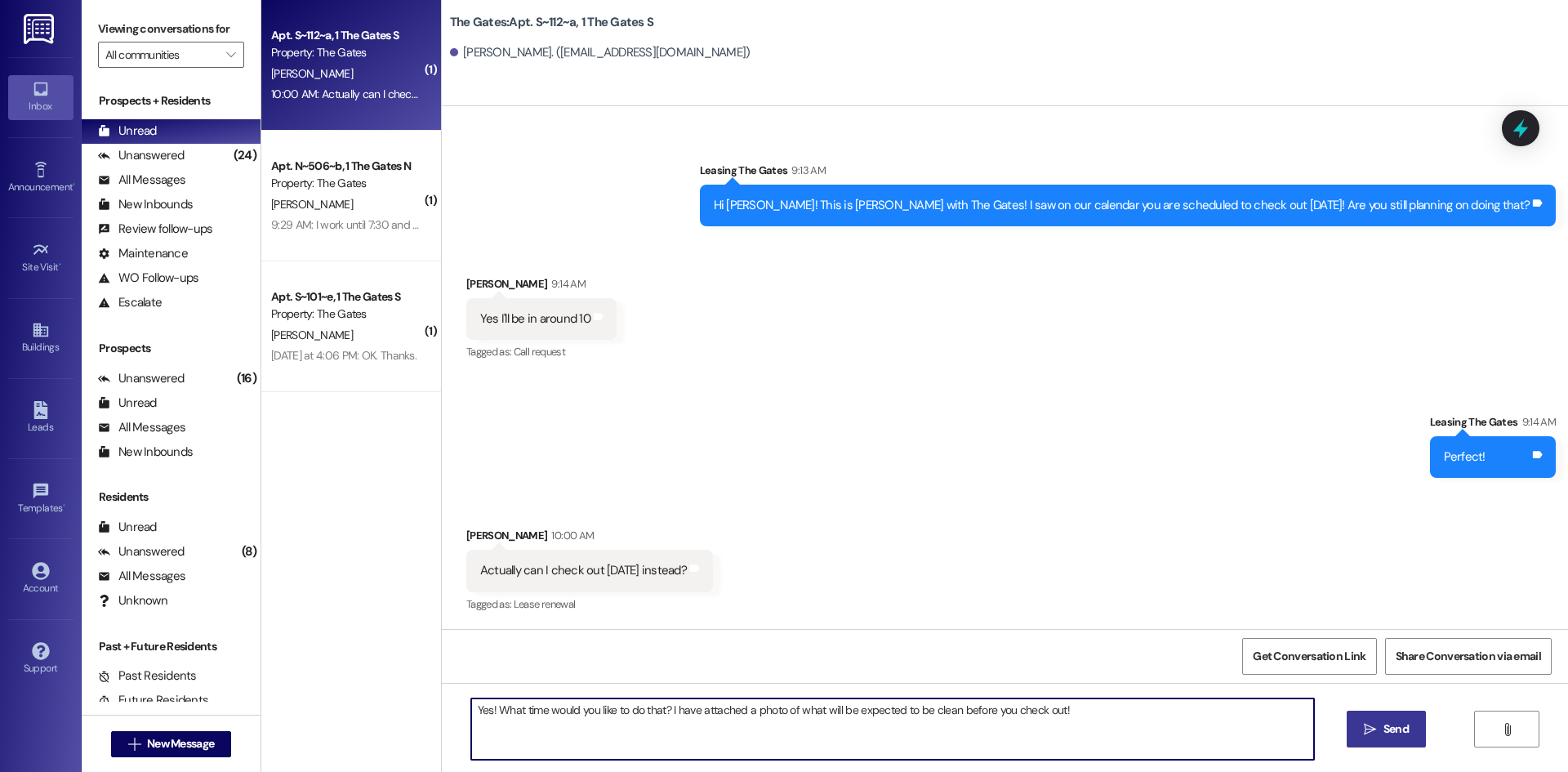
type textarea "Yes! What time would you like to do that? I have attached a photo of what will …"
click at [1373, 725] on icon "" at bounding box center [1370, 729] width 12 height 13
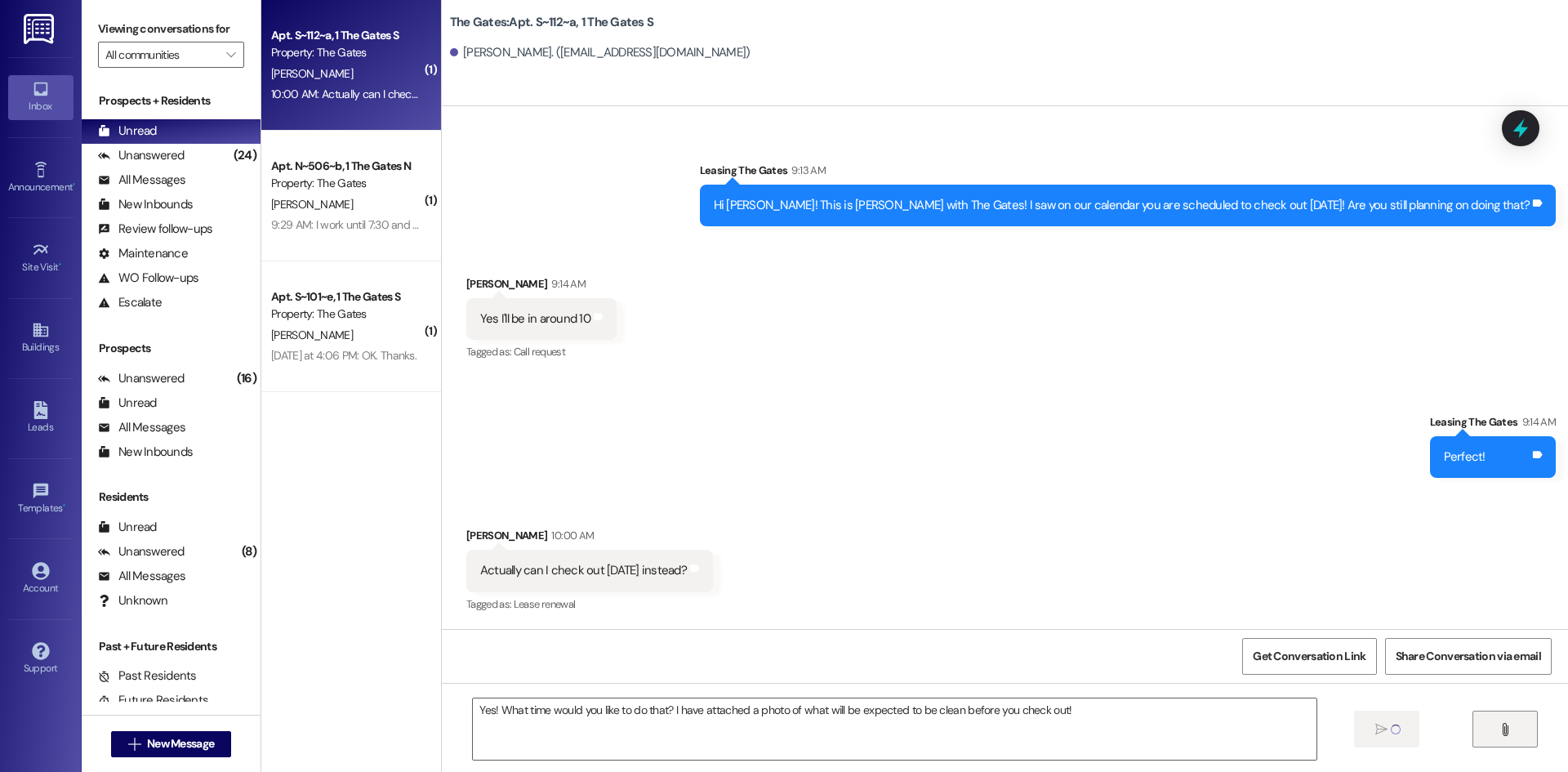
click at [1509, 725] on icon "" at bounding box center [1505, 729] width 12 height 13
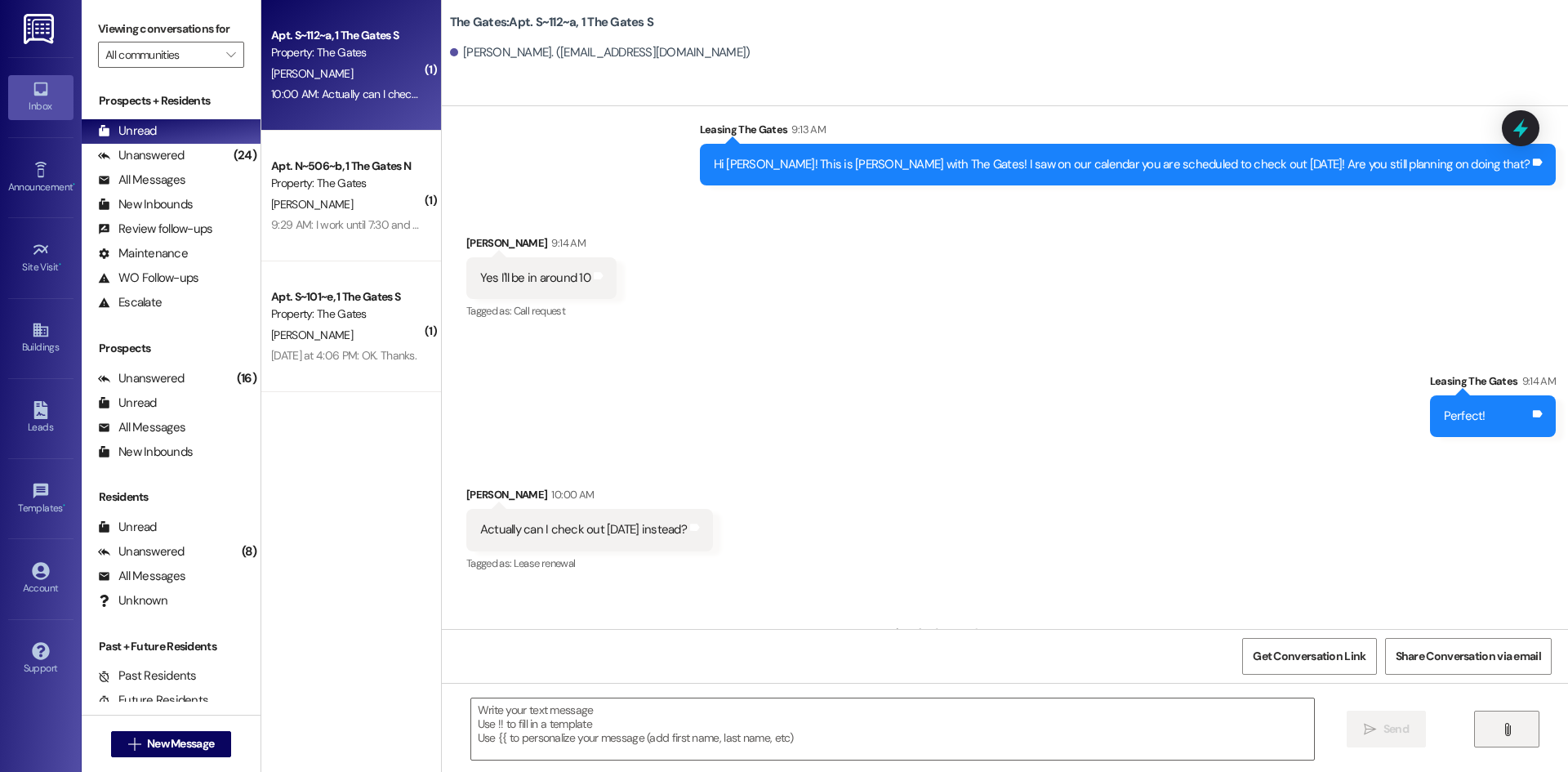
scroll to position [22906, 0]
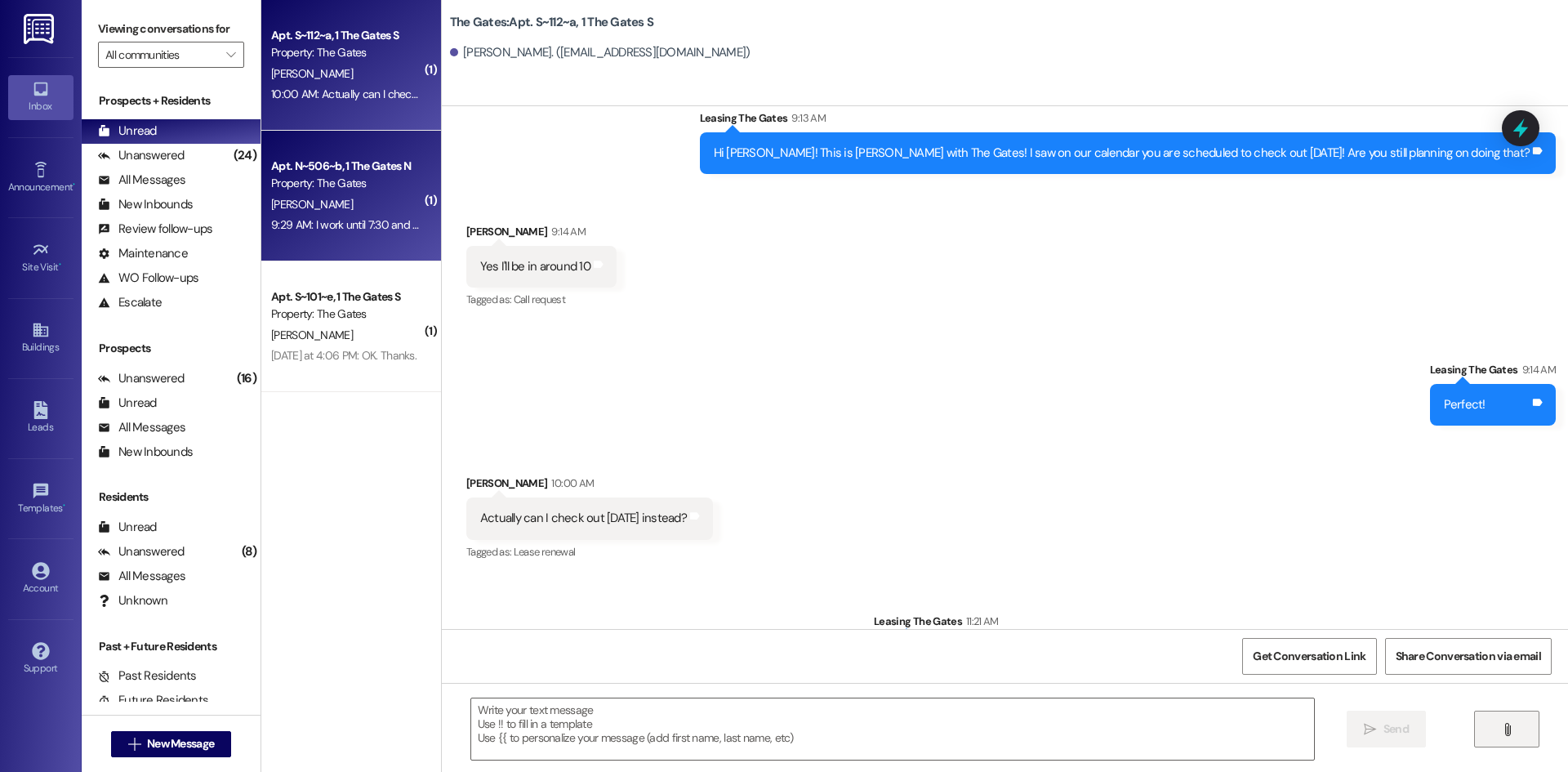
click at [398, 182] on div "Property: The Gates" at bounding box center [347, 183] width 151 height 17
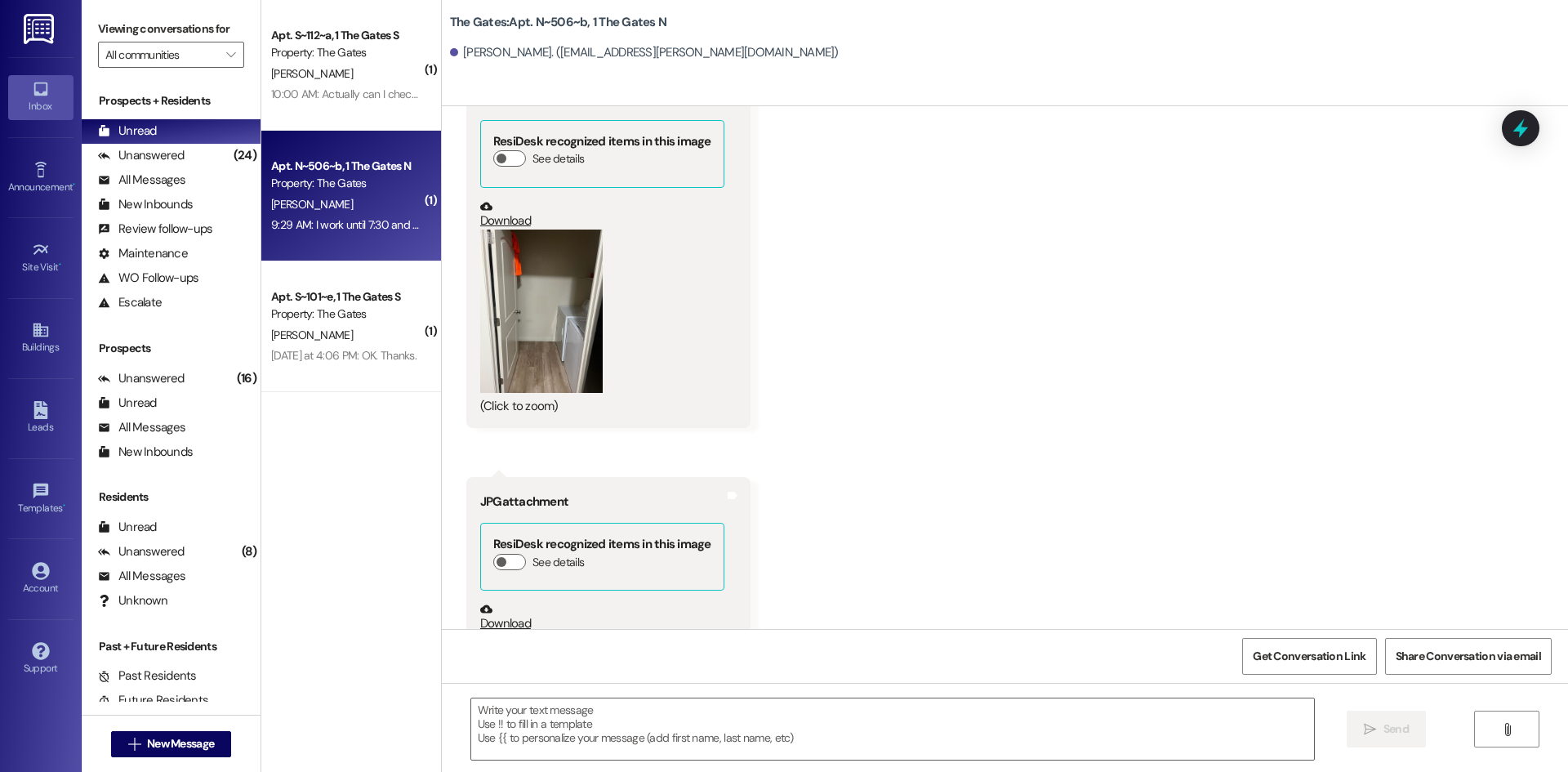
scroll to position [63971, 0]
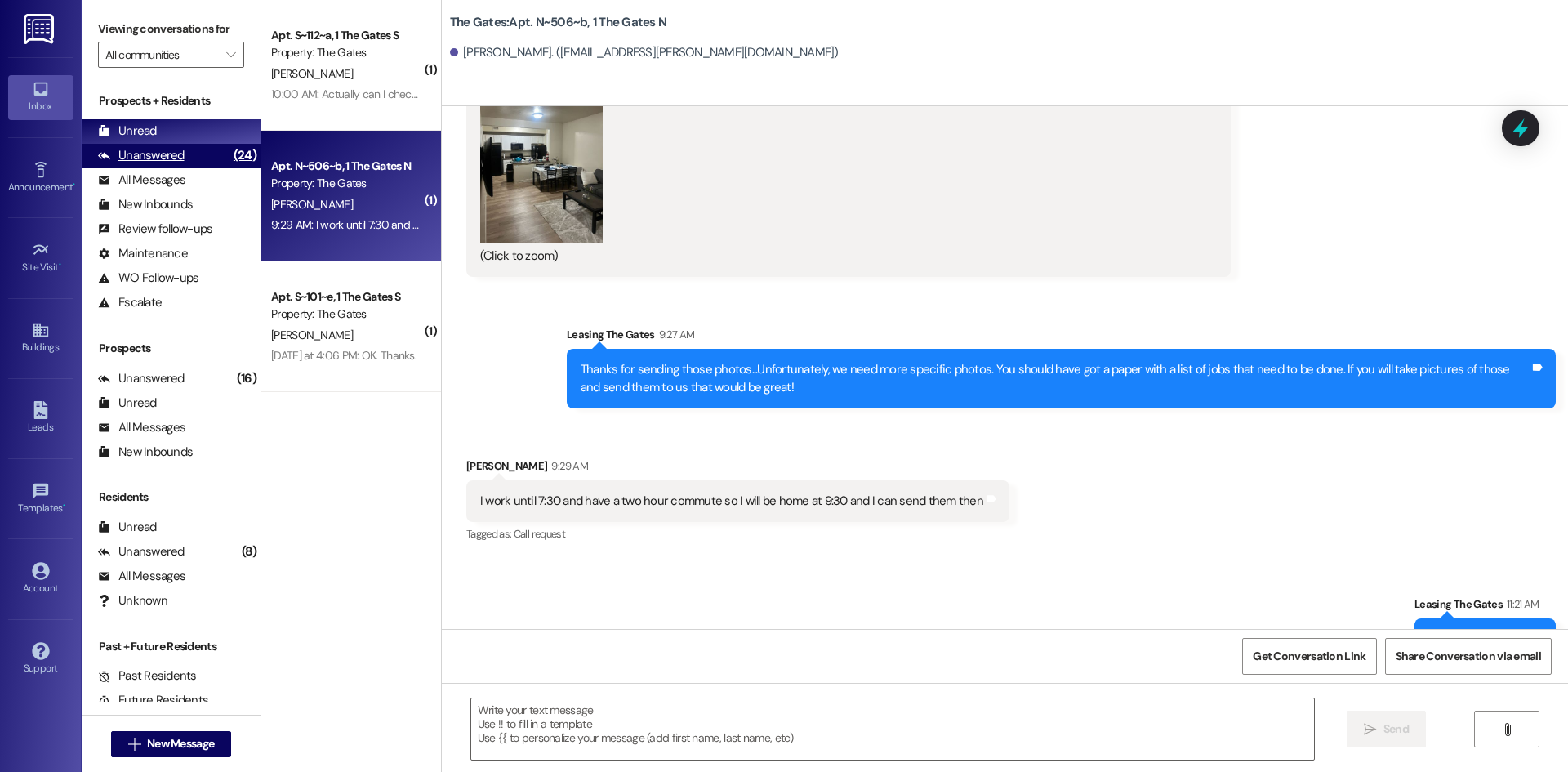
click at [163, 155] on div "Unanswered" at bounding box center [141, 156] width 86 height 17
click at [160, 135] on div "Unread (0)" at bounding box center [172, 131] width 179 height 25
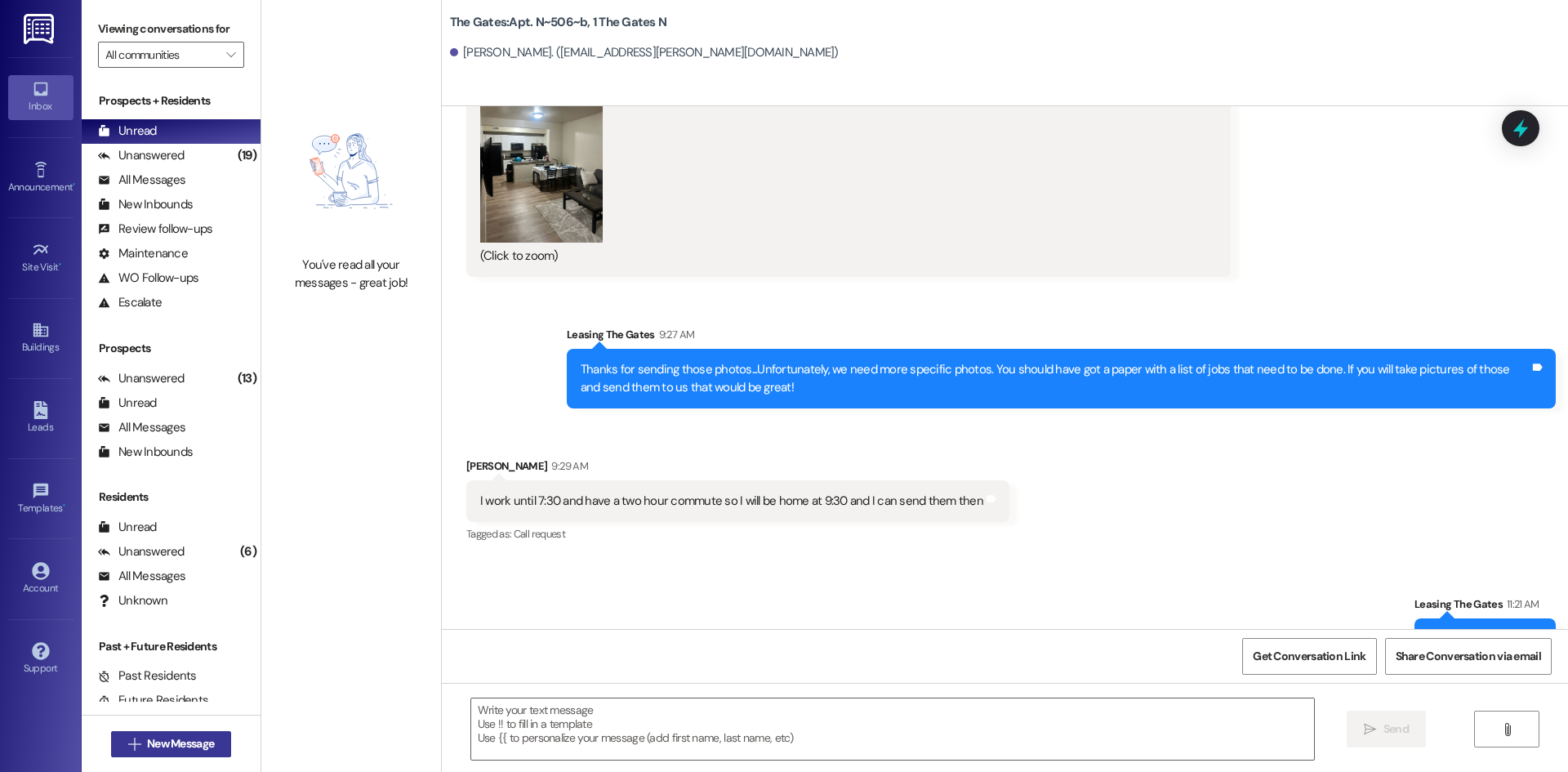
click at [172, 750] on span "New Message" at bounding box center [180, 744] width 67 height 17
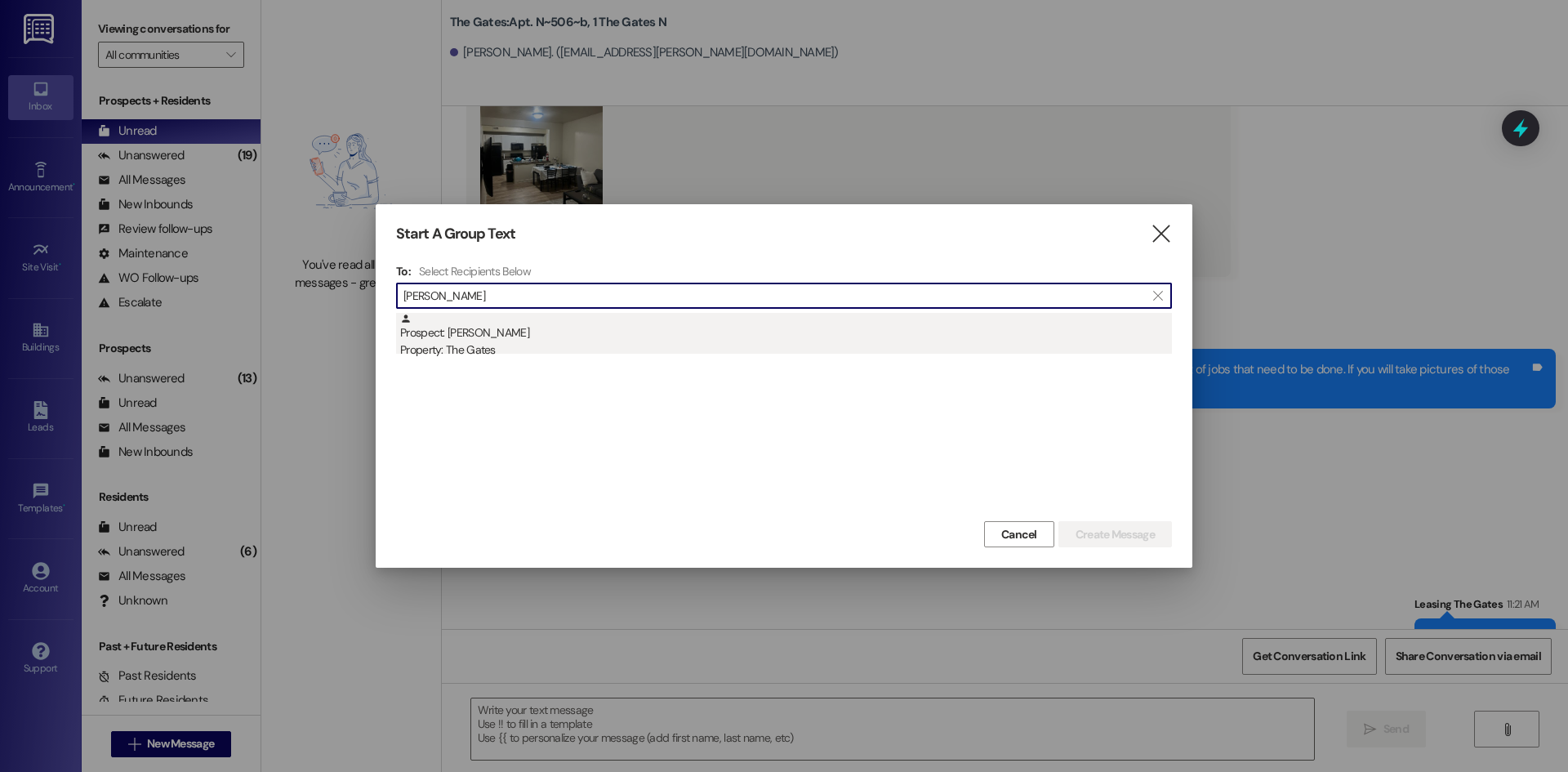
type input "[PERSON_NAME]"
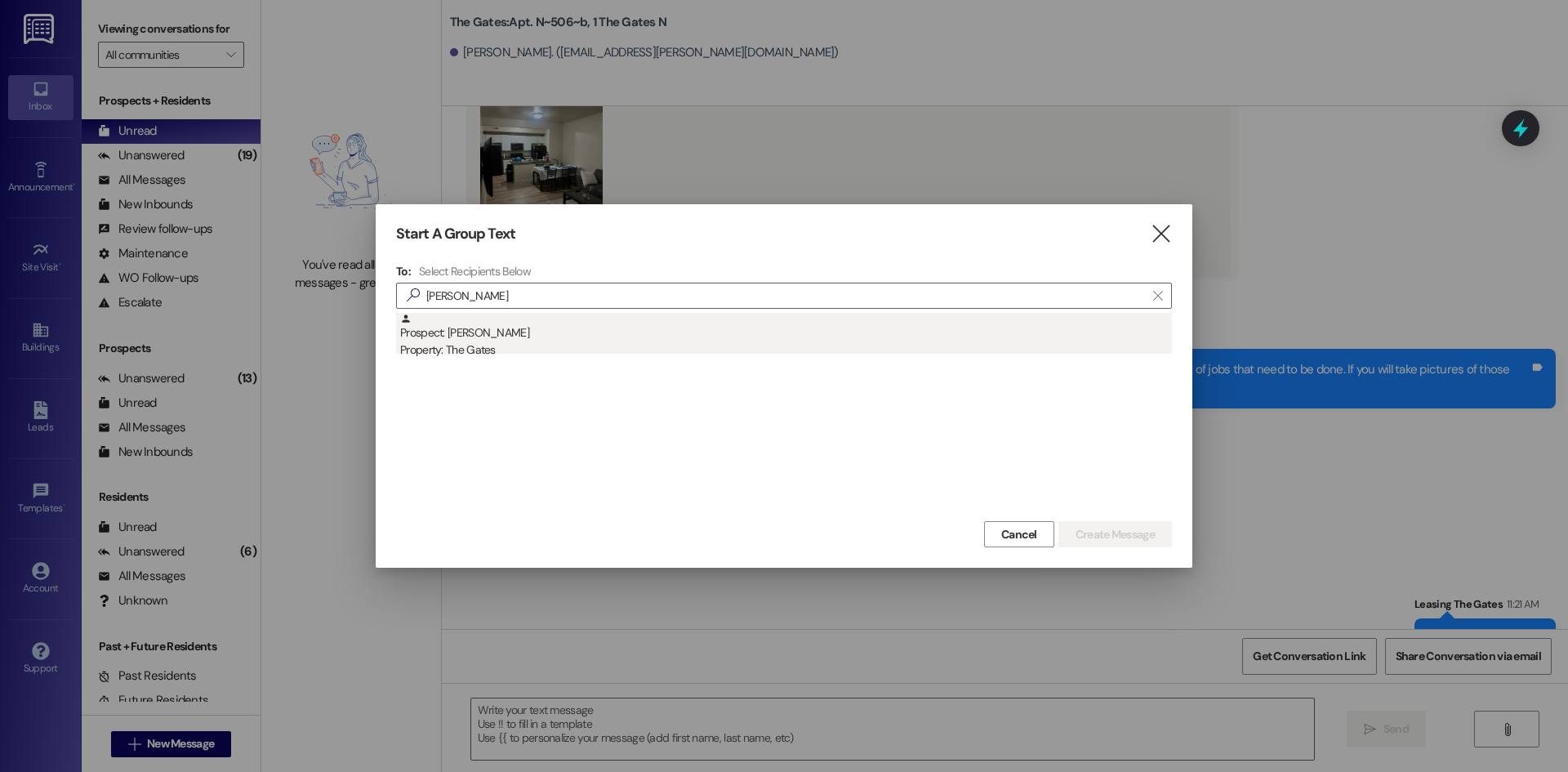
click at [516, 322] on div "Prospect: [PERSON_NAME] Property: The Gates" at bounding box center [786, 336] width 772 height 47
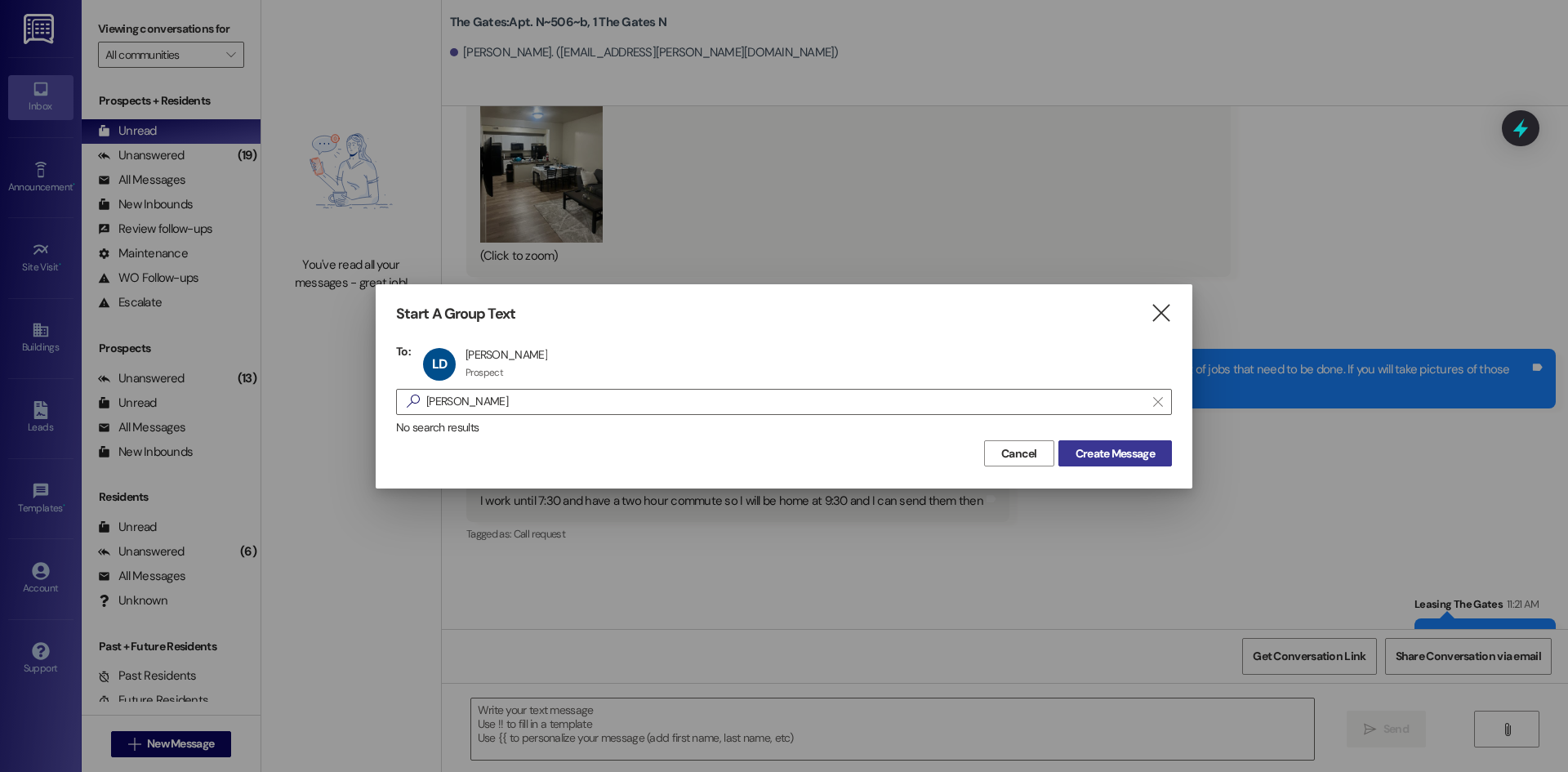
click at [1134, 464] on button "Create Message" at bounding box center [1115, 453] width 113 height 26
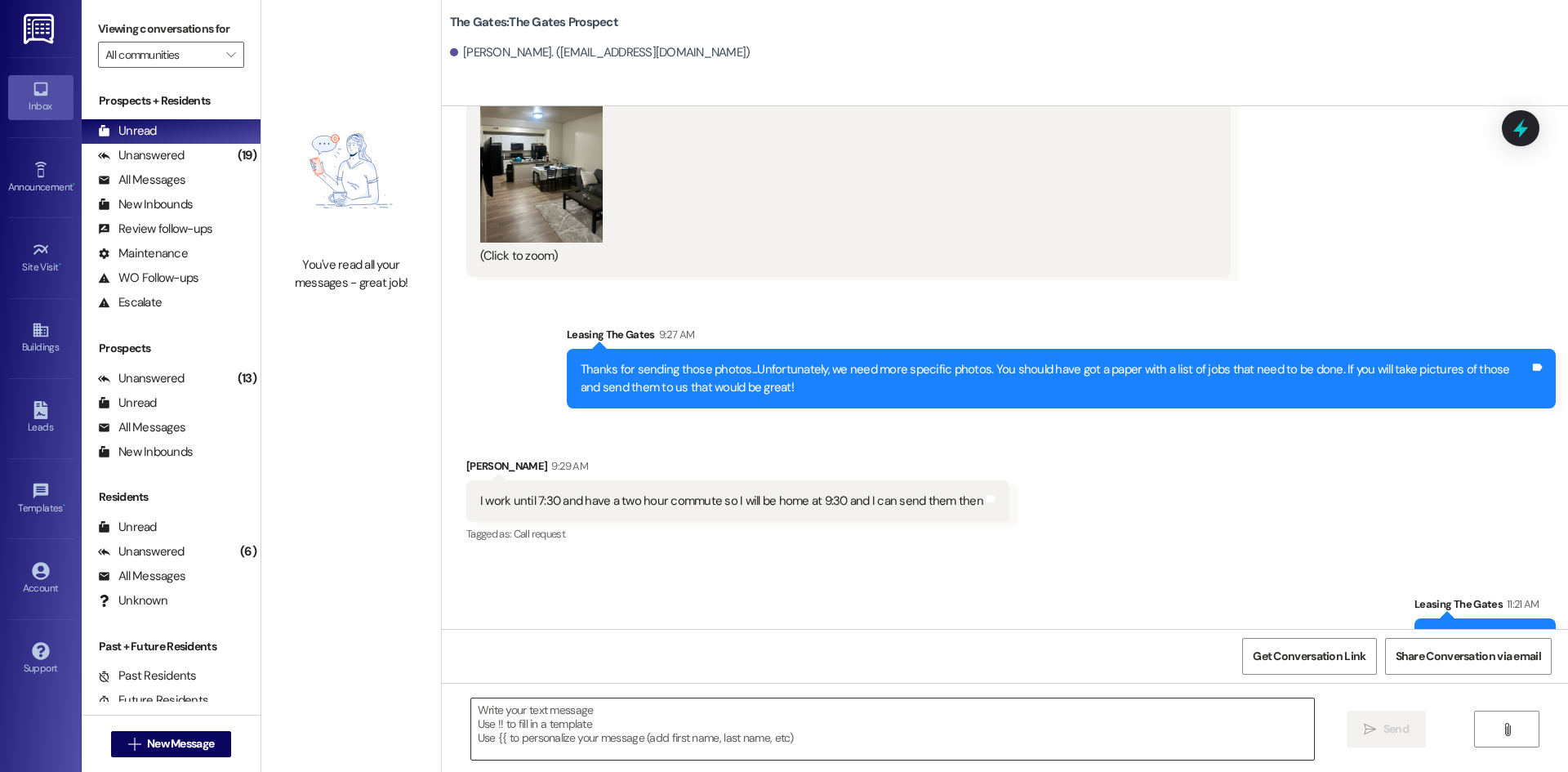
click at [526, 740] on textarea at bounding box center [893, 729] width 843 height 61
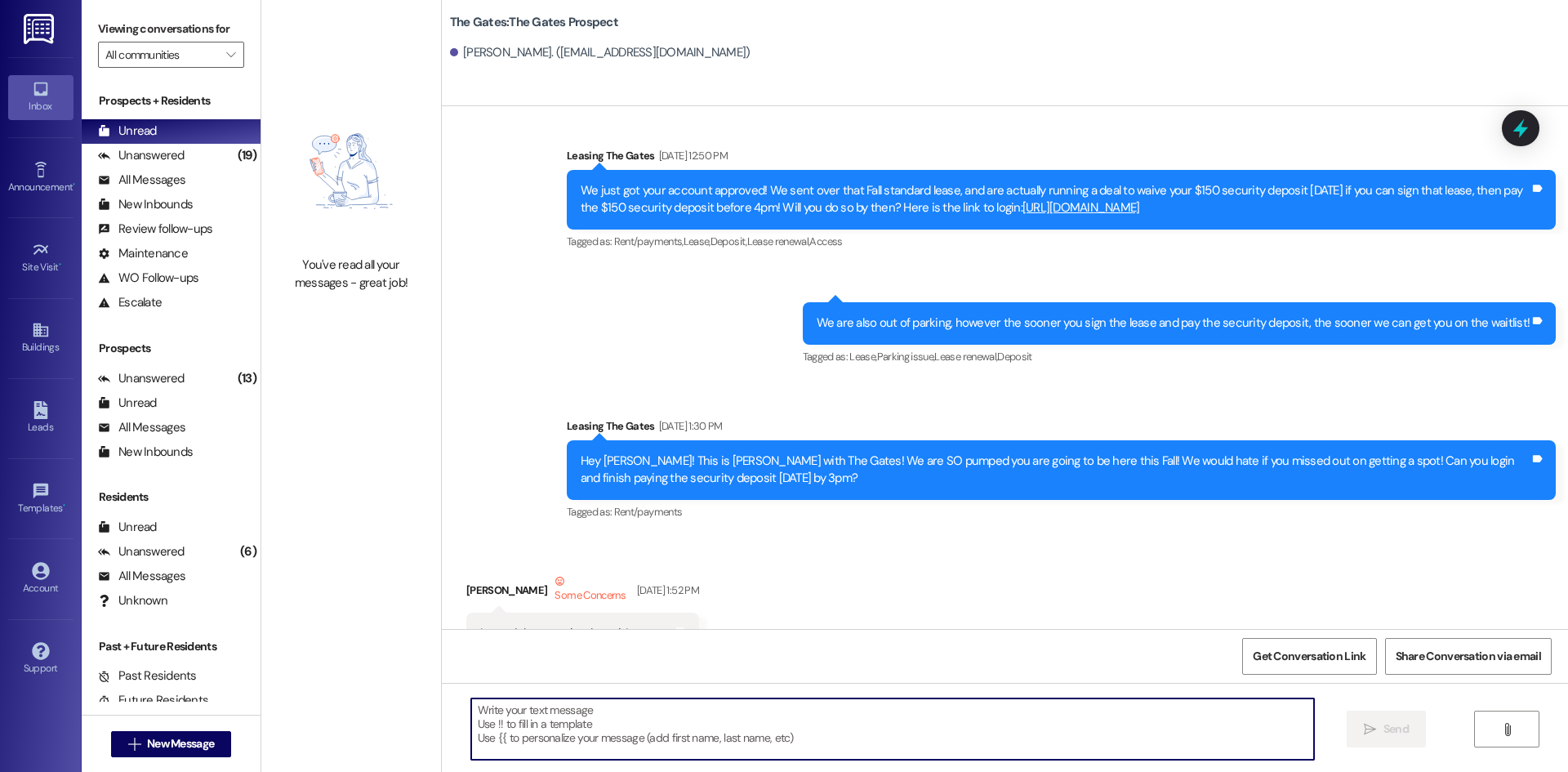
scroll to position [305, 0]
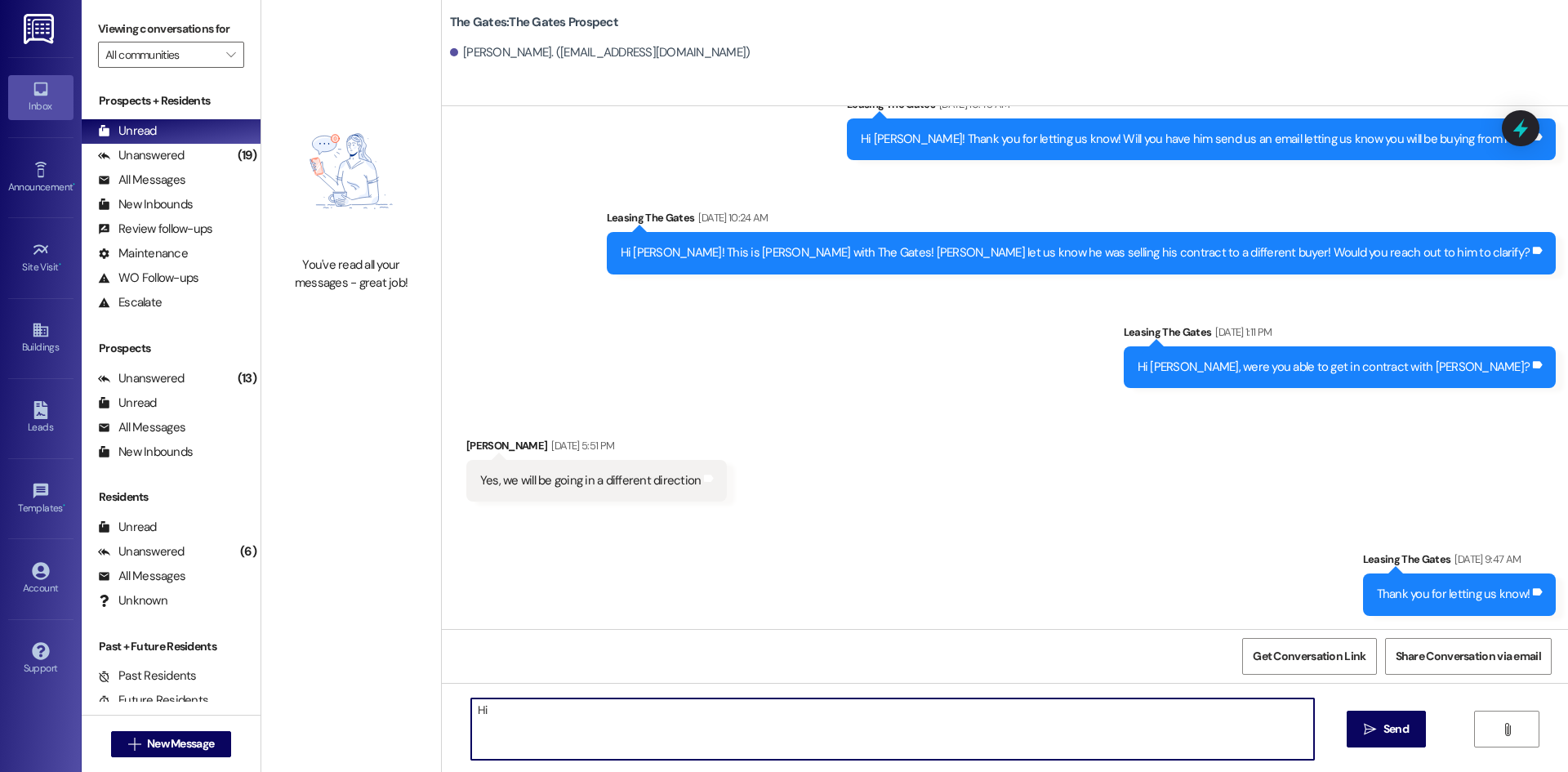
type textarea "H"
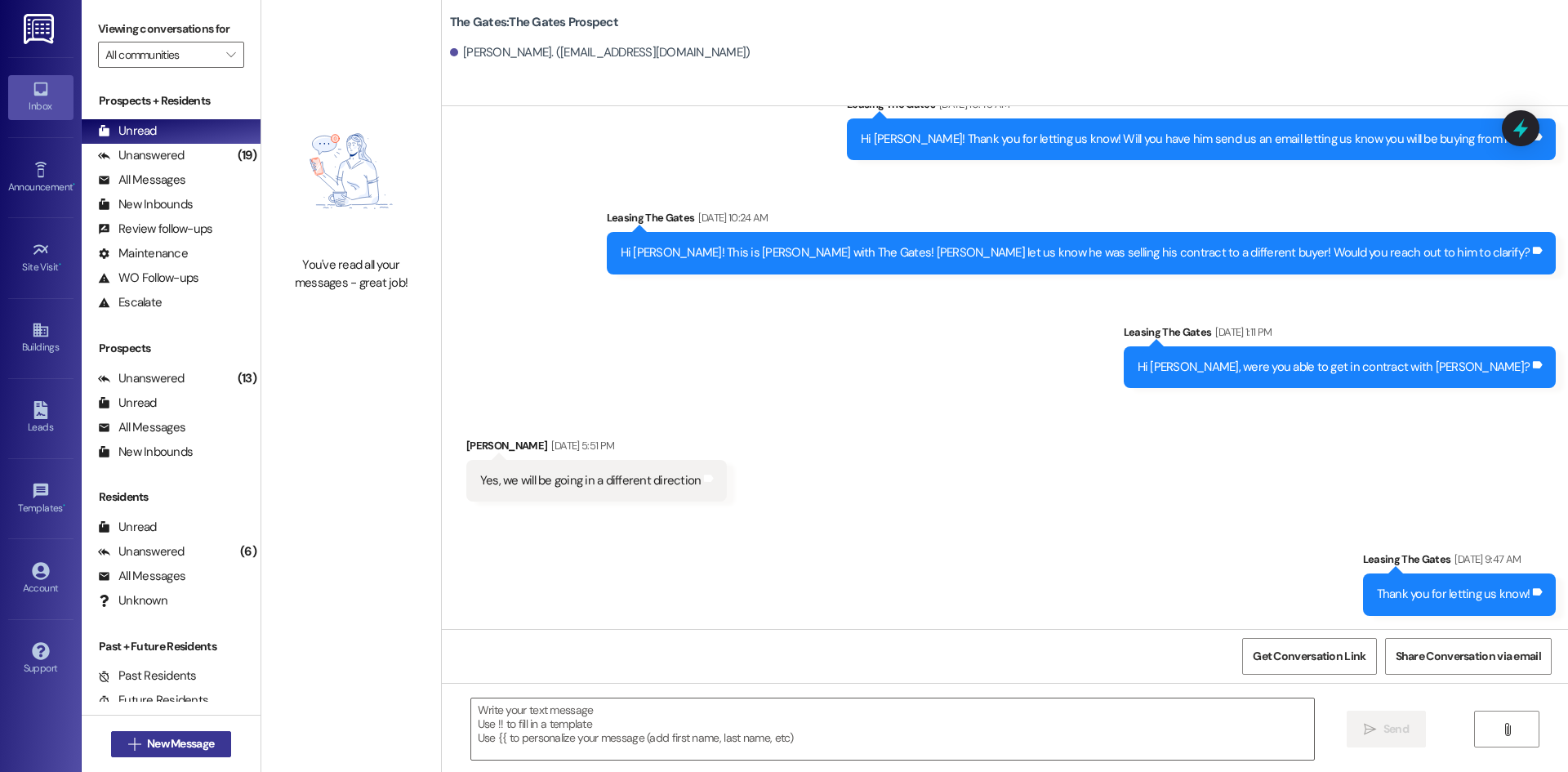
click at [207, 741] on span "New Message" at bounding box center [180, 744] width 67 height 17
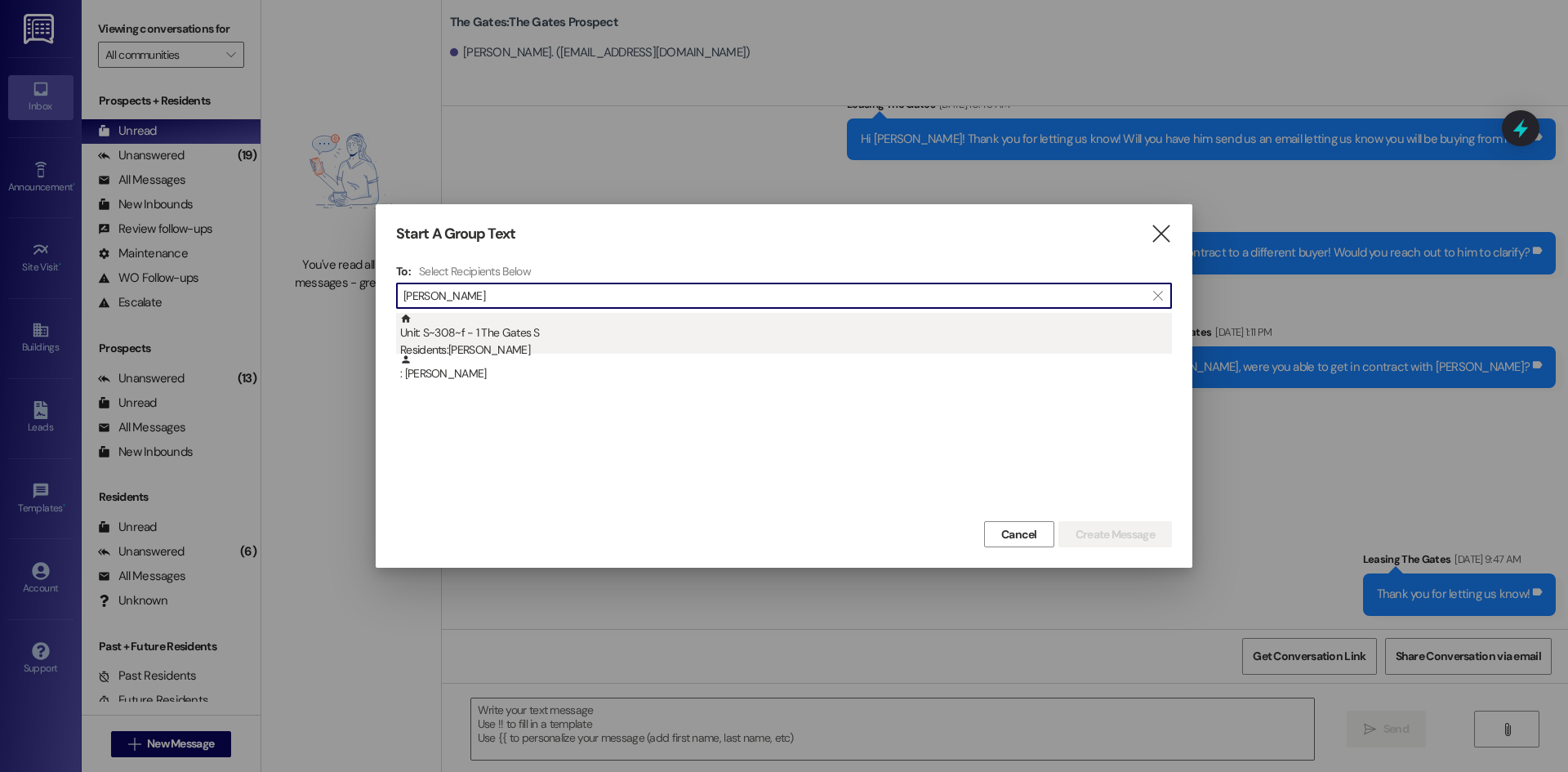
type input "[PERSON_NAME]"
click at [496, 342] on div "Residents: [PERSON_NAME]" at bounding box center [786, 350] width 772 height 17
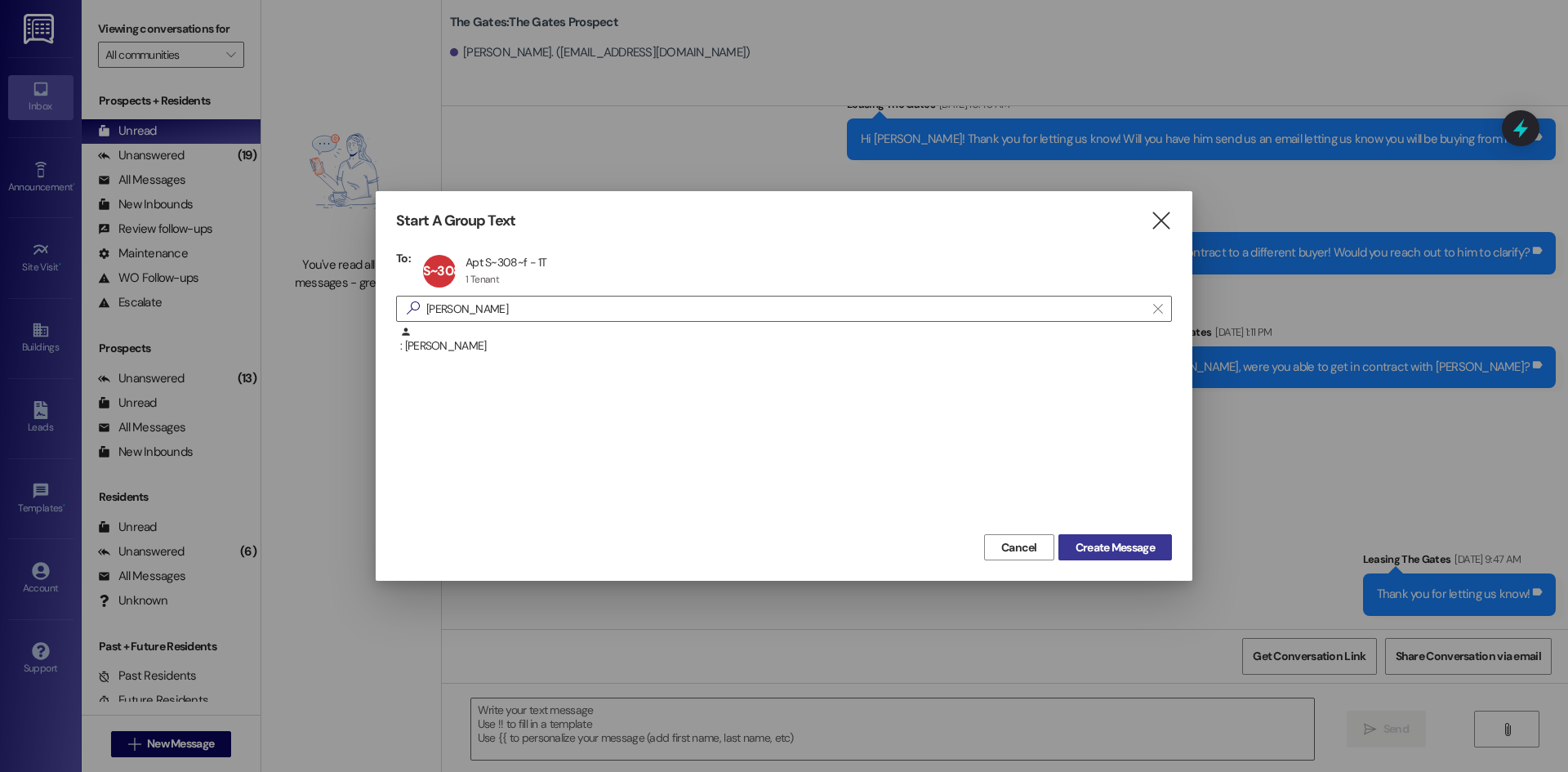
click at [1142, 551] on span "Create Message" at bounding box center [1116, 548] width 79 height 17
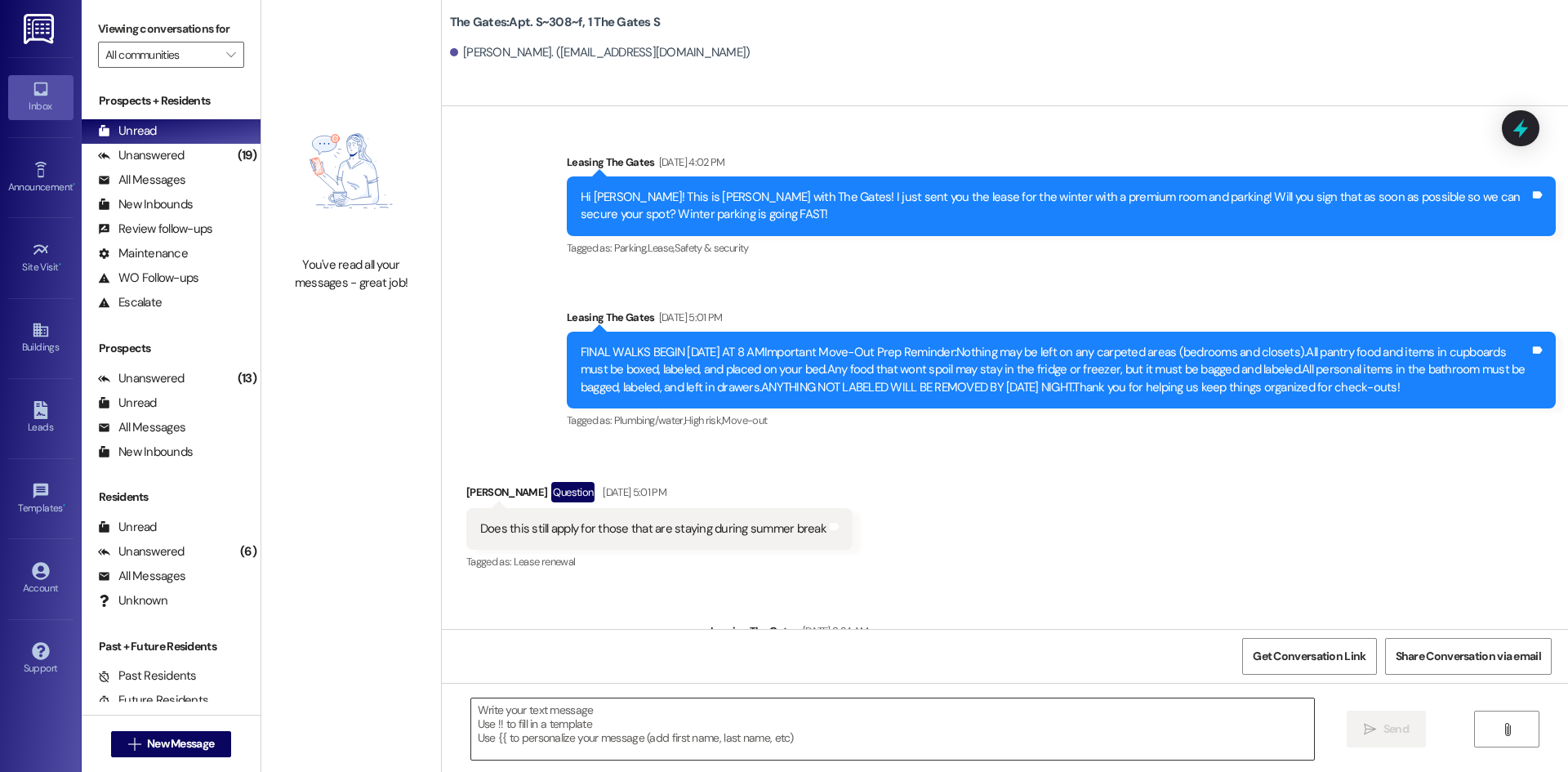
click at [616, 724] on textarea at bounding box center [893, 729] width 843 height 61
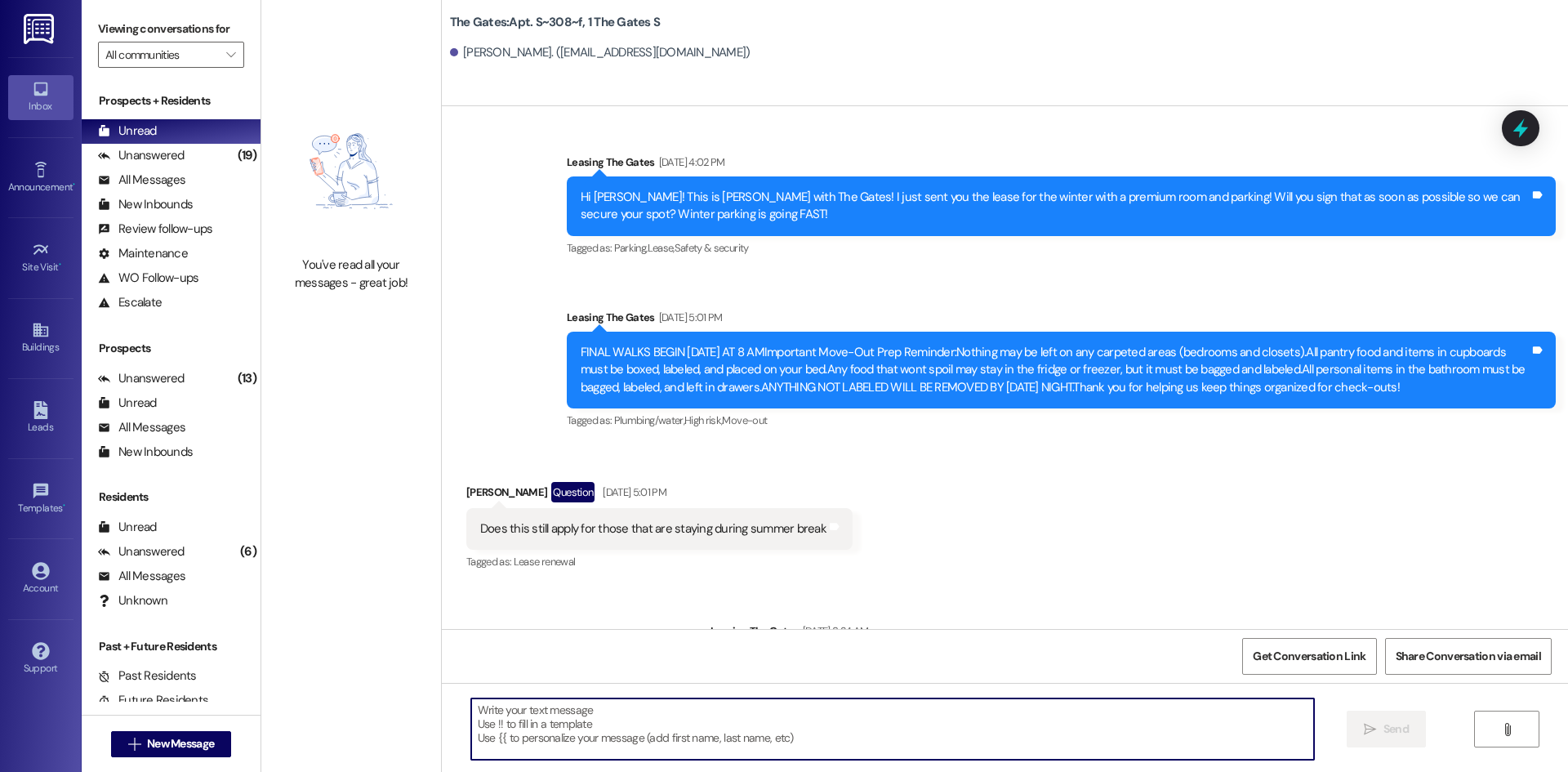
scroll to position [14497, 0]
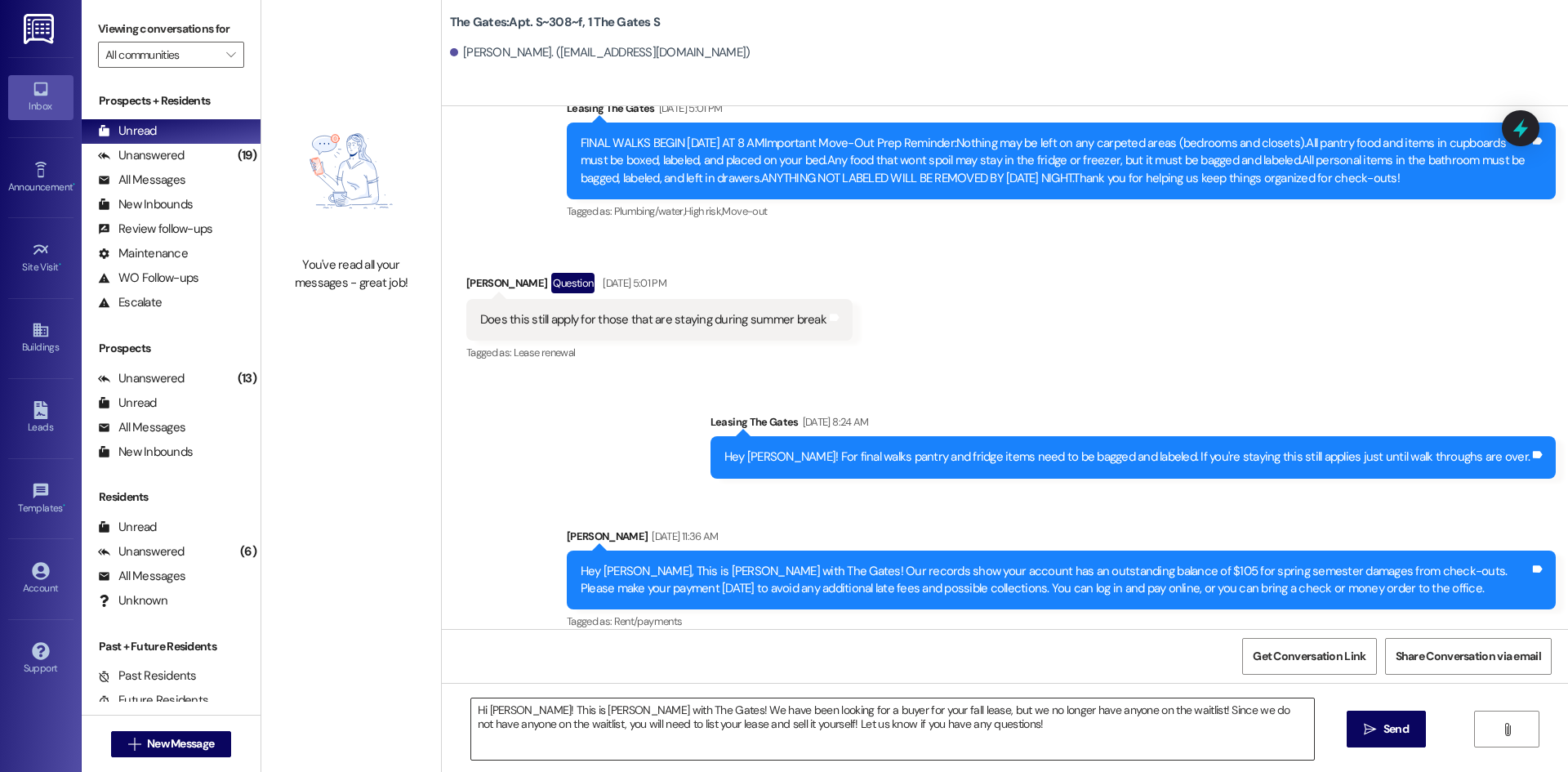
click at [568, 711] on textarea "Hi [PERSON_NAME]! This is [PERSON_NAME] with The Gates! We have been looking fo…" at bounding box center [893, 729] width 843 height 61
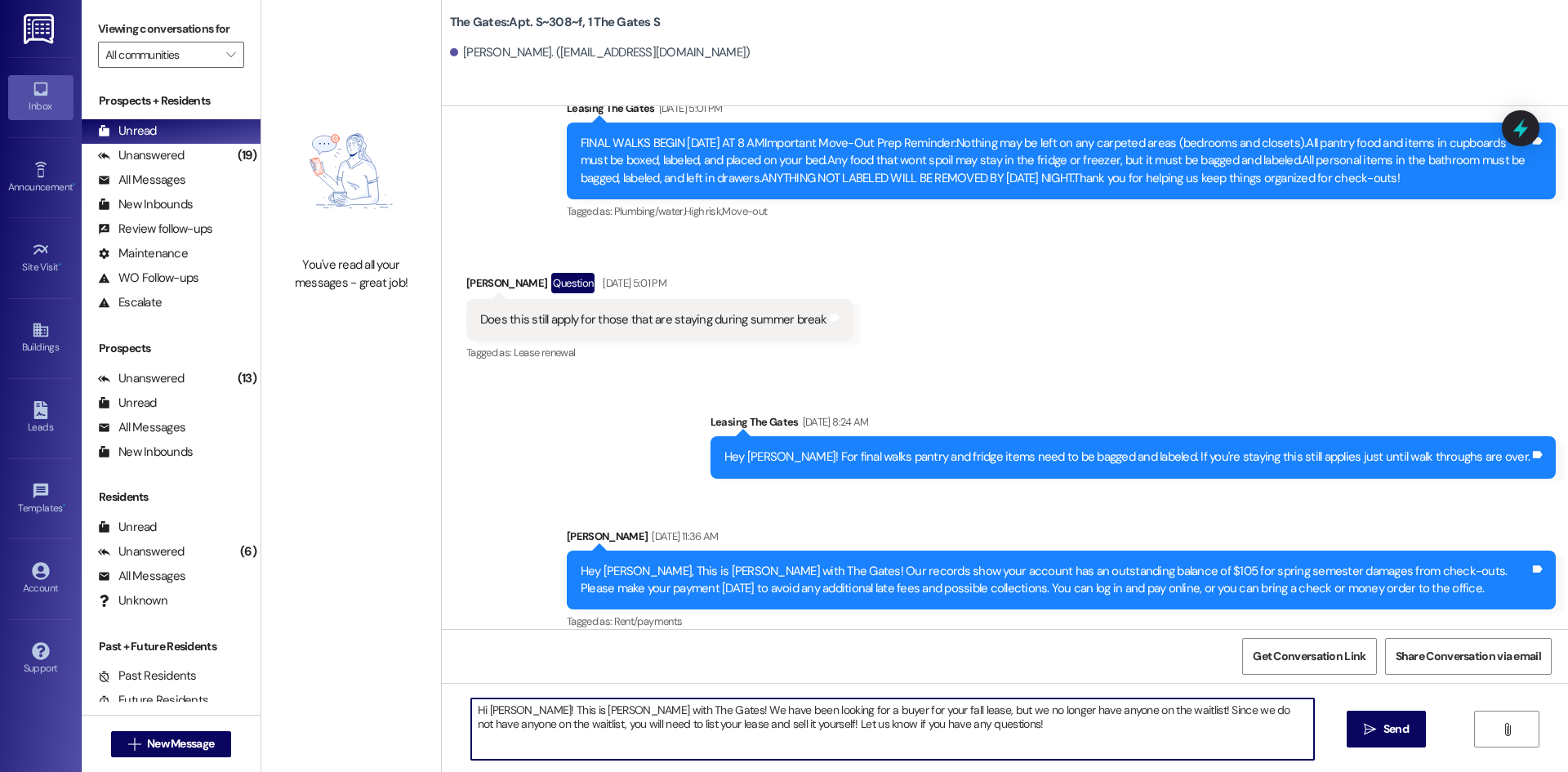
click at [568, 711] on textarea "Hi [PERSON_NAME]! This is [PERSON_NAME] with The Gates! We have been looking fo…" at bounding box center [893, 729] width 843 height 61
drag, startPoint x: 507, startPoint y: 708, endPoint x: 973, endPoint y: 736, distance: 466.8
click at [973, 736] on textarea "Hi [PERSON_NAME]! This is [PERSON_NAME] with The Gates! We have been looking fo…" at bounding box center [893, 729] width 843 height 61
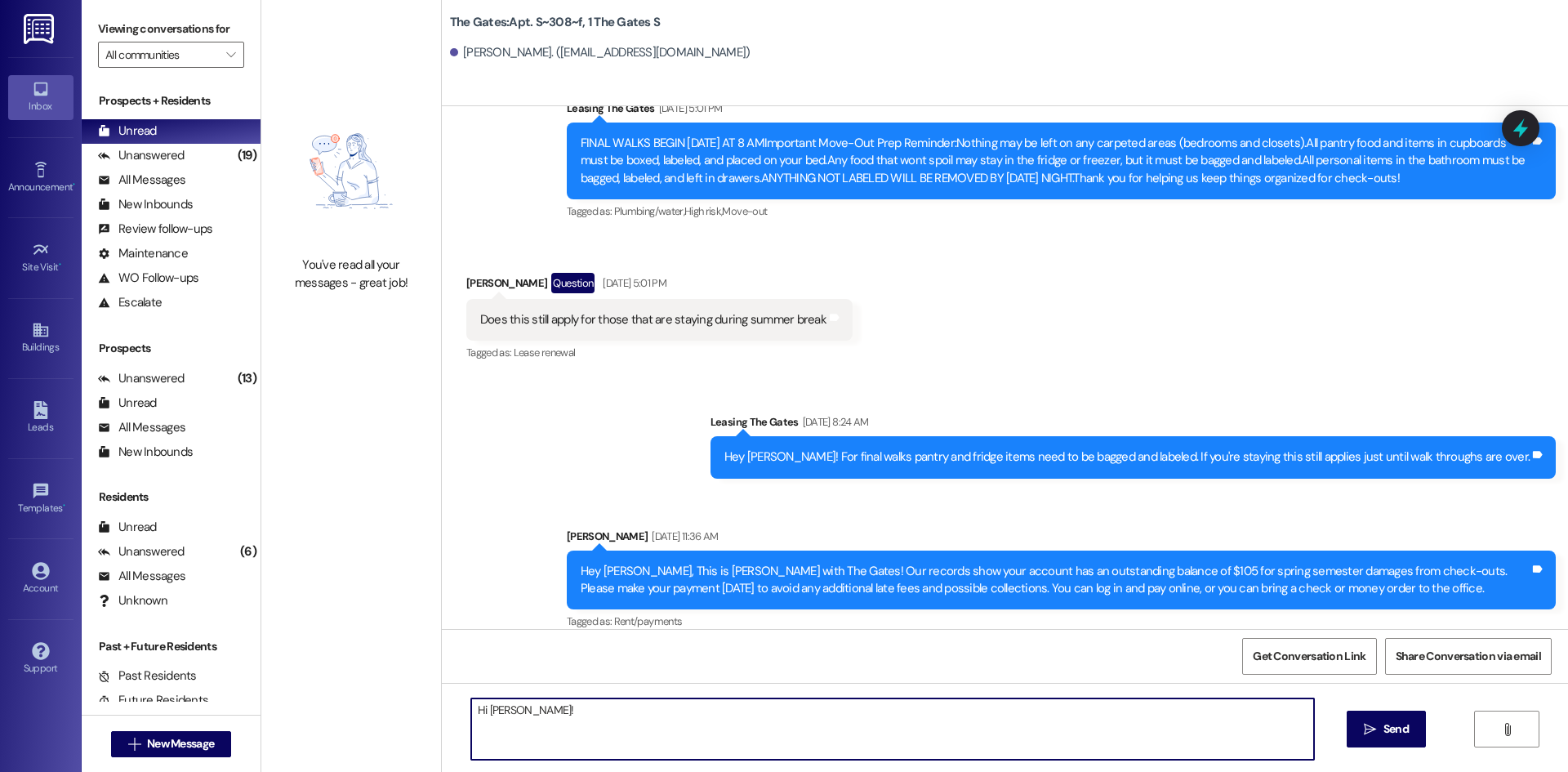
paste textarea "This is [PERSON_NAME] with The Gates! We’ve been working on finding a buyer for…"
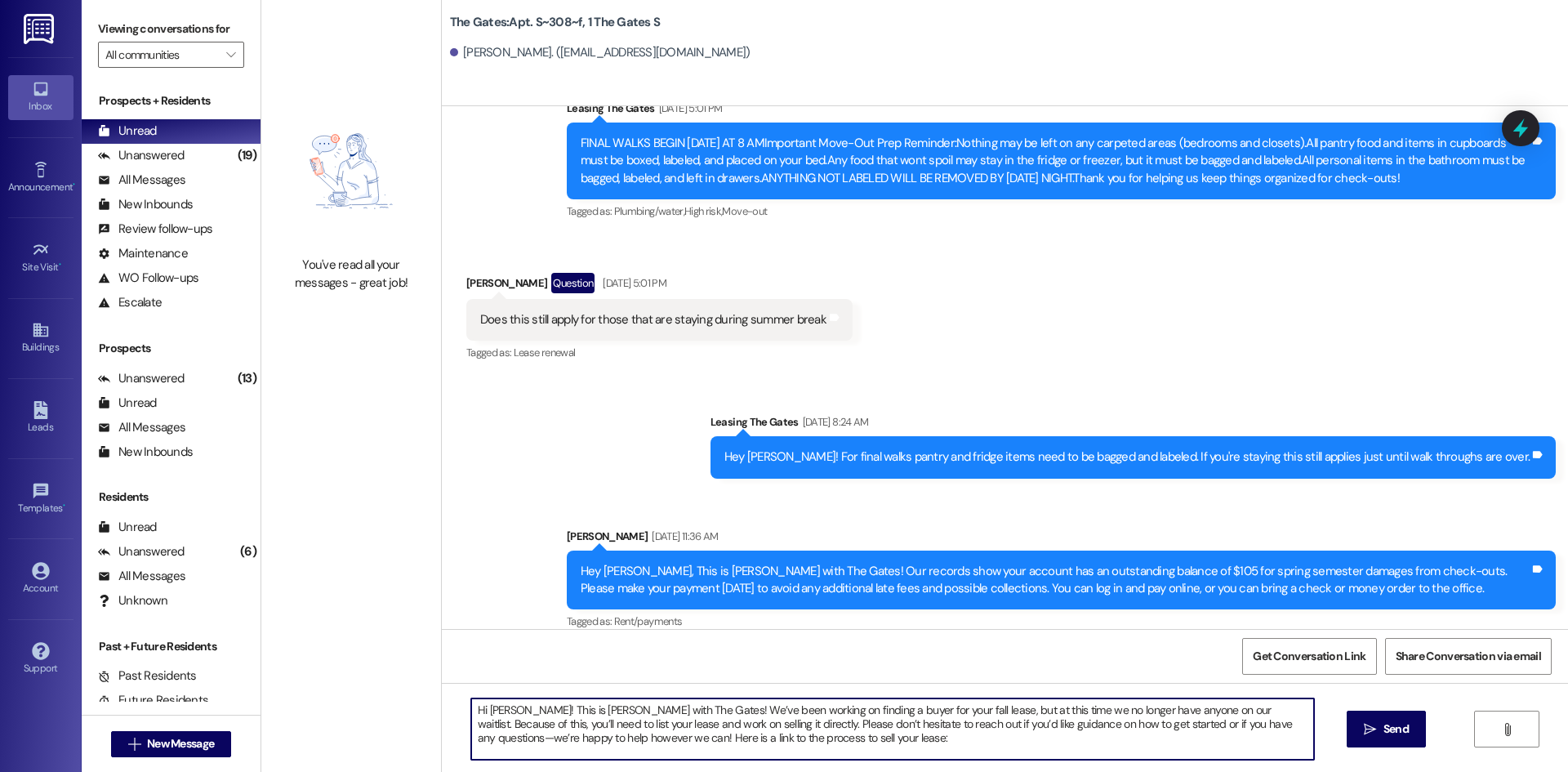
click at [825, 742] on textarea "Hi [PERSON_NAME]! This is [PERSON_NAME] with The Gates! We’ve been working on f…" at bounding box center [893, 729] width 843 height 61
paste textarea "[URL][DOMAIN_NAME]"
type textarea "Hi [PERSON_NAME]! This is [PERSON_NAME] with The Gates! We’ve been working on f…"
click at [1384, 731] on span "Send" at bounding box center [1396, 729] width 25 height 17
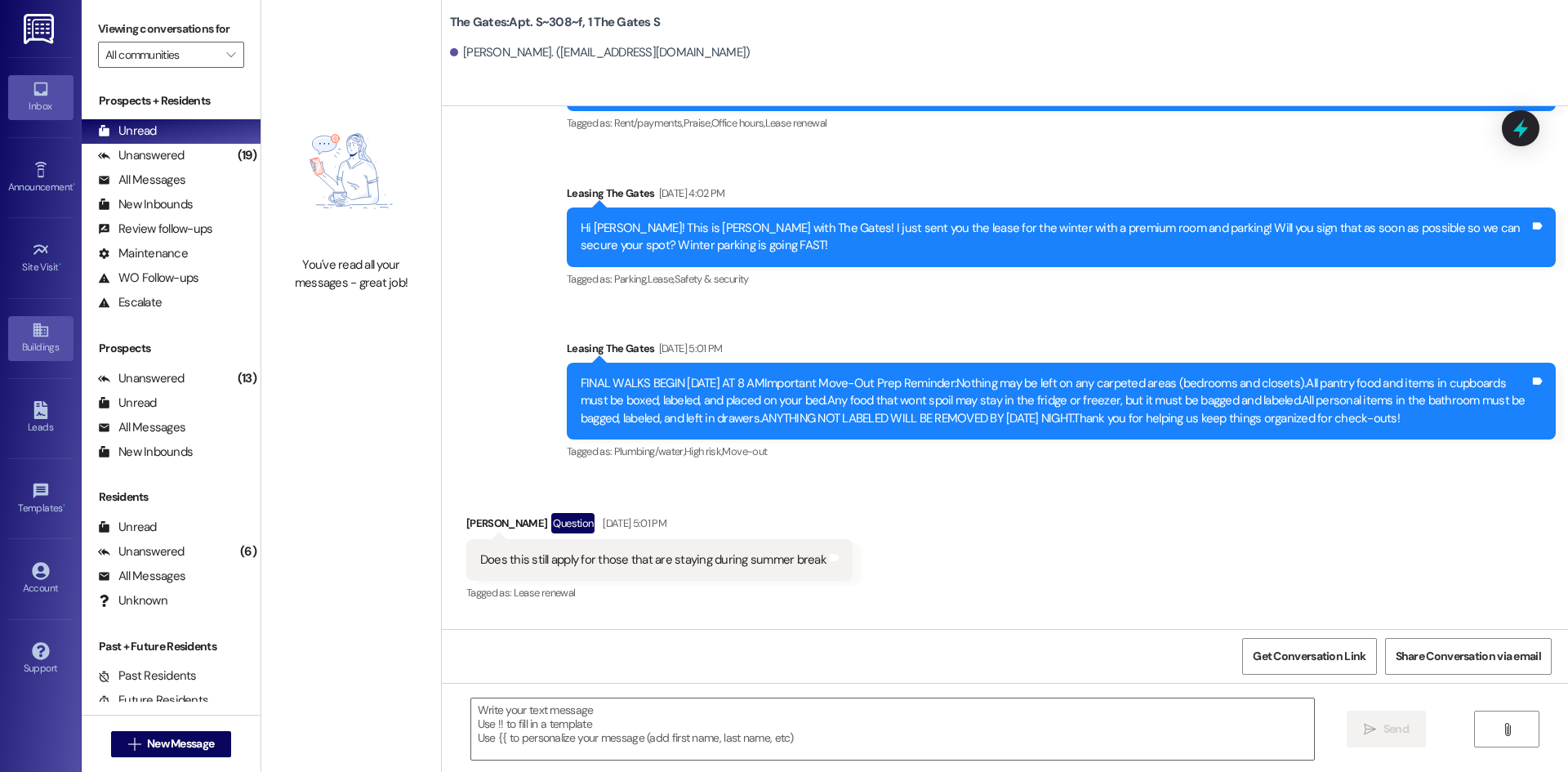
scroll to position [14227, 0]
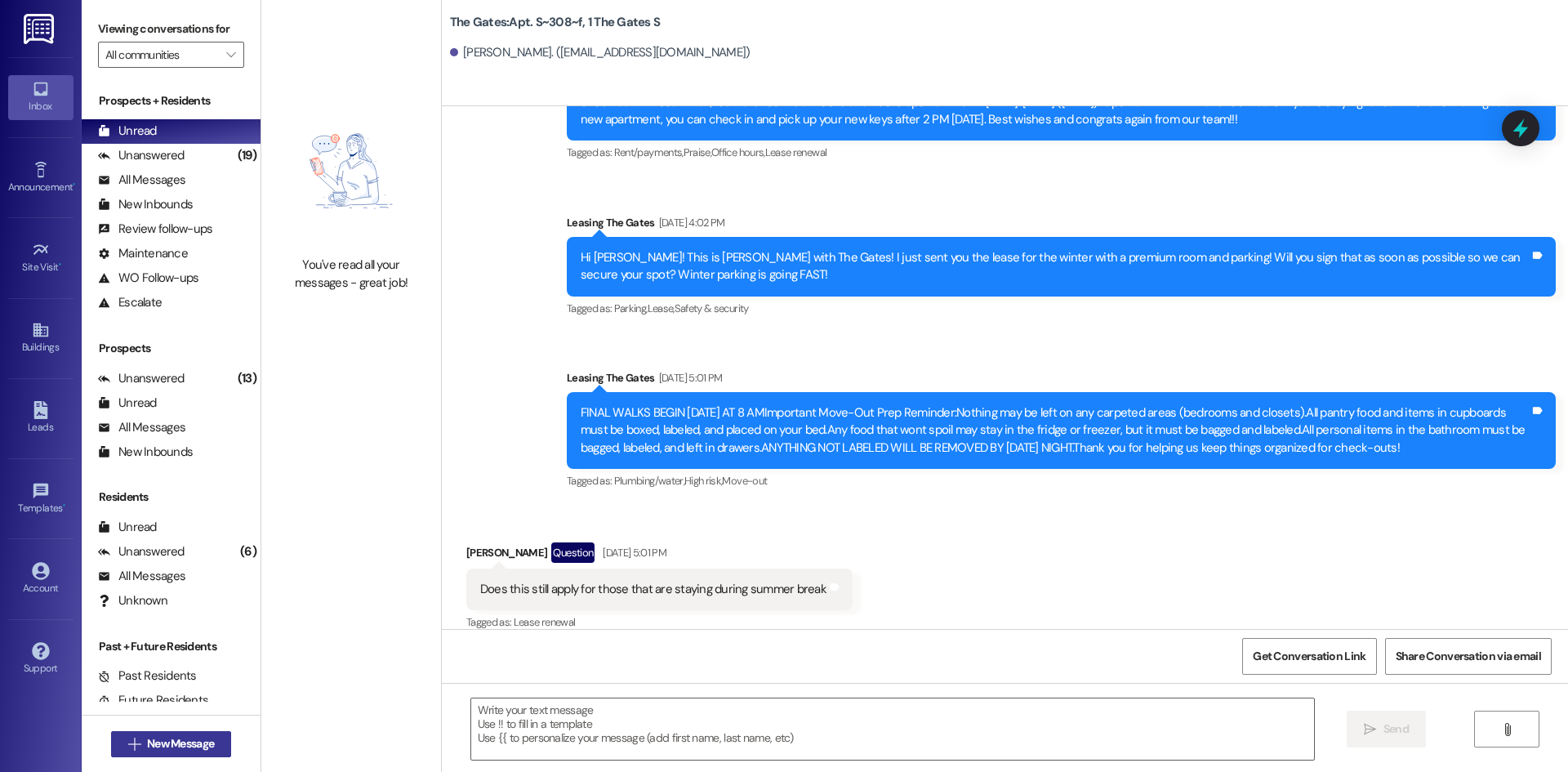
click at [155, 747] on span "New Message" at bounding box center [180, 744] width 67 height 17
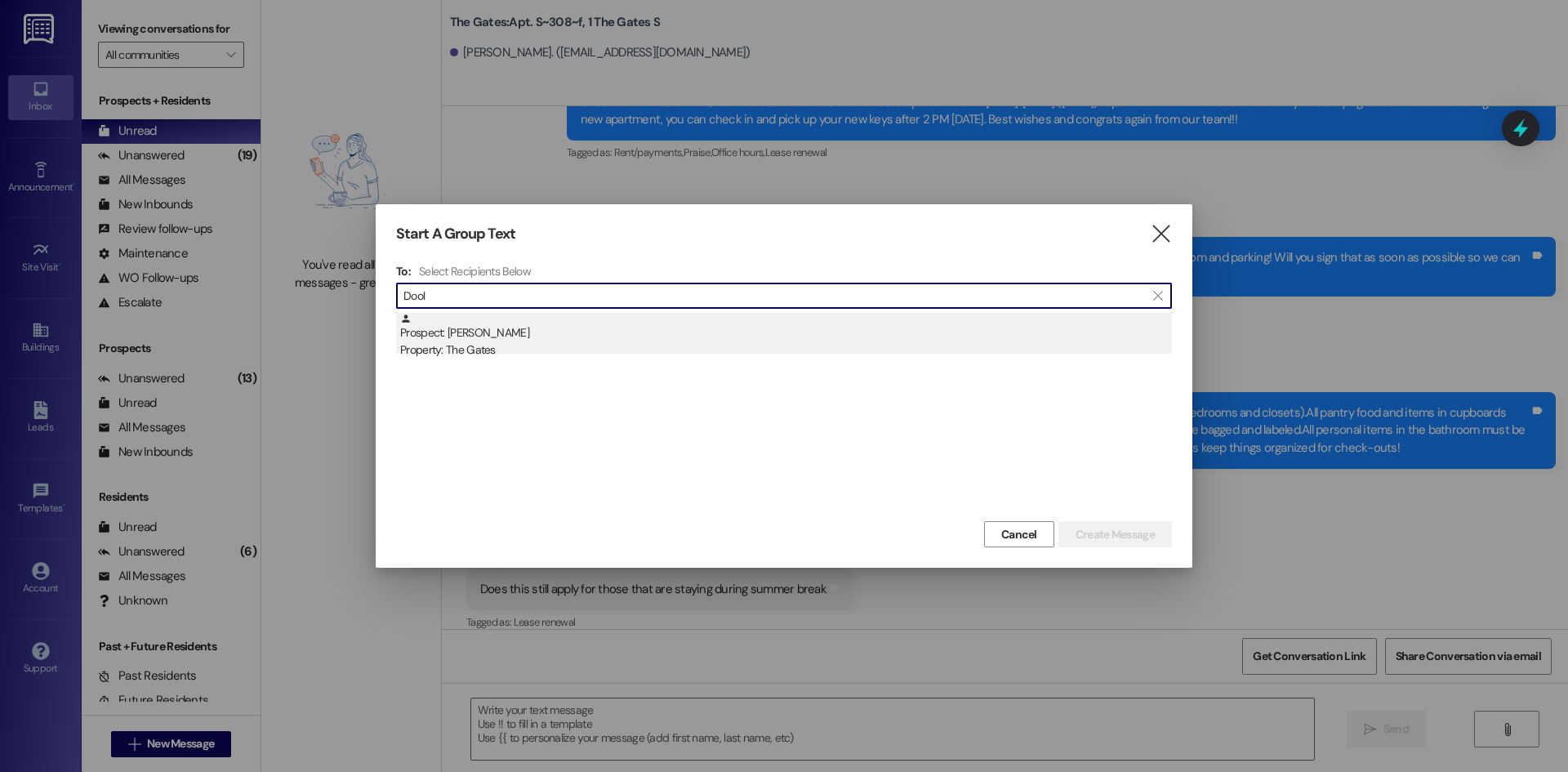
type input "Dool"
click at [511, 359] on div "Property: The Gates" at bounding box center [786, 350] width 772 height 17
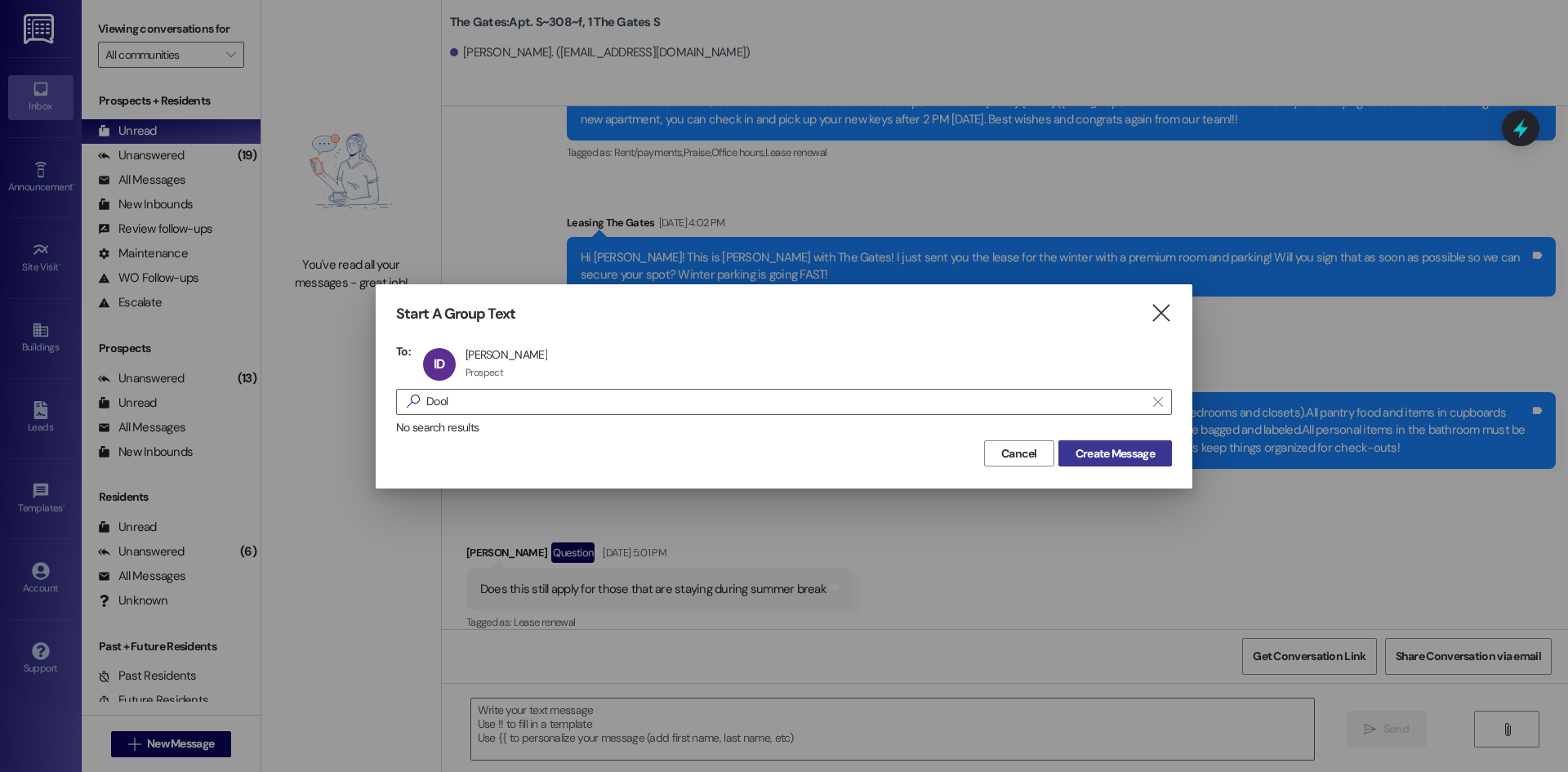
click at [1162, 450] on button "Create Message" at bounding box center [1115, 453] width 113 height 26
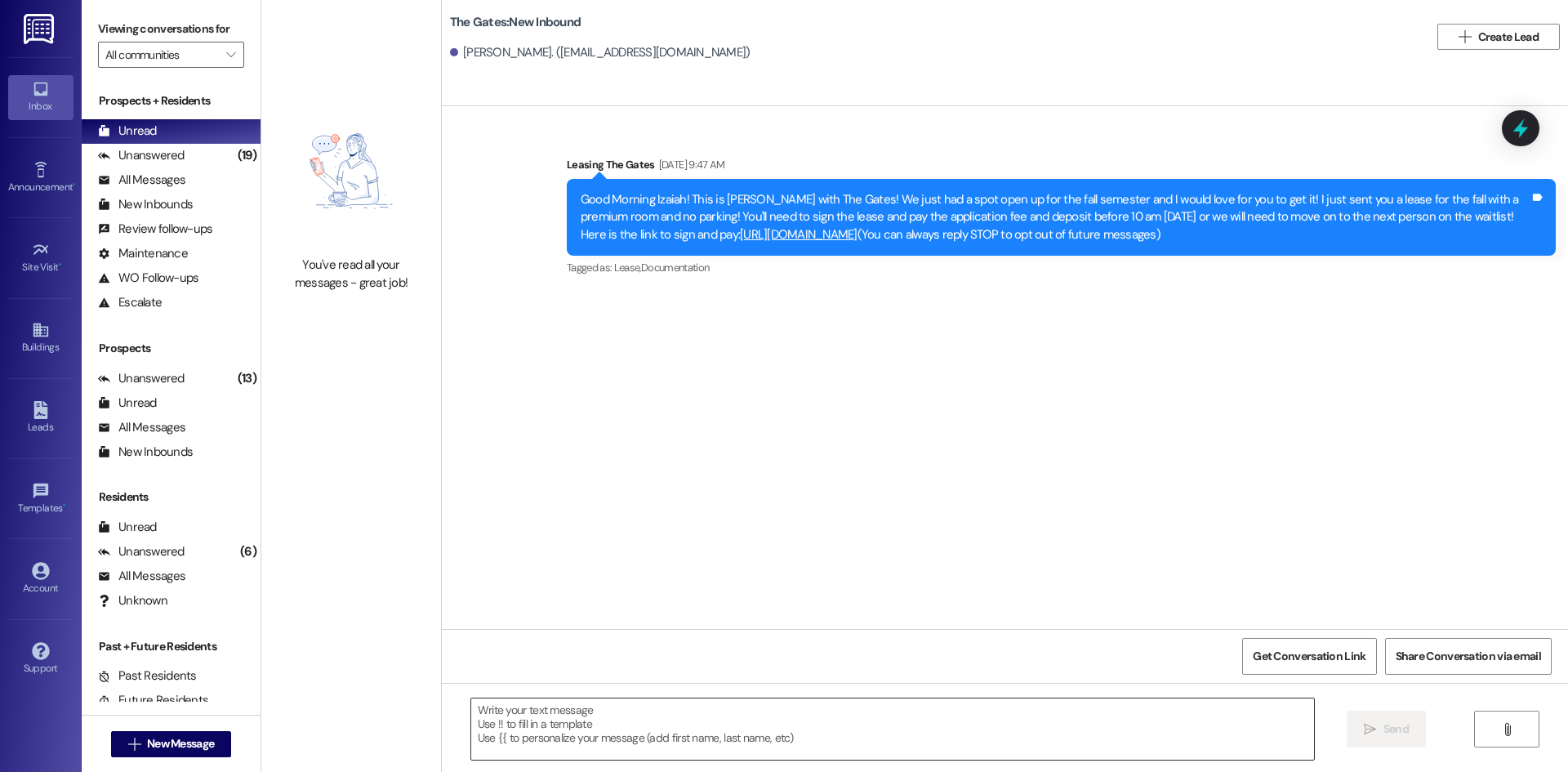
scroll to position [0, 0]
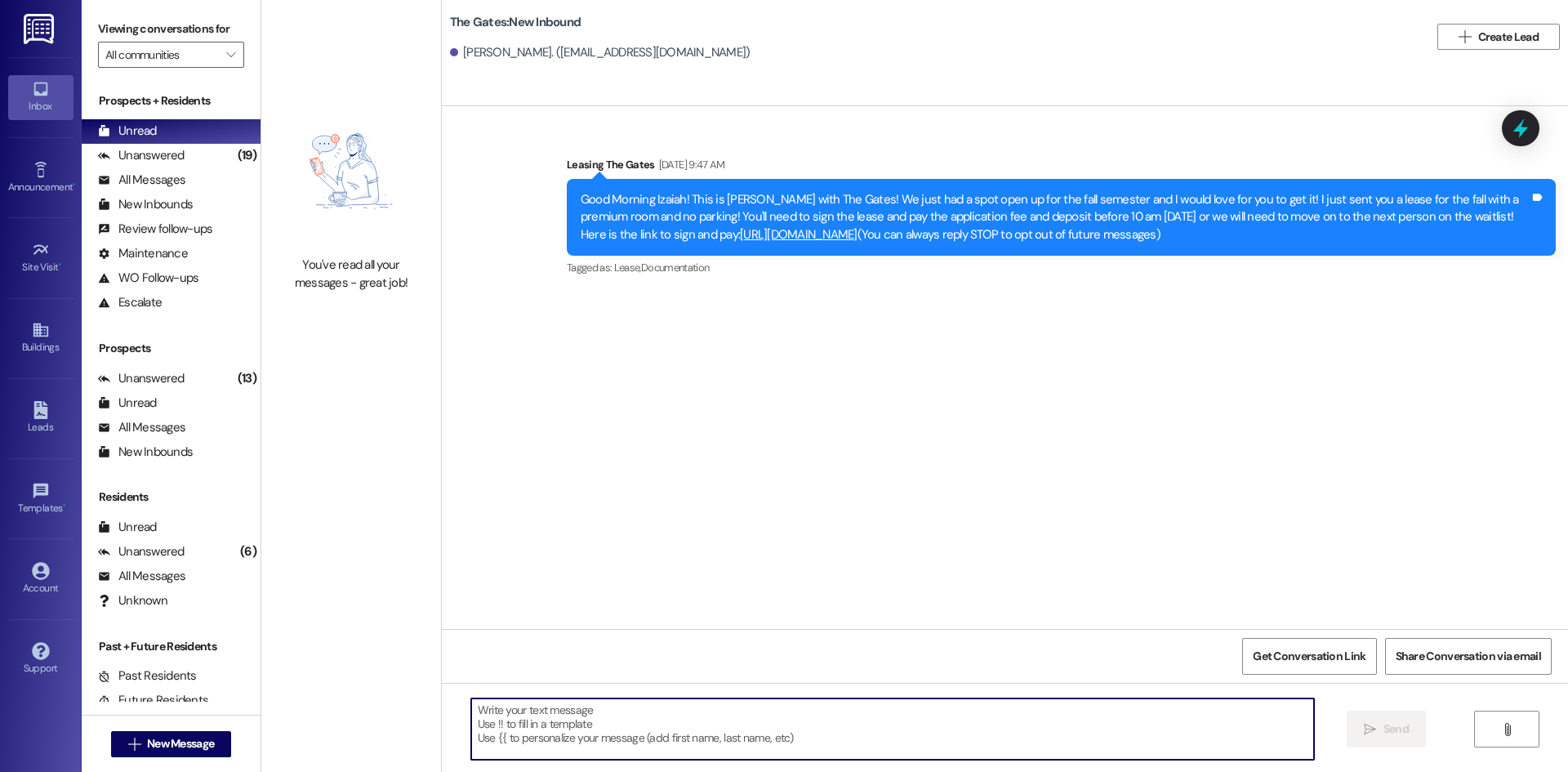
click at [555, 736] on textarea at bounding box center [893, 729] width 843 height 61
paste textarea "Hi [PERSON_NAME]! This is [PERSON_NAME] with The Gates! We’ve been working on f…"
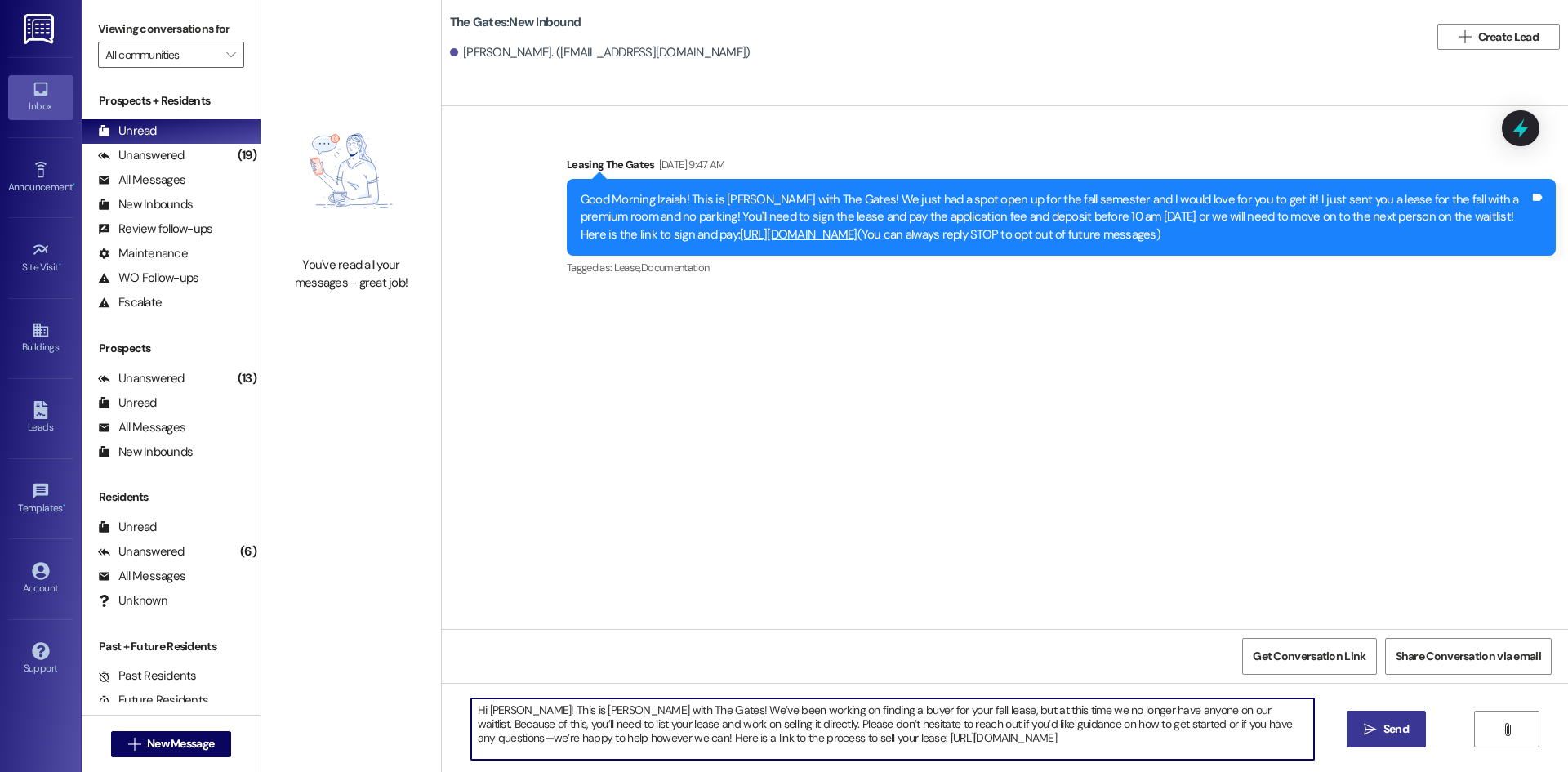
click at [498, 708] on textarea "Hi [PERSON_NAME]! This is [PERSON_NAME] with The Gates! We’ve been working on f…" at bounding box center [893, 729] width 843 height 61
type textarea "Hi [PERSON_NAME]! This is [PERSON_NAME] with The Gates! We’ve been working on f…"
click at [1384, 725] on span "Send" at bounding box center [1396, 729] width 25 height 17
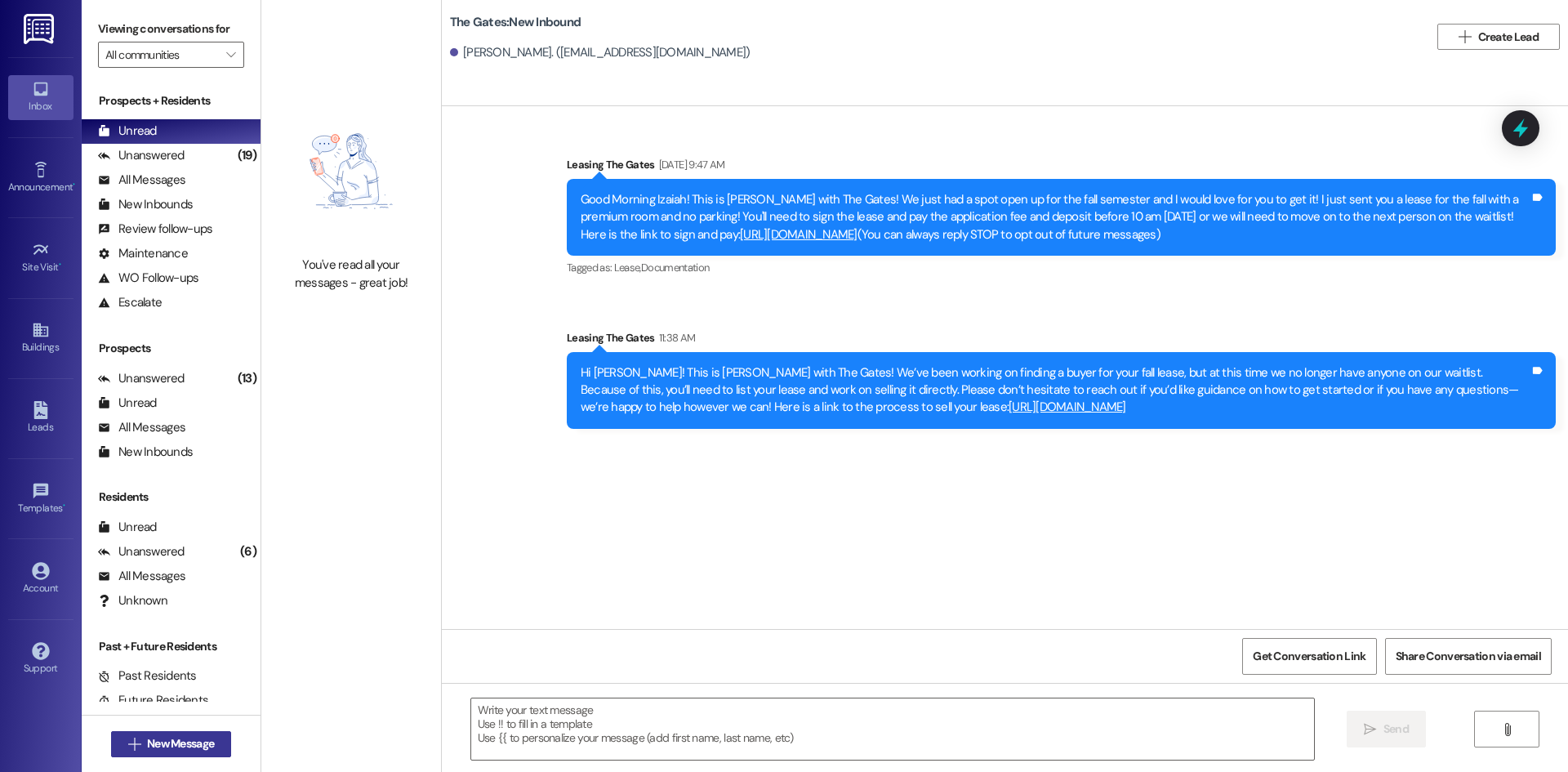
click at [201, 747] on span "New Message" at bounding box center [180, 744] width 67 height 17
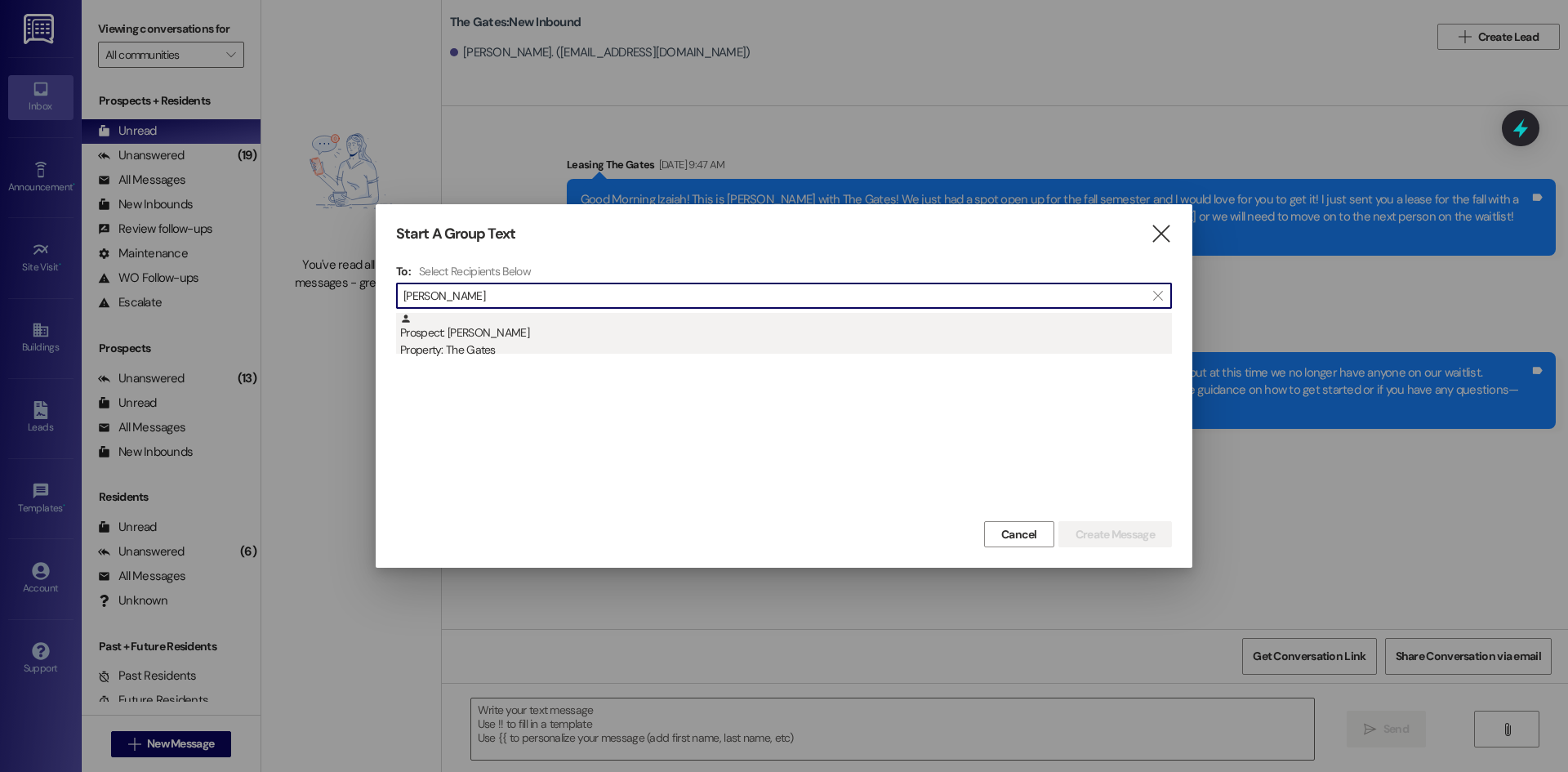
type input "[PERSON_NAME]"
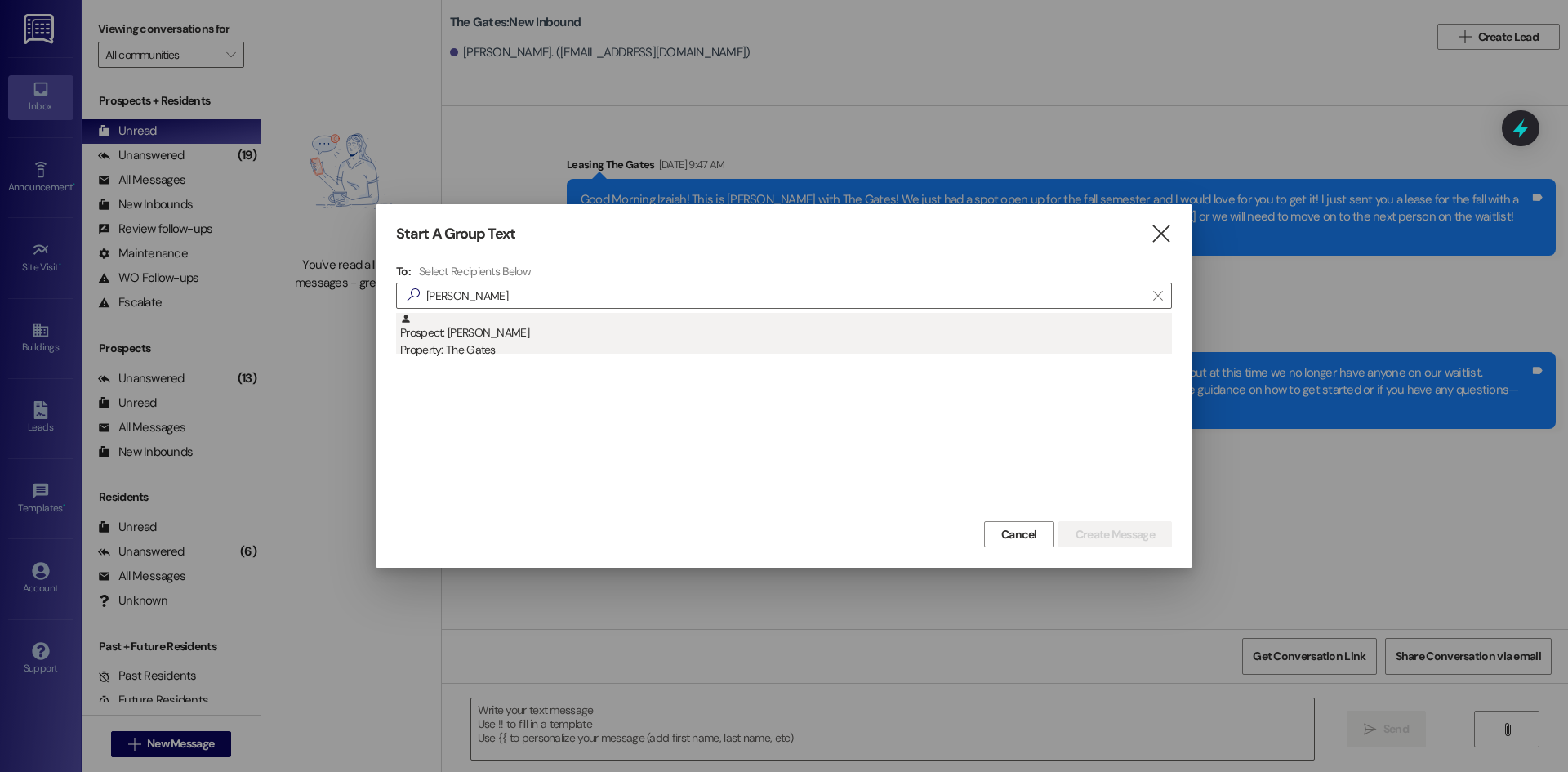
click at [454, 345] on div "Property: The Gates" at bounding box center [786, 350] width 772 height 17
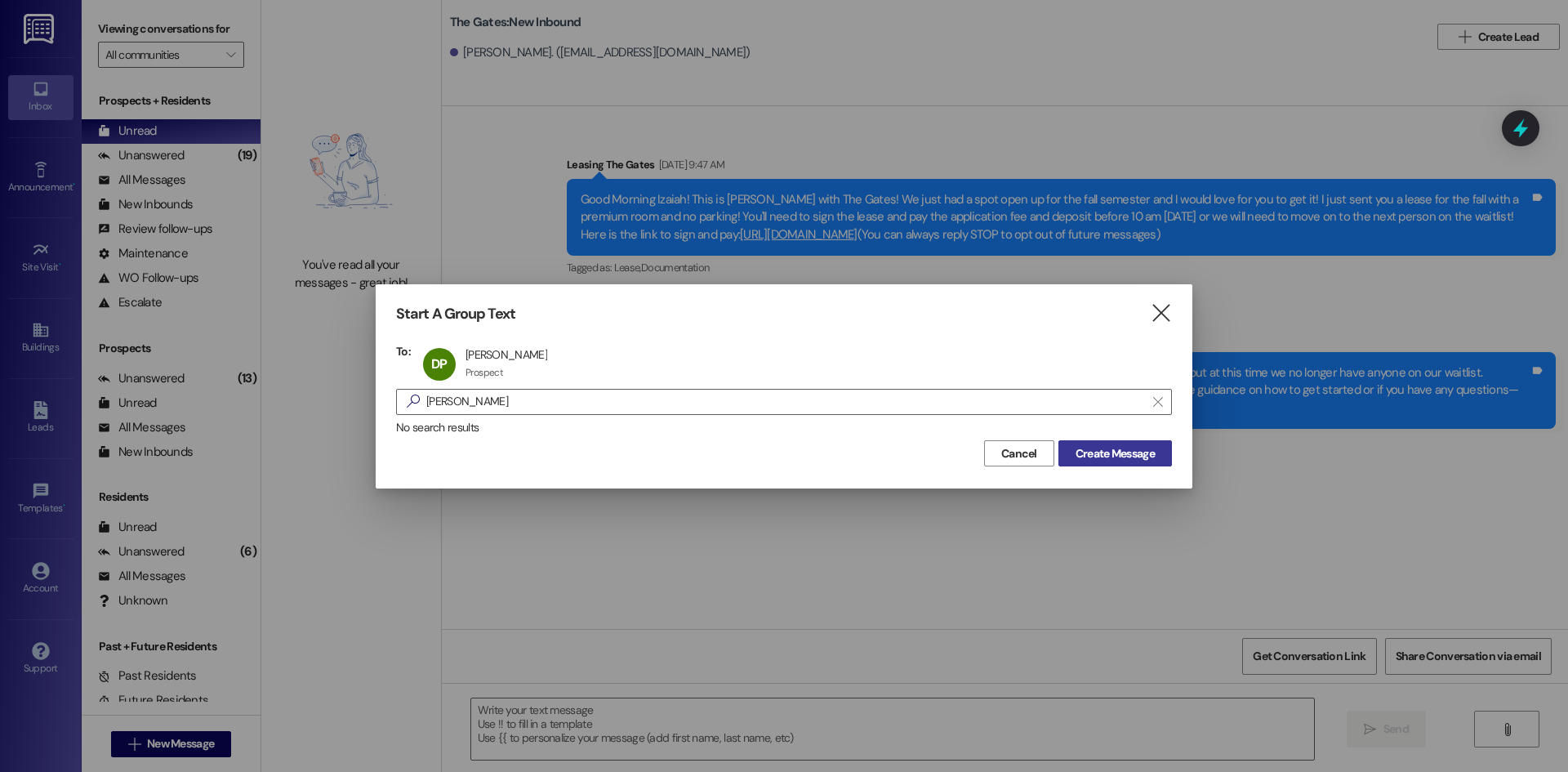
click at [1063, 453] on button "Create Message" at bounding box center [1115, 453] width 113 height 26
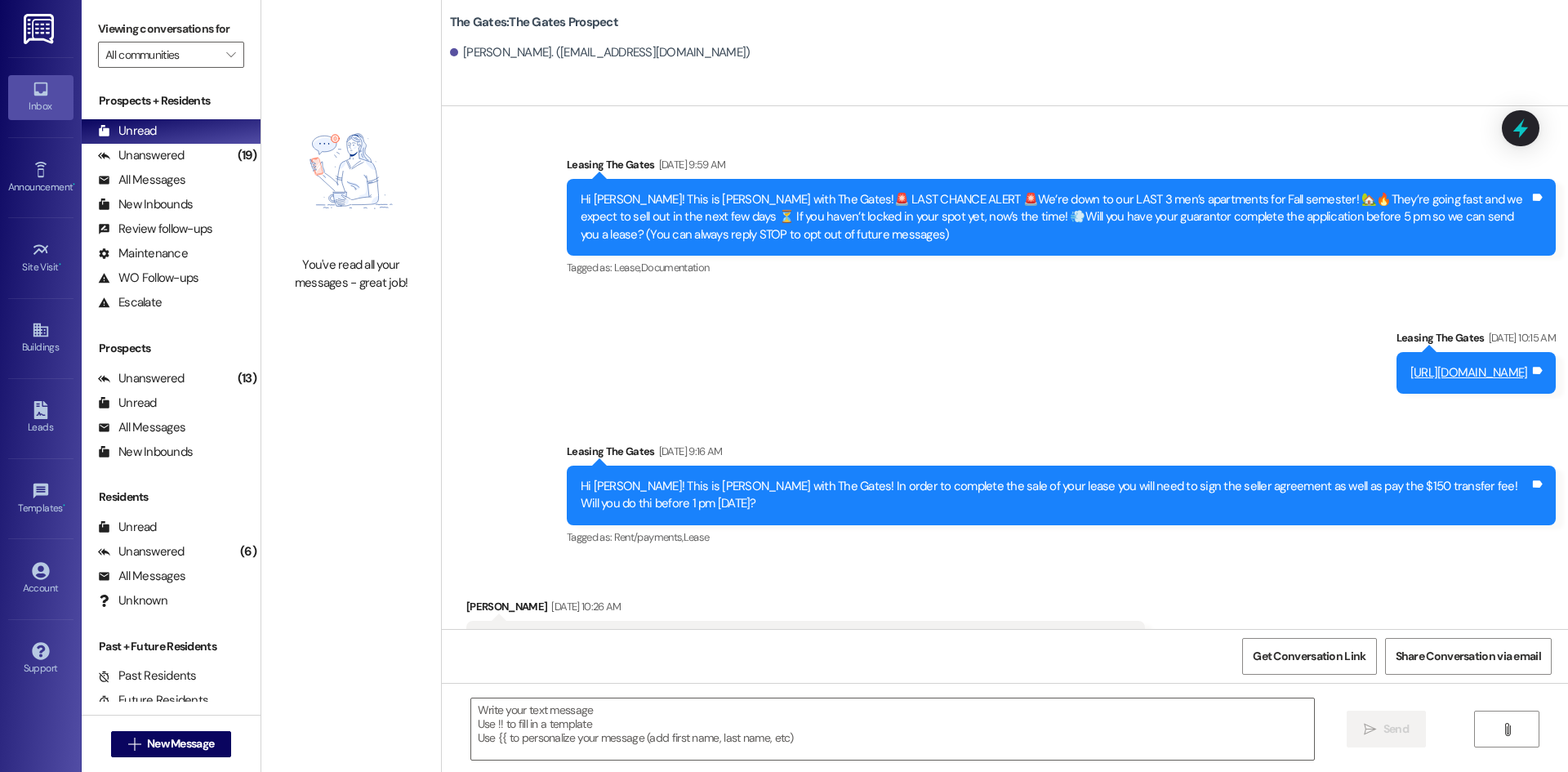
scroll to position [46, 0]
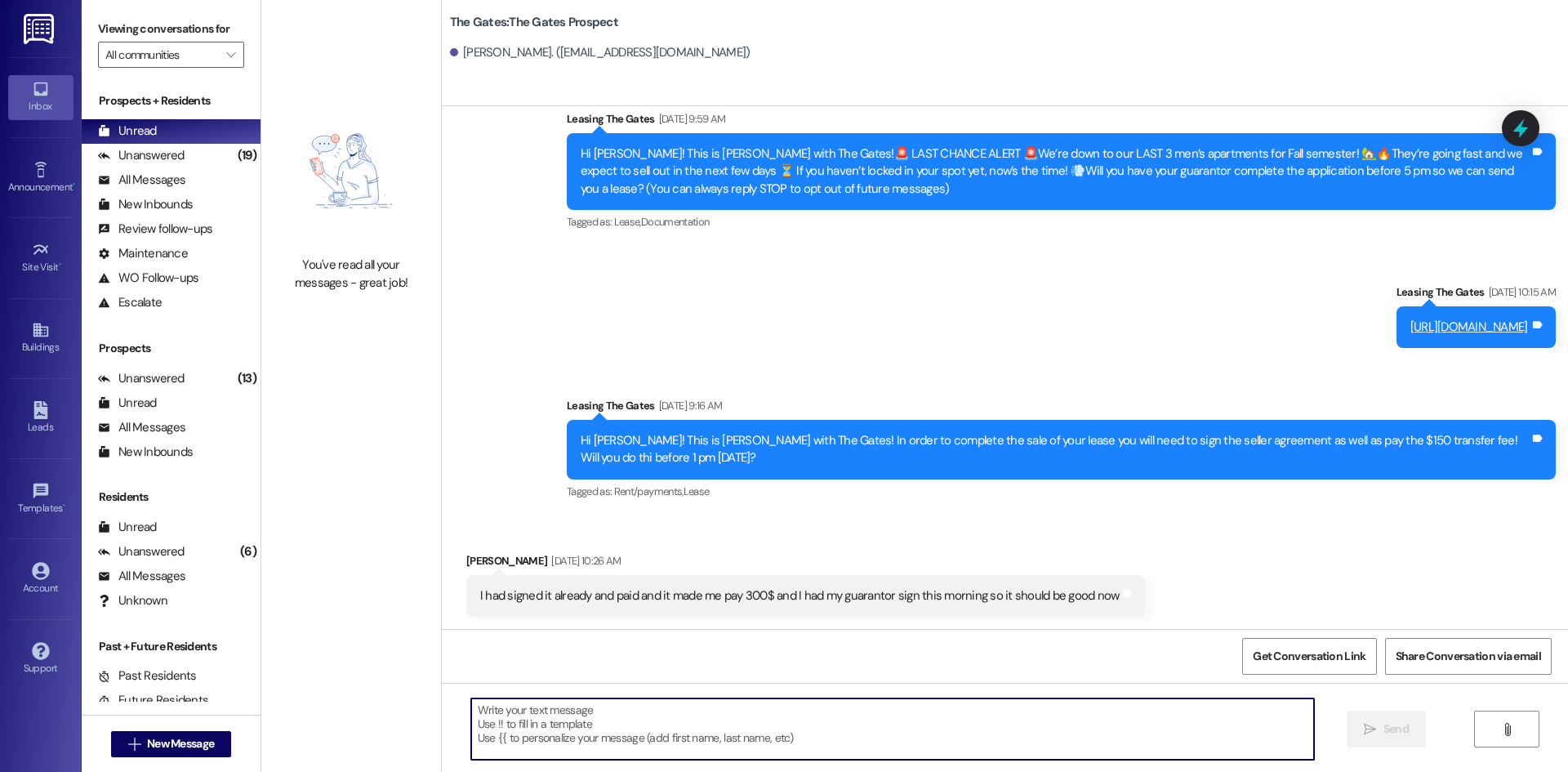
click at [478, 701] on textarea at bounding box center [893, 729] width 843 height 61
paste textarea "Hi [PERSON_NAME]! This is [PERSON_NAME] with The Gates! We’ve been working on f…"
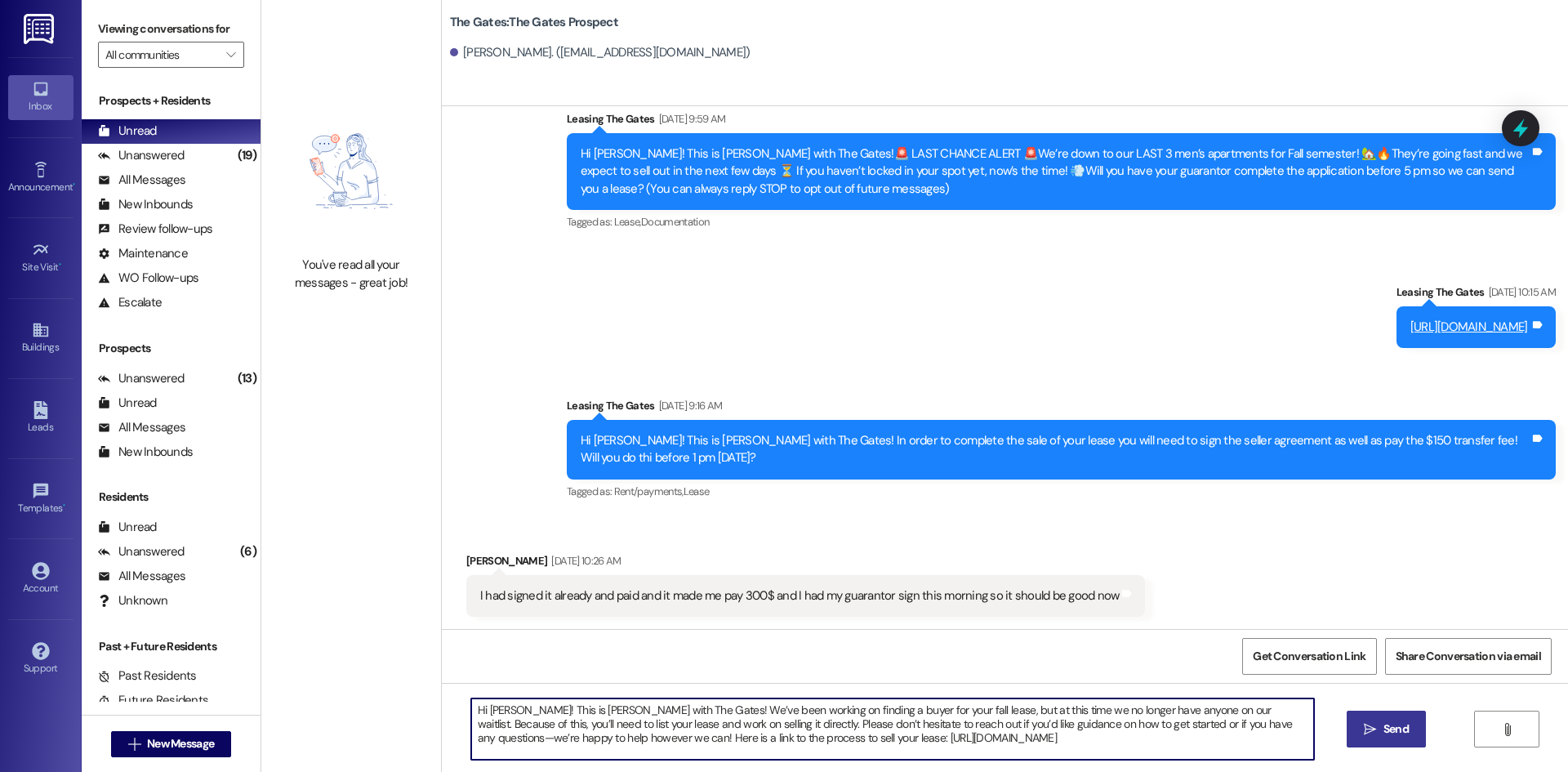
click at [503, 704] on textarea "Hi [PERSON_NAME]! This is [PERSON_NAME] with The Gates! We’ve been working on f…" at bounding box center [893, 729] width 843 height 61
type textarea "Hi ! This is [PERSON_NAME] with The Gates! We’ve been working on finding a buye…"
click at [511, 725] on textarea "Hi ! This is [PERSON_NAME] with The Gates! We’ve been working on finding a buye…" at bounding box center [893, 729] width 843 height 61
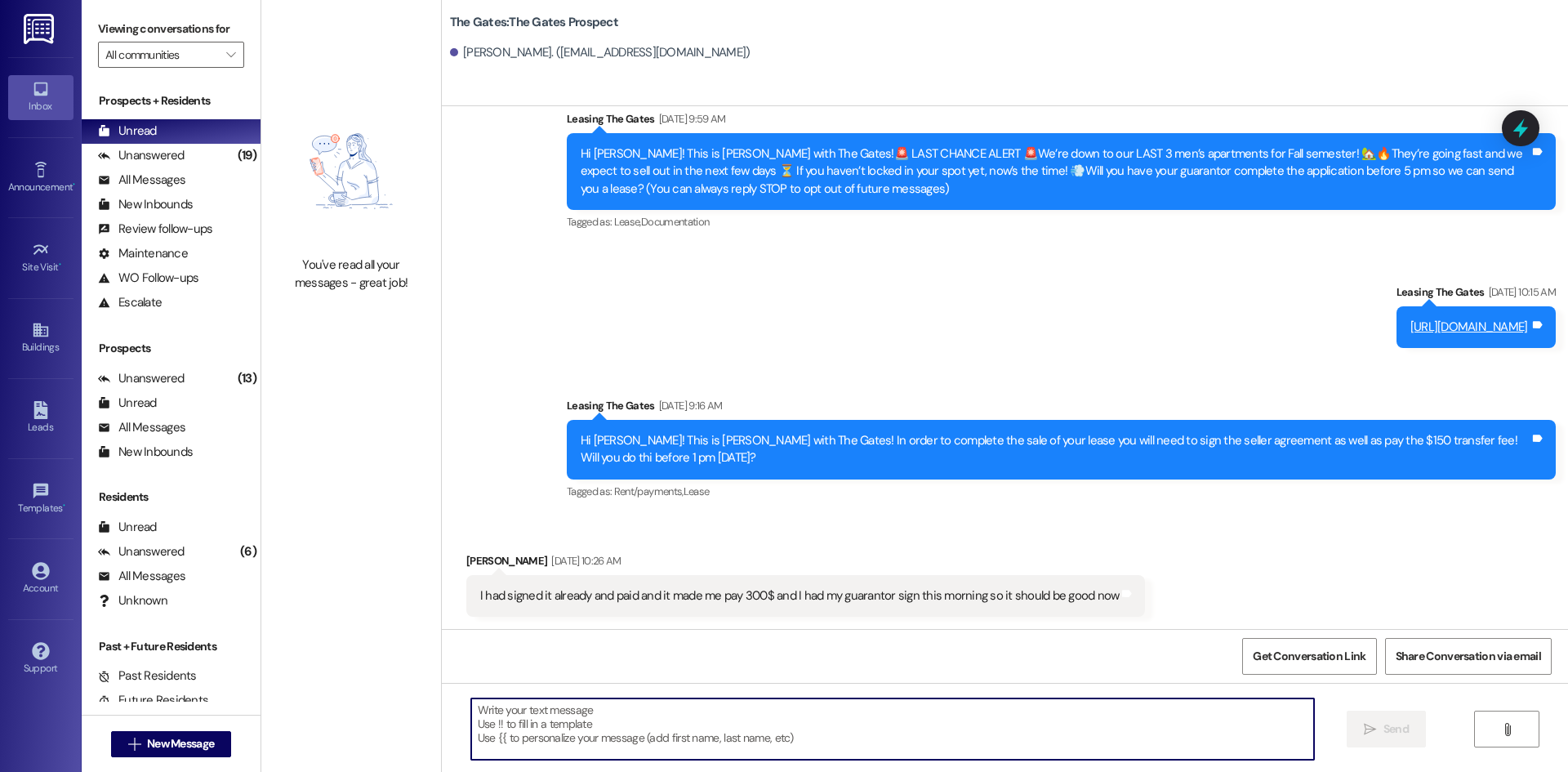
click at [319, 155] on img at bounding box center [352, 171] width 144 height 155
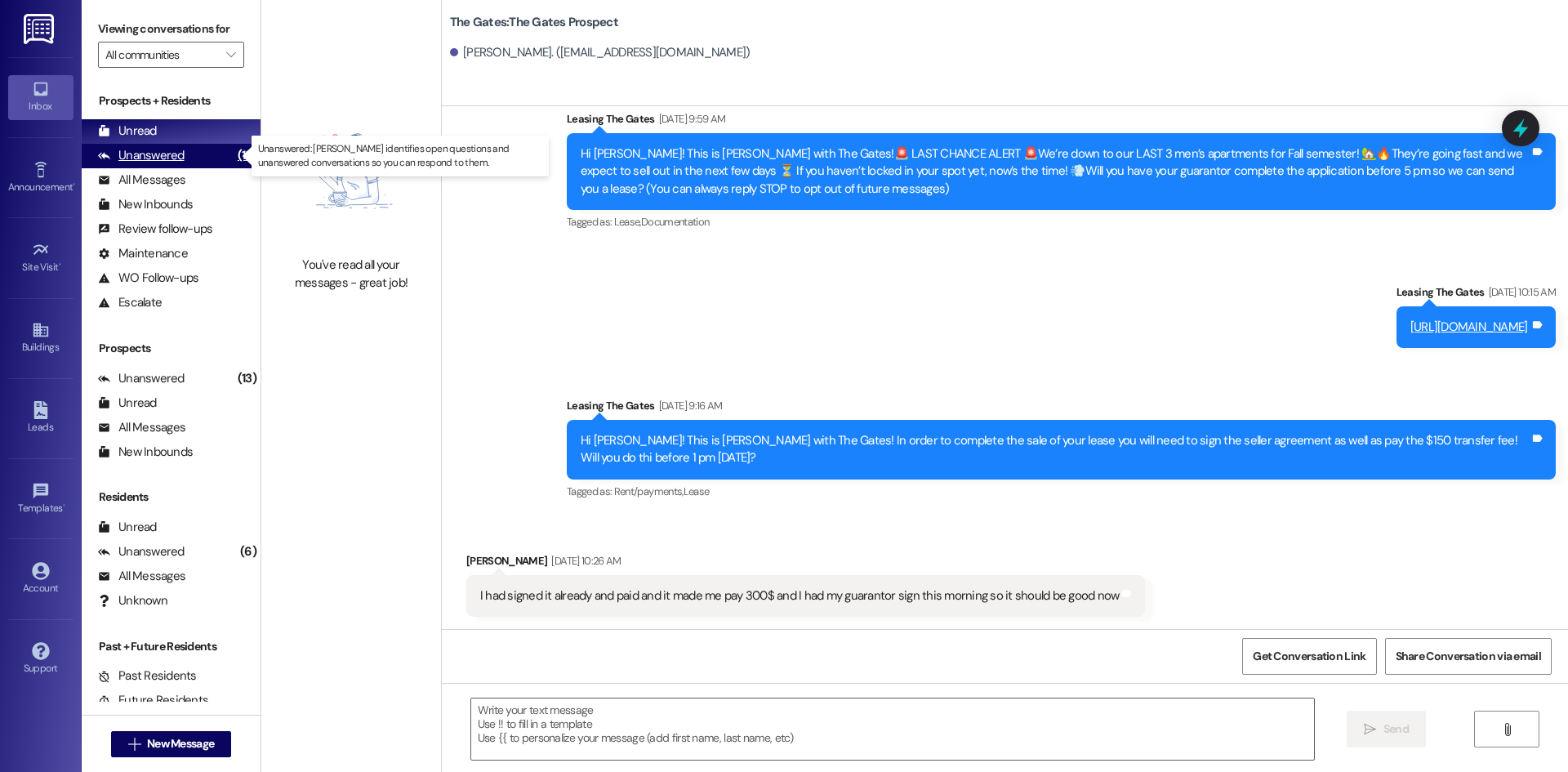
click at [134, 160] on div "Unanswered" at bounding box center [141, 156] width 86 height 17
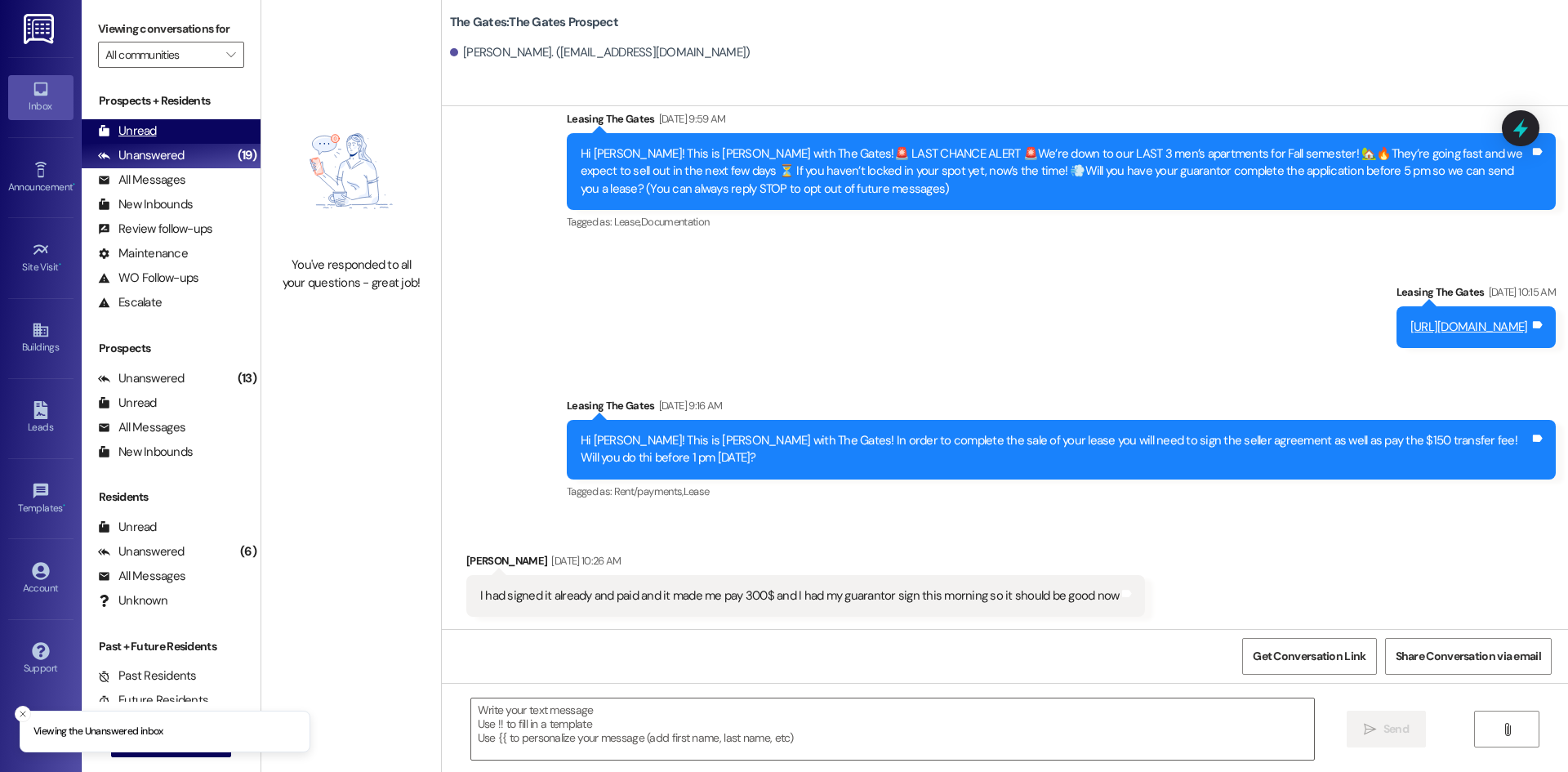
click at [149, 134] on div "Unread" at bounding box center [128, 131] width 59 height 17
